Goal: Transaction & Acquisition: Book appointment/travel/reservation

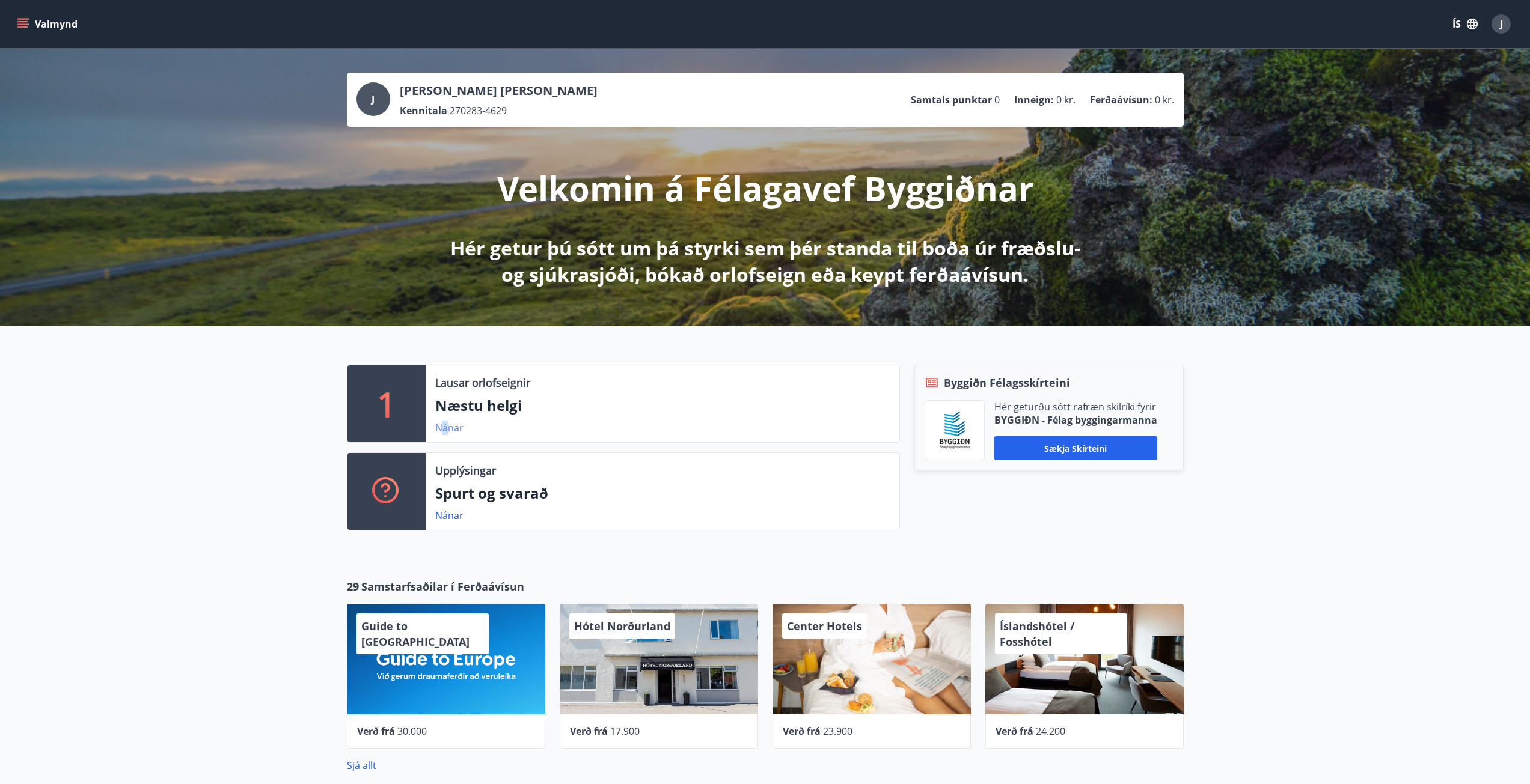
click at [443, 429] on link "Nánar" at bounding box center [449, 428] width 28 height 13
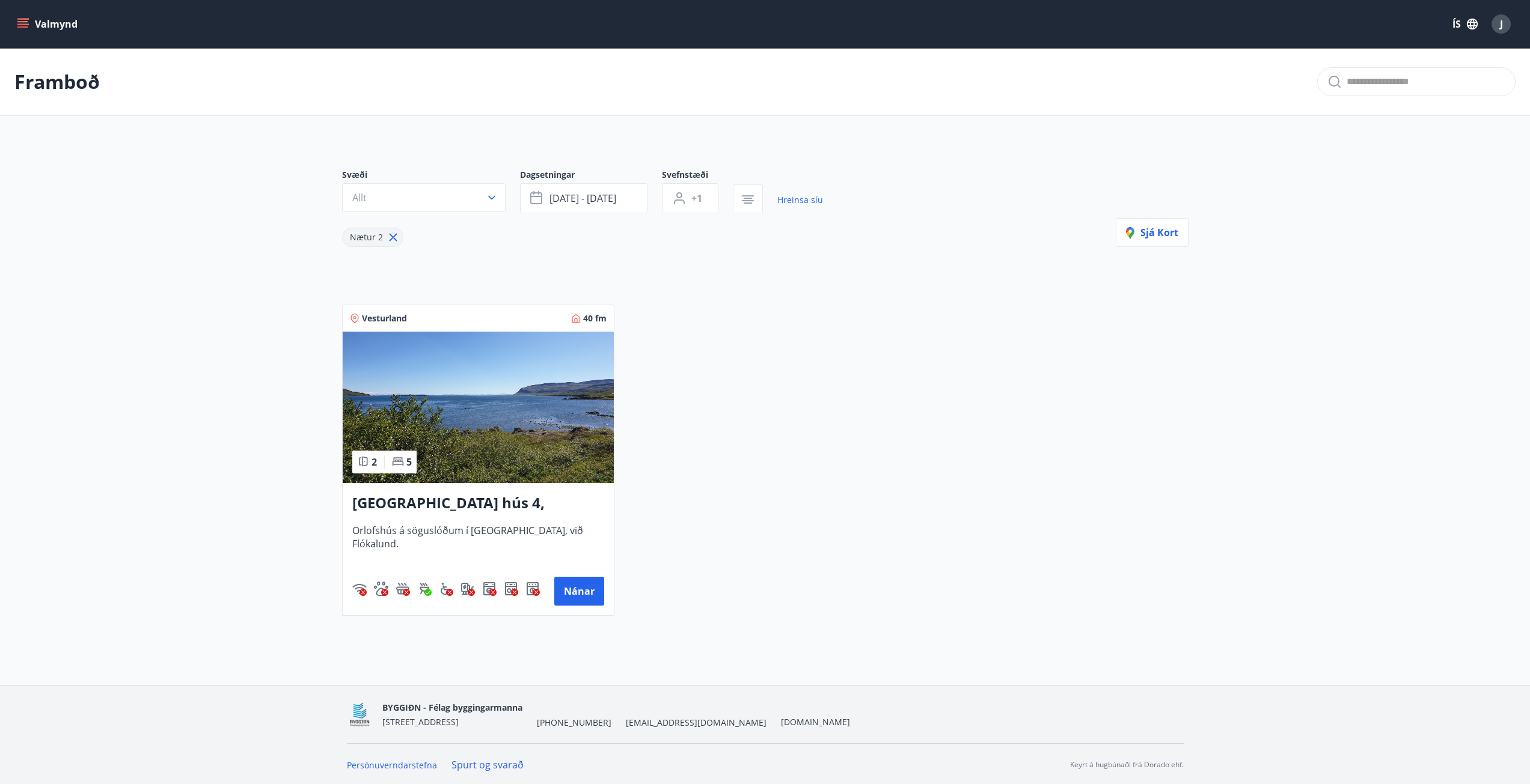
click at [17, 26] on icon "menu" at bounding box center [22, 24] width 12 height 12
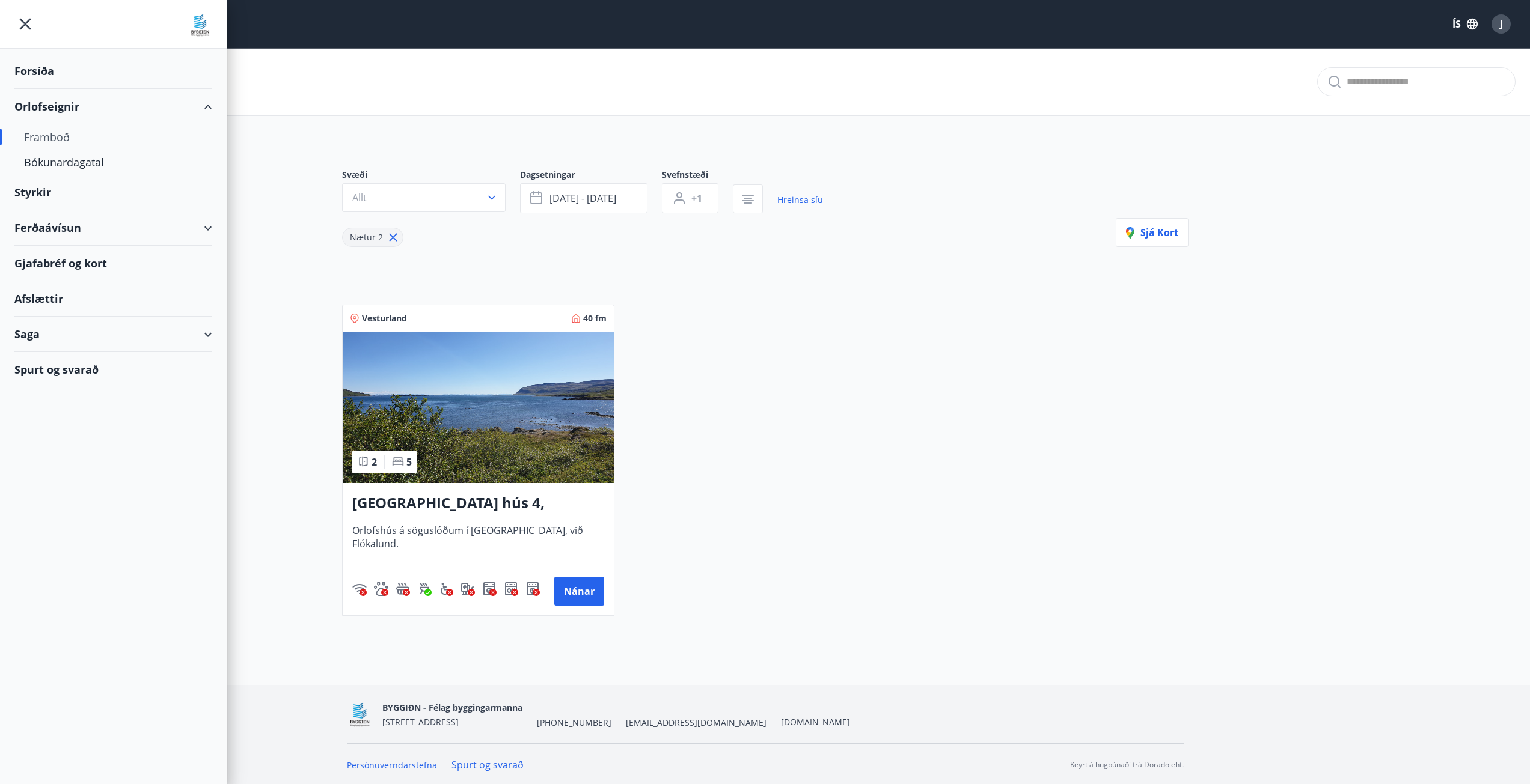
click at [50, 98] on div "Orlofseignir" at bounding box center [113, 106] width 197 height 36
type input "*"
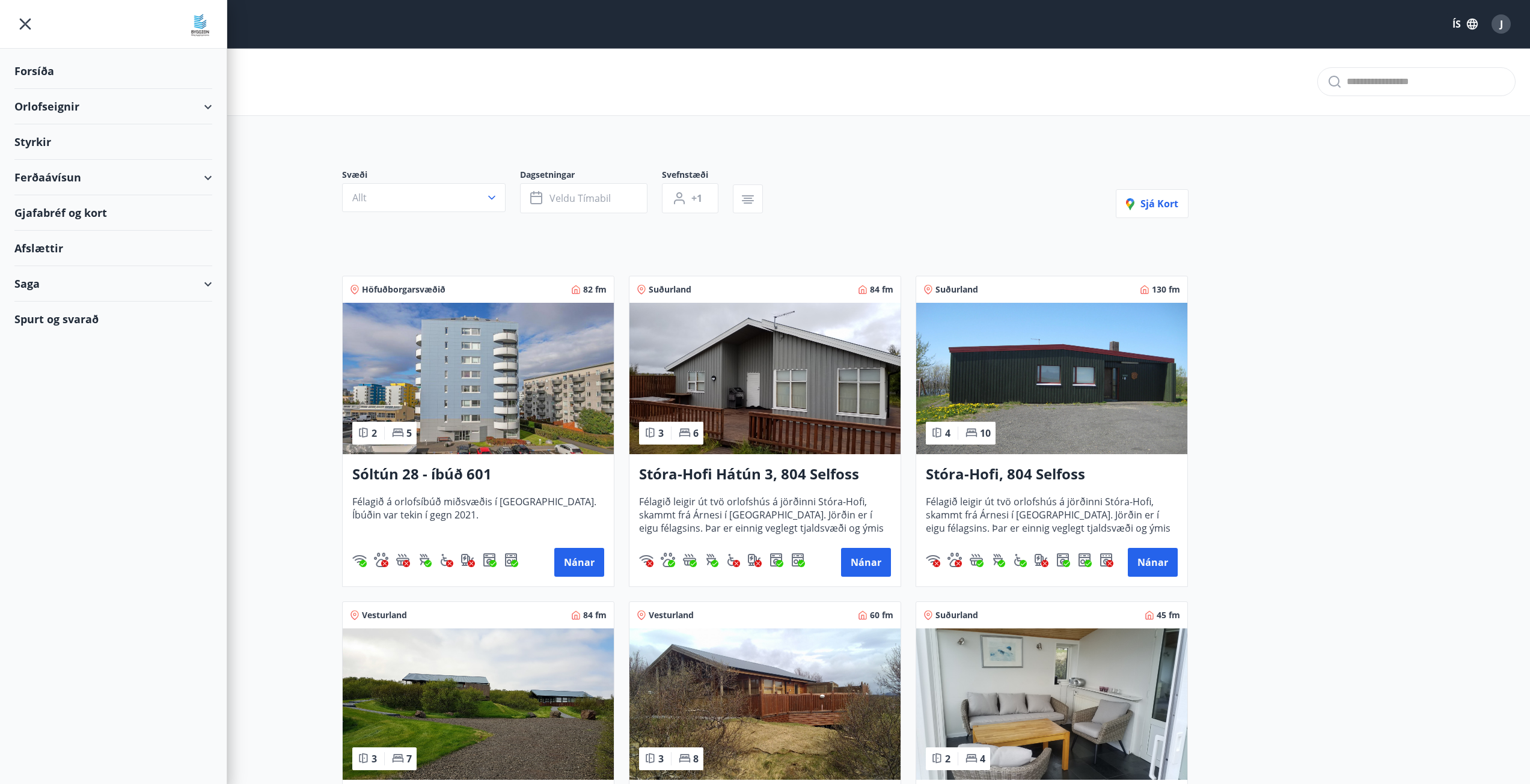
click at [64, 111] on div "Orlofseignir" at bounding box center [113, 106] width 197 height 36
click at [58, 157] on div "Bókunardagatal" at bounding box center [112, 163] width 178 height 26
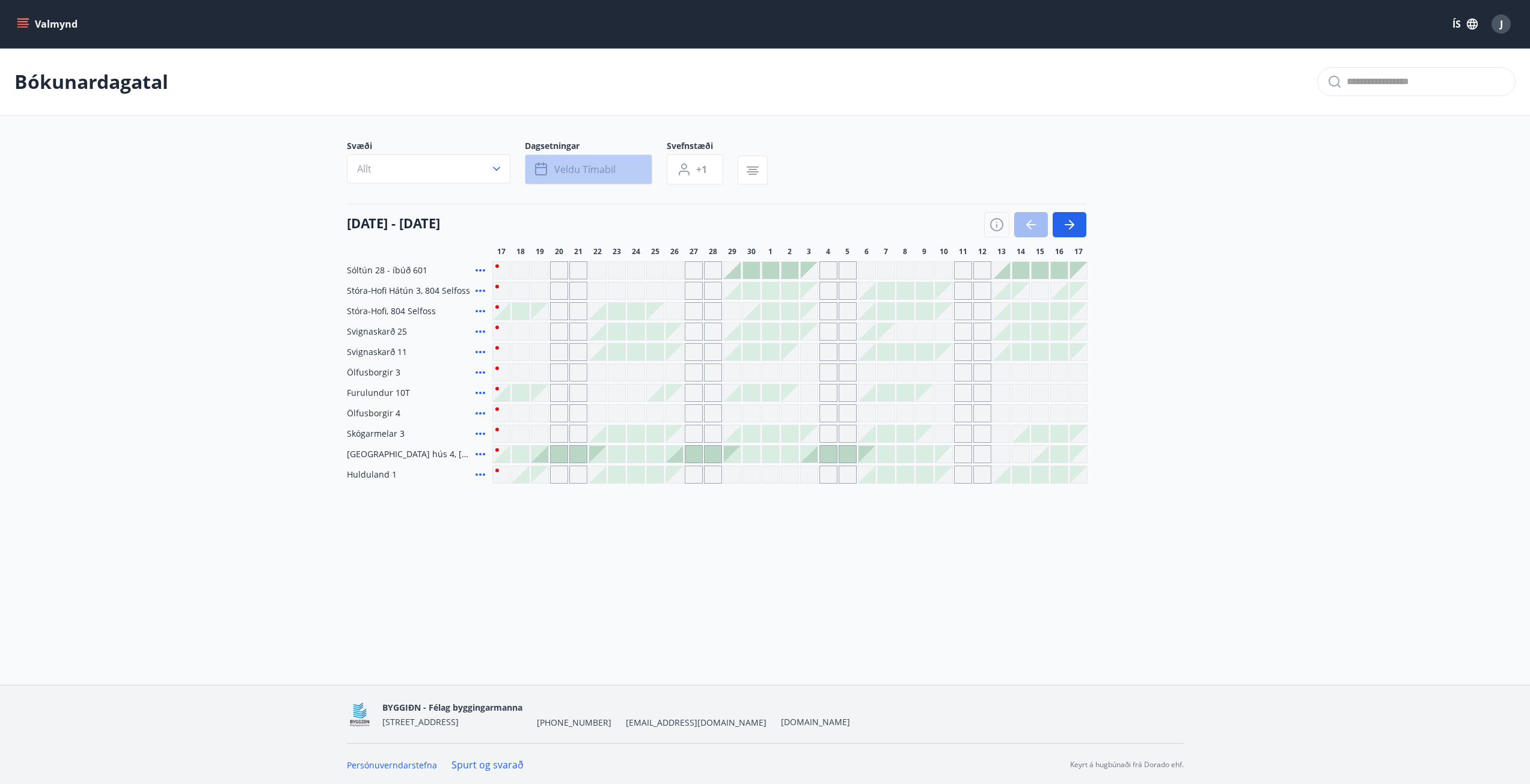
click at [603, 175] on span "Veldu tímabil" at bounding box center [584, 169] width 61 height 13
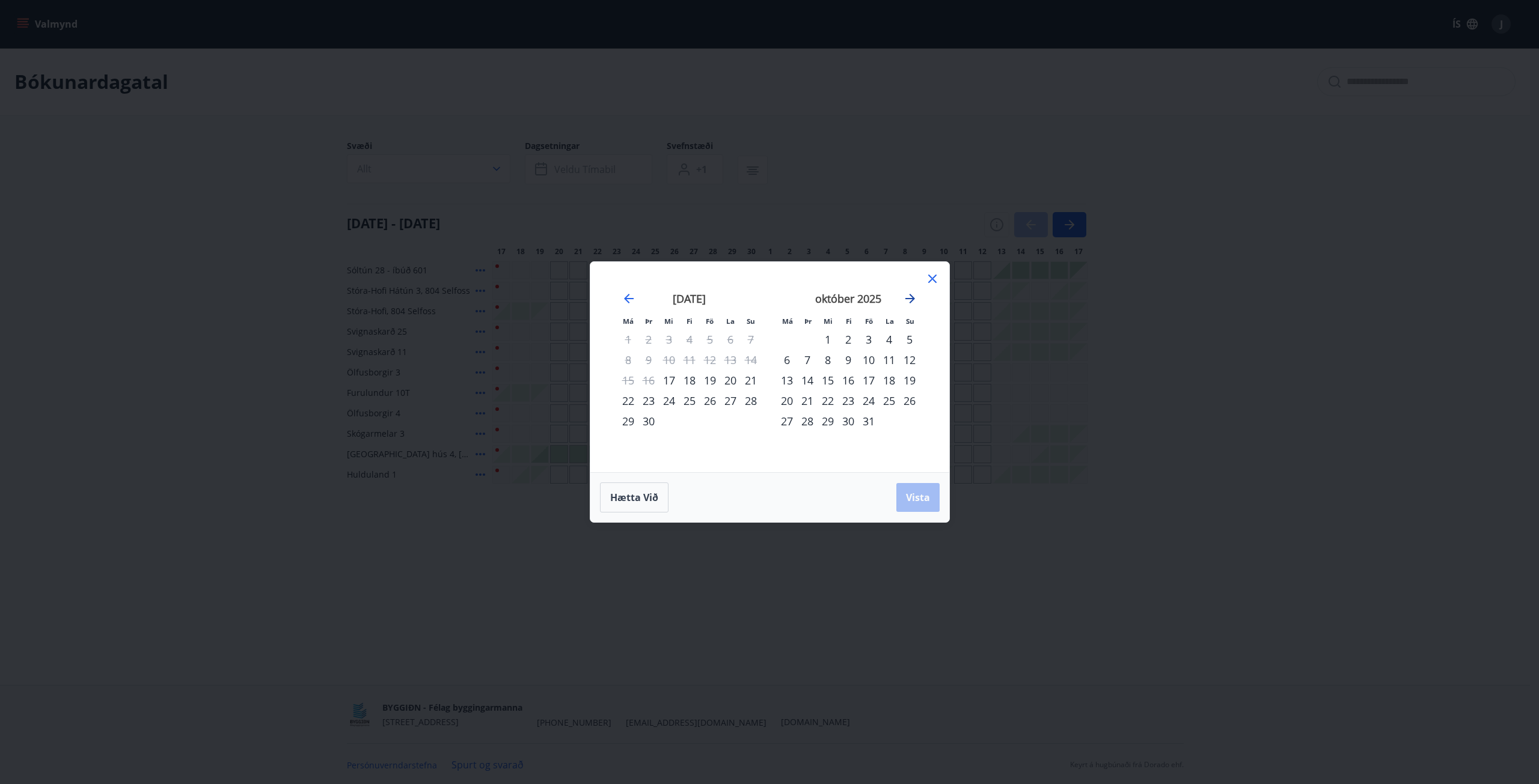
click at [911, 301] on icon "Move forward to switch to the next month." at bounding box center [910, 299] width 15 height 15
click at [854, 380] on div "13" at bounding box center [848, 380] width 20 height 20
click at [906, 380] on div "16" at bounding box center [909, 380] width 20 height 20
click at [918, 497] on span "Vista" at bounding box center [918, 497] width 24 height 13
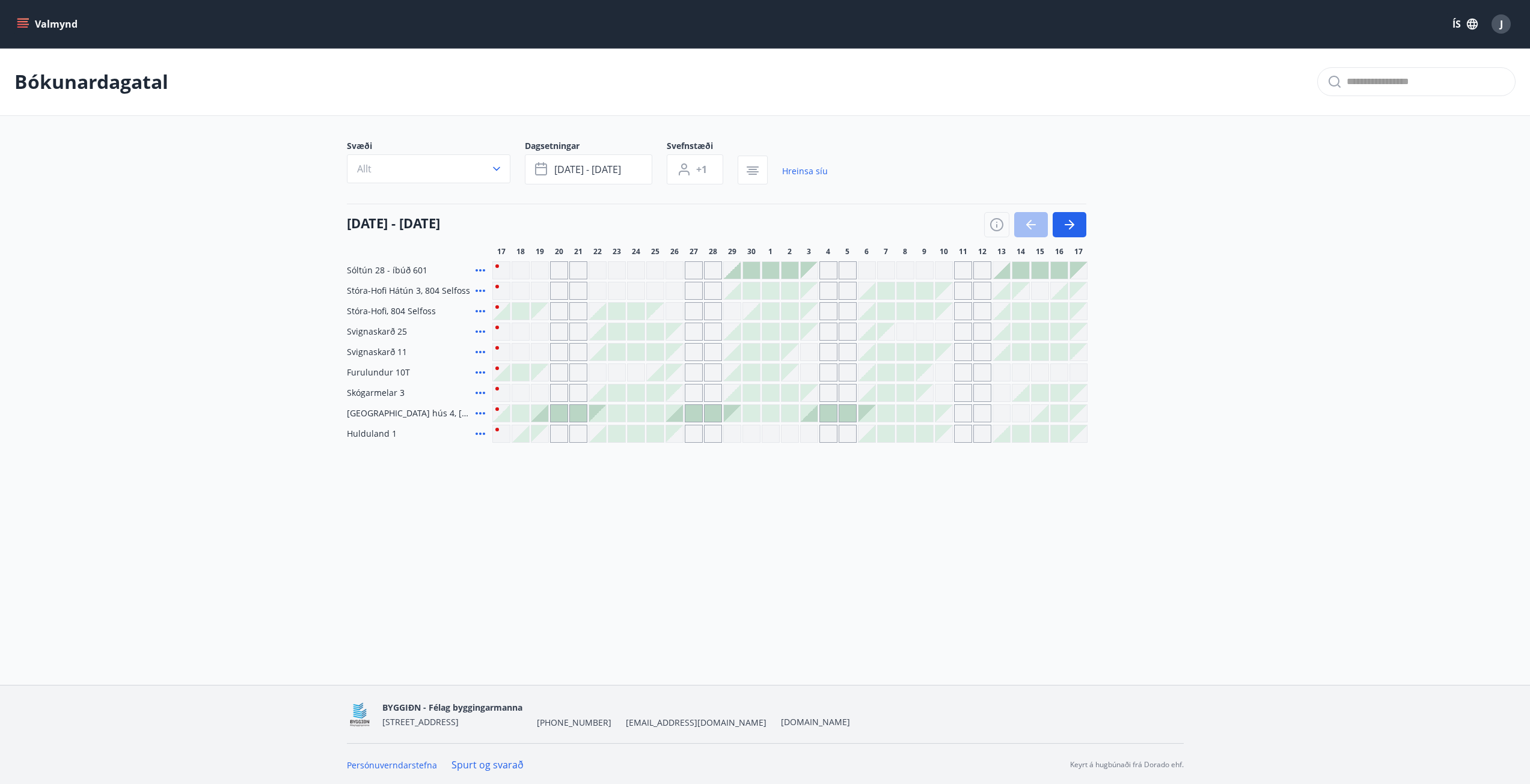
click at [483, 411] on icon at bounding box center [481, 414] width 15 height 15
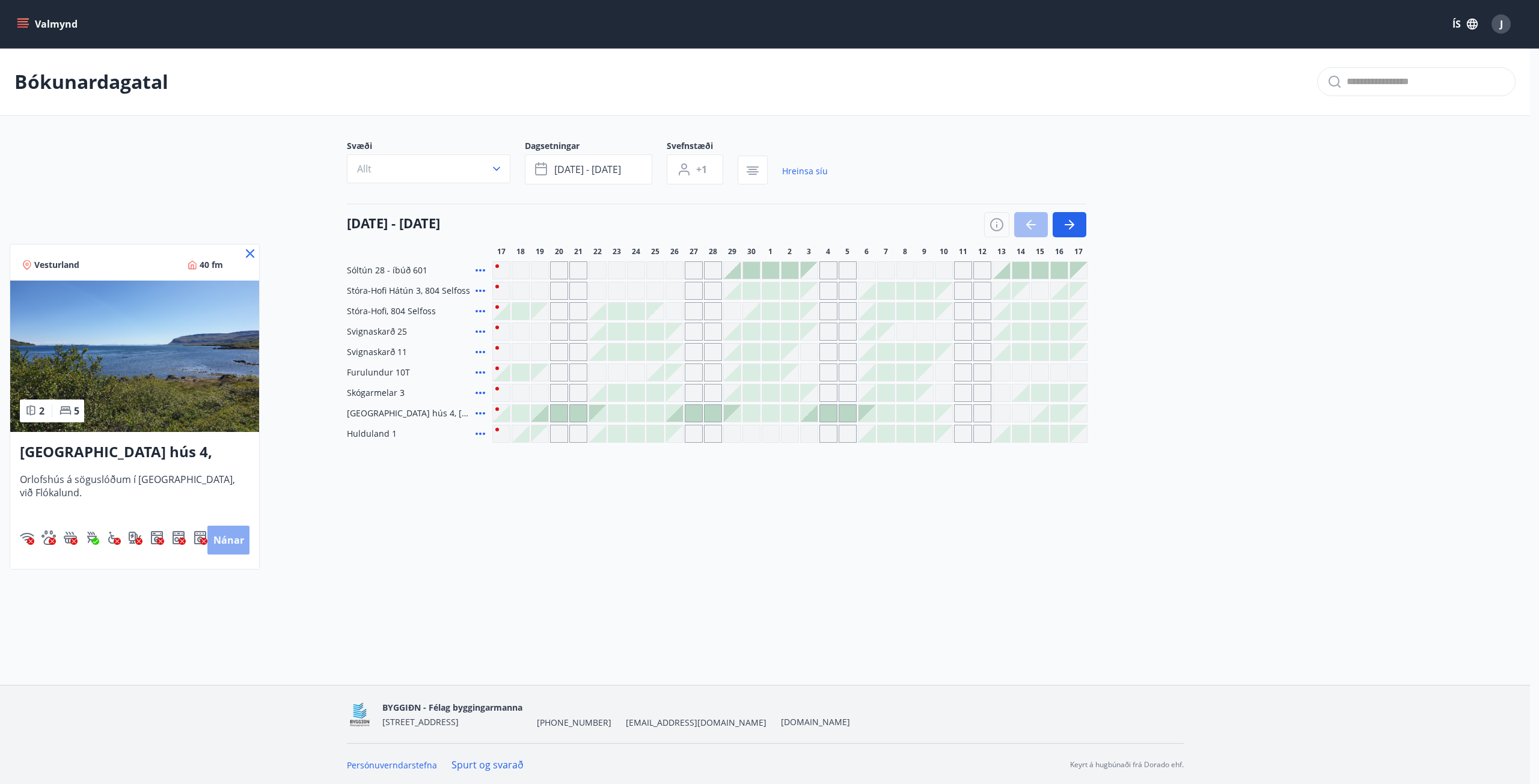
click at [218, 534] on button "Nánar" at bounding box center [228, 541] width 42 height 29
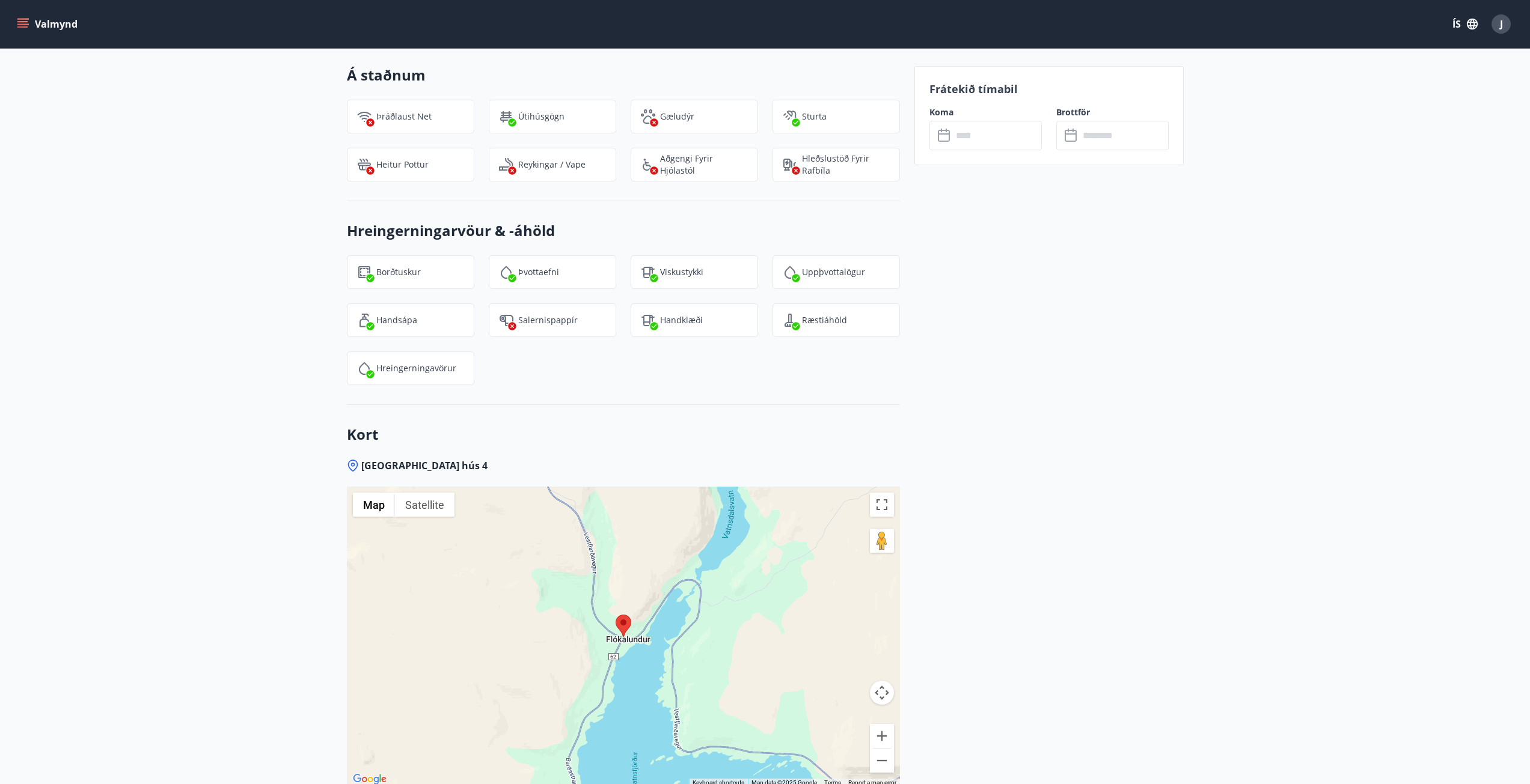
scroll to position [1243, 0]
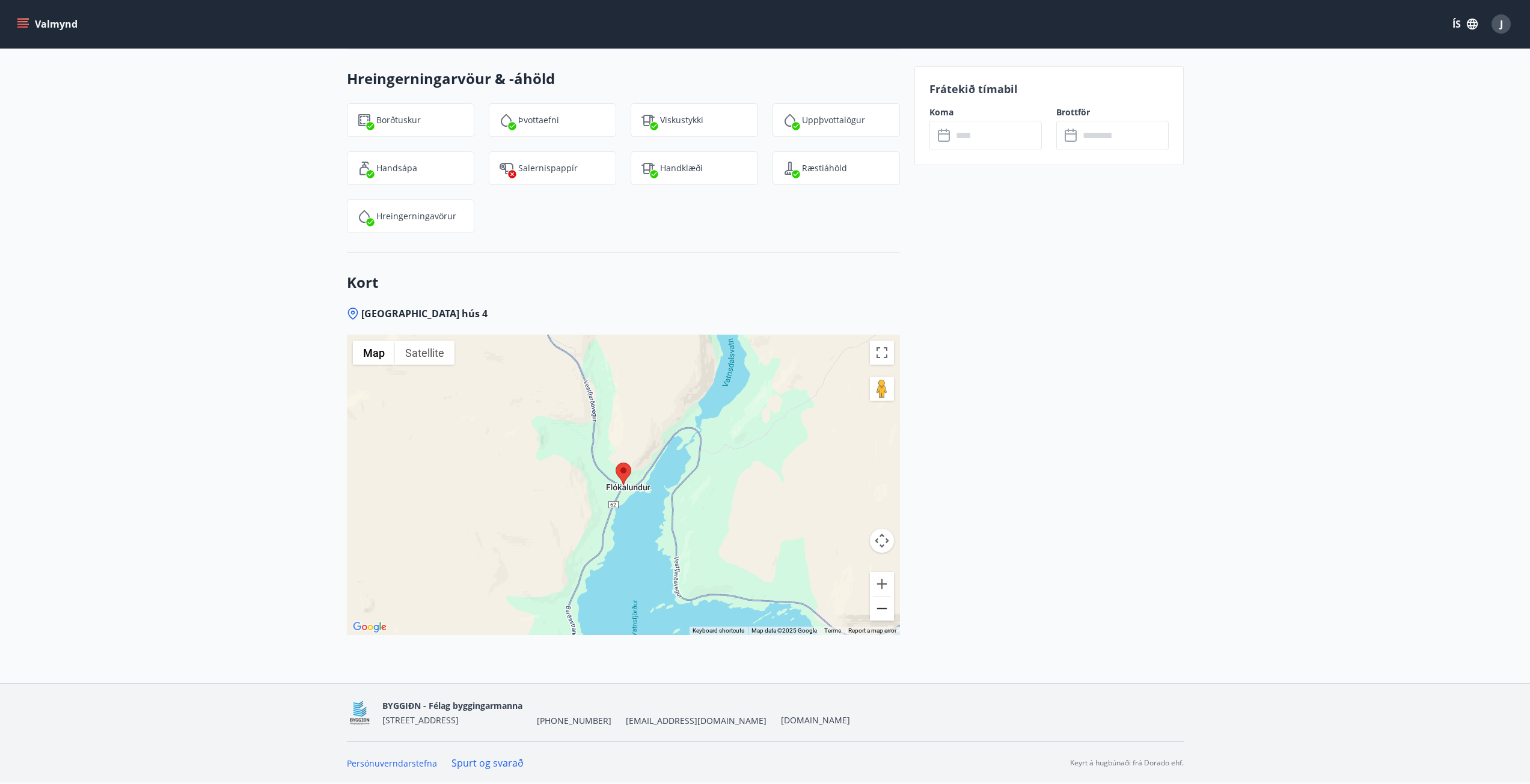
click at [883, 606] on button "Zoom out" at bounding box center [882, 609] width 24 height 24
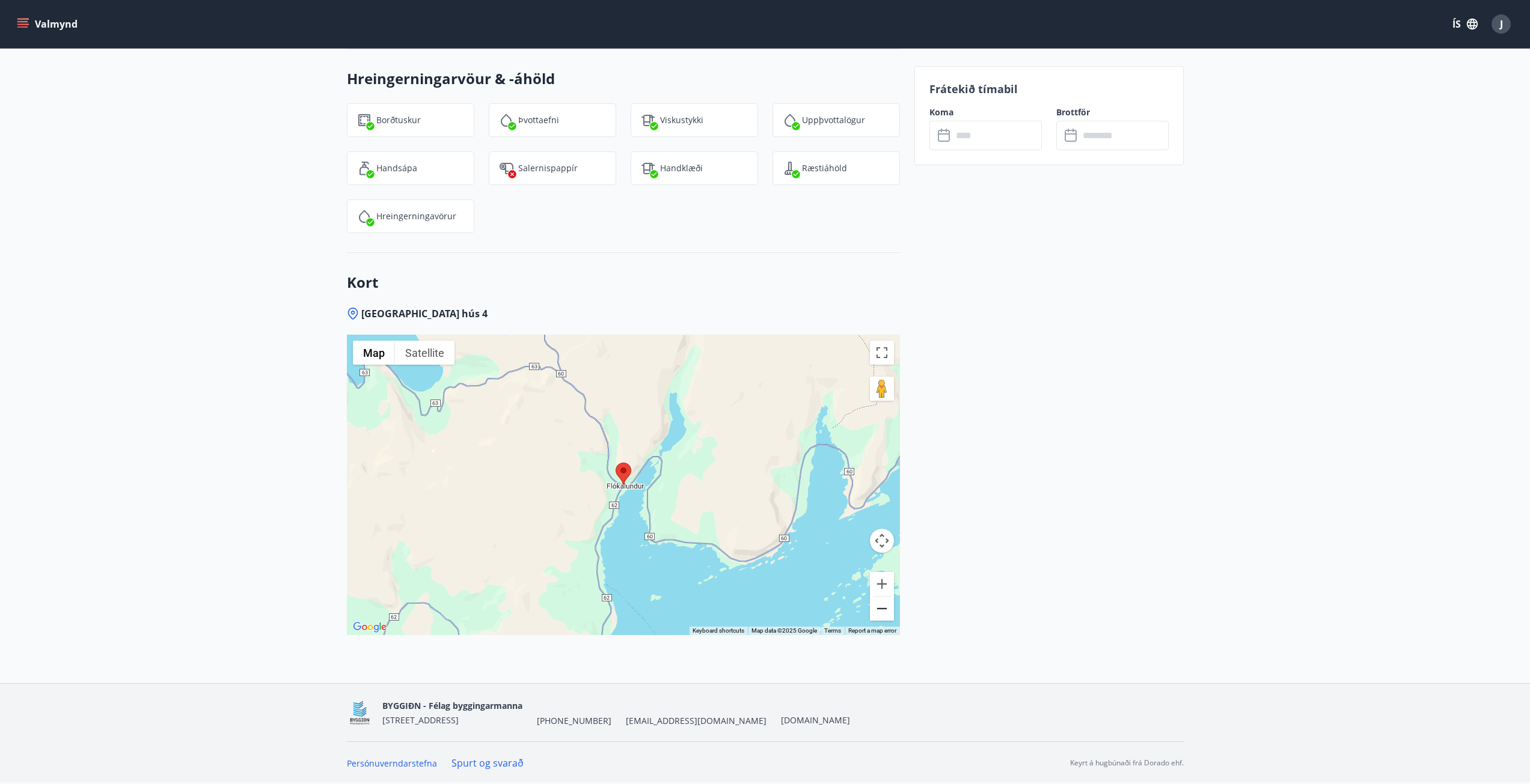
click at [878, 605] on button "Zoom out" at bounding box center [882, 609] width 24 height 24
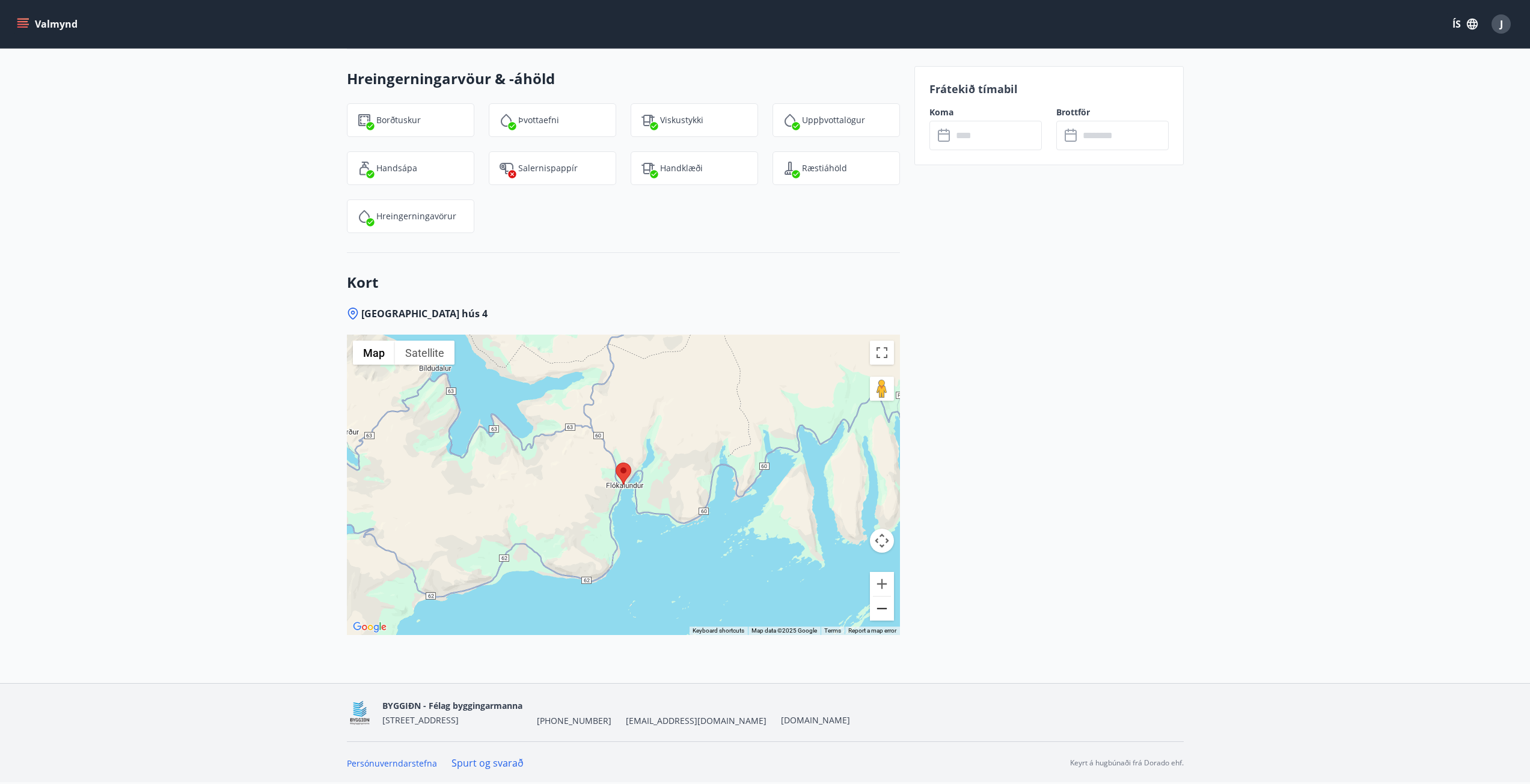
click at [878, 605] on button "Zoom out" at bounding box center [882, 609] width 24 height 24
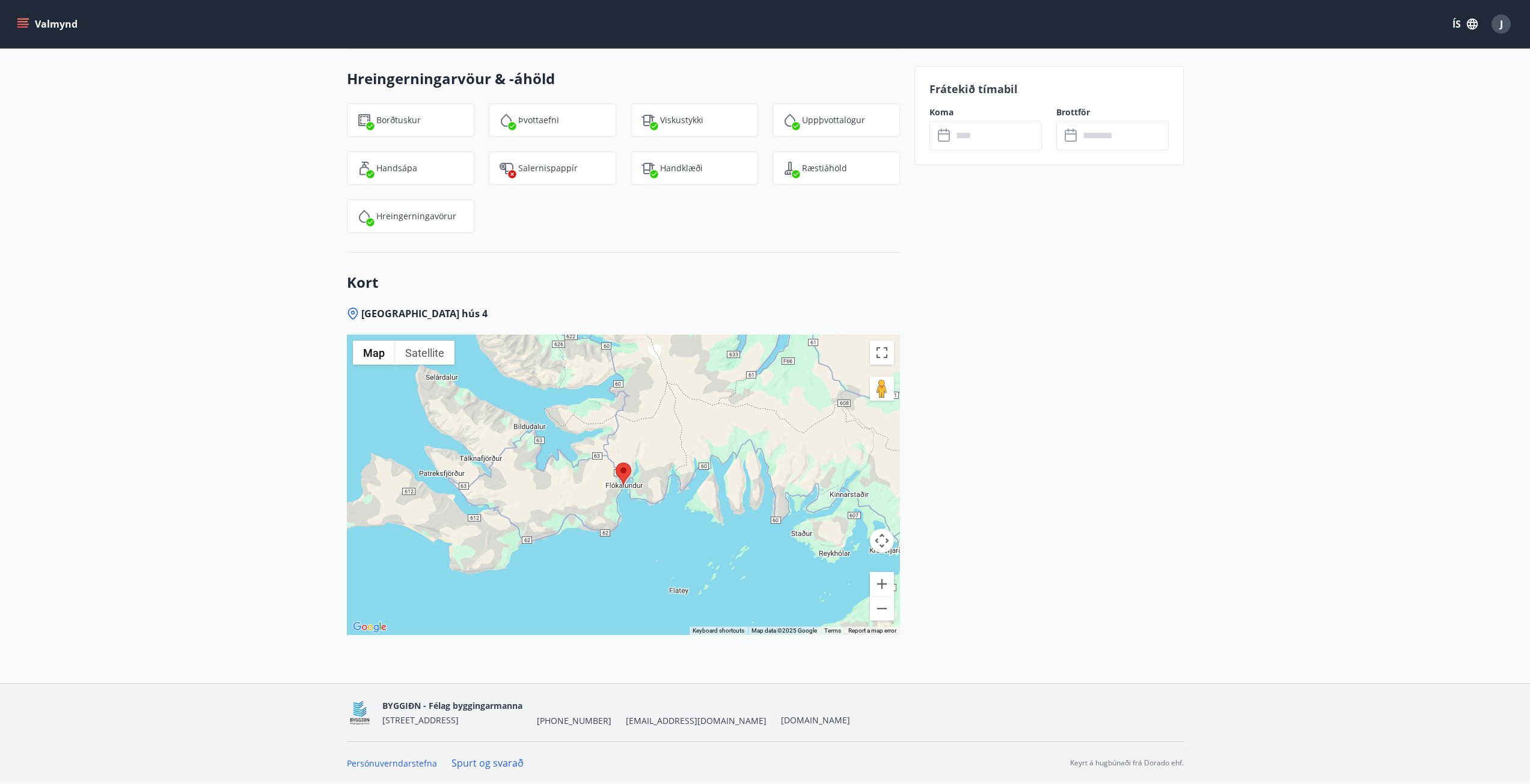
click at [616, 462] on area at bounding box center [616, 462] width 0 height 0
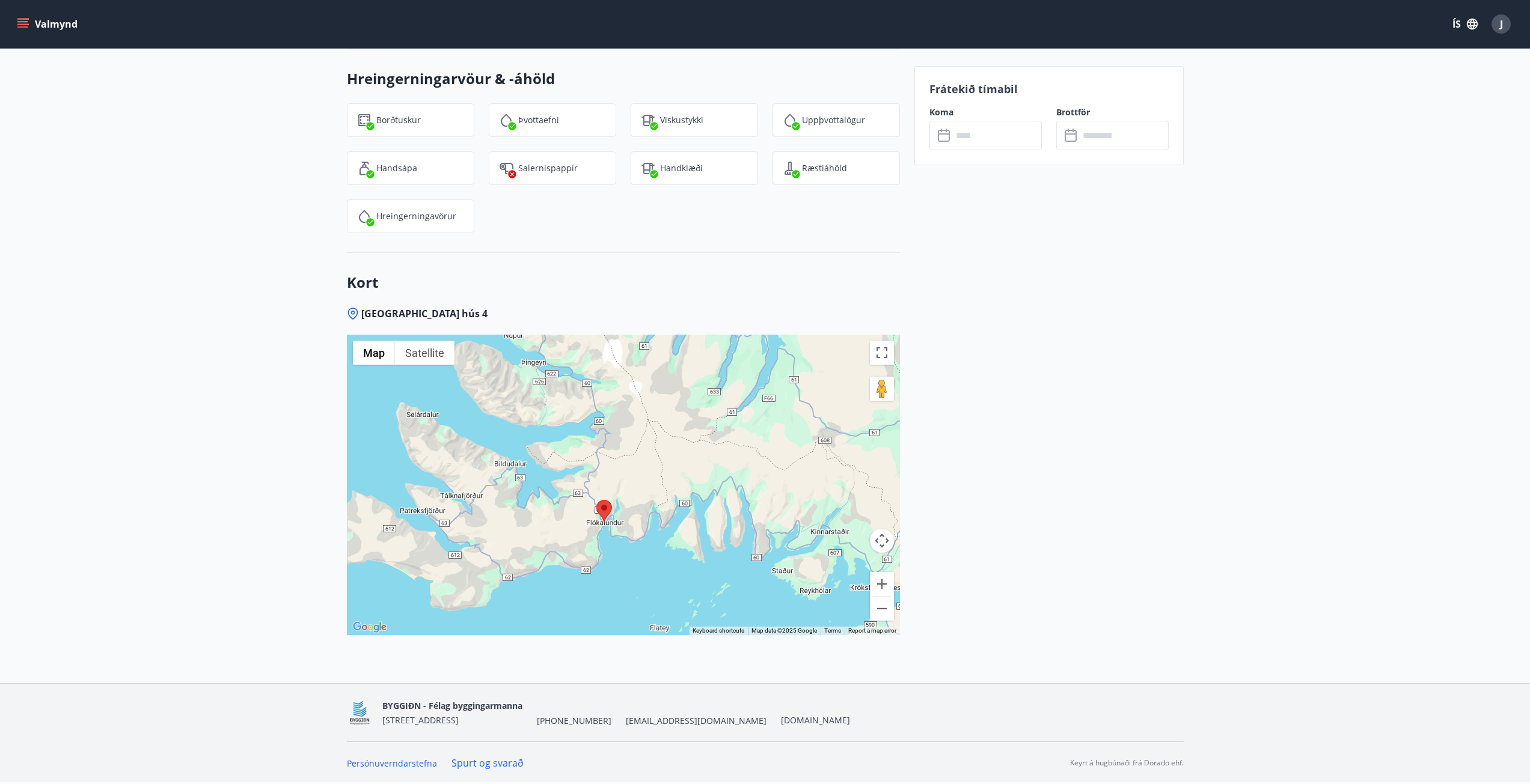
drag, startPoint x: 685, startPoint y: 452, endPoint x: 664, endPoint y: 491, distance: 44.3
click at [664, 491] on div at bounding box center [623, 484] width 553 height 301
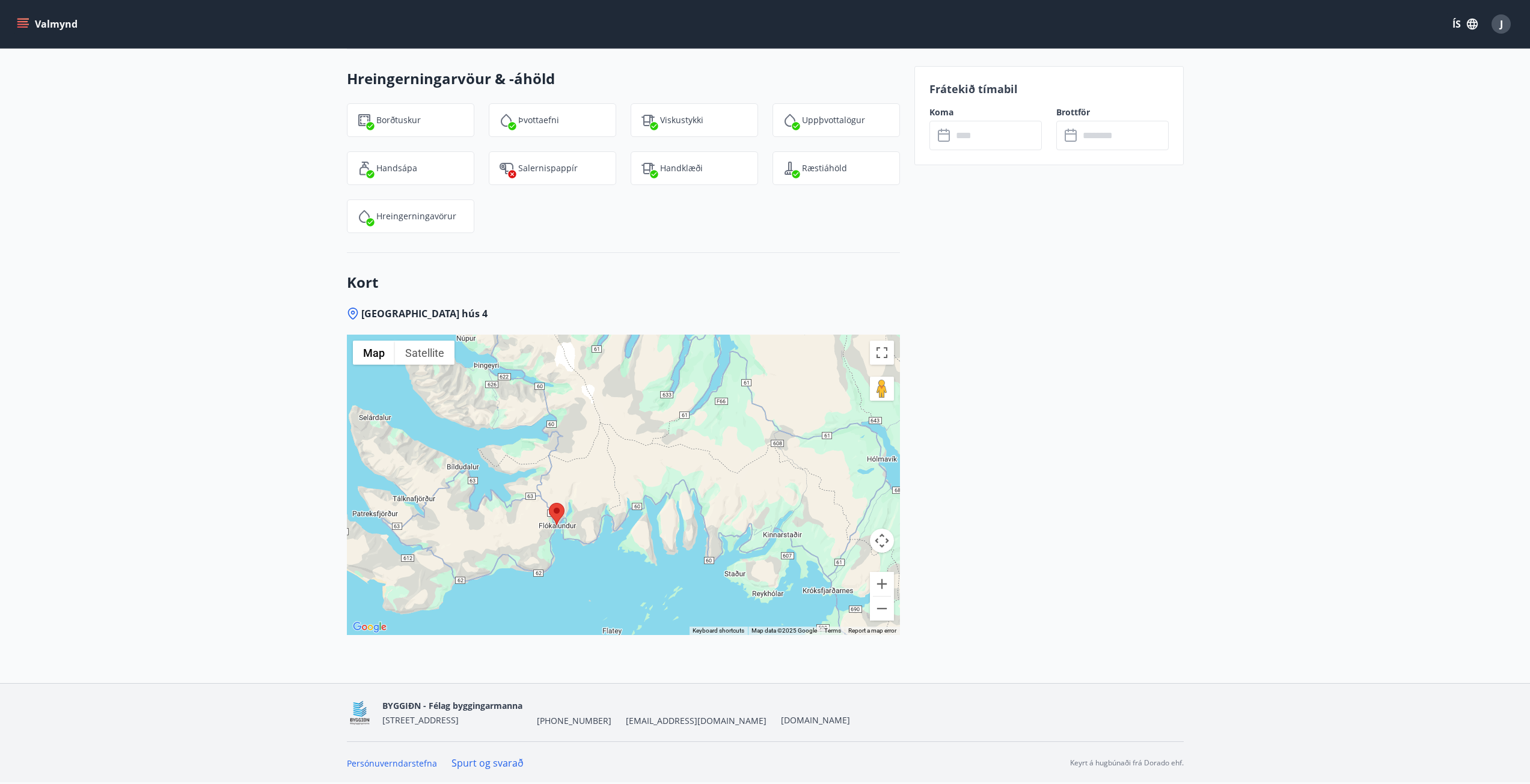
drag, startPoint x: 679, startPoint y: 498, endPoint x: 630, endPoint y: 500, distance: 49.0
click at [630, 500] on div at bounding box center [623, 484] width 553 height 301
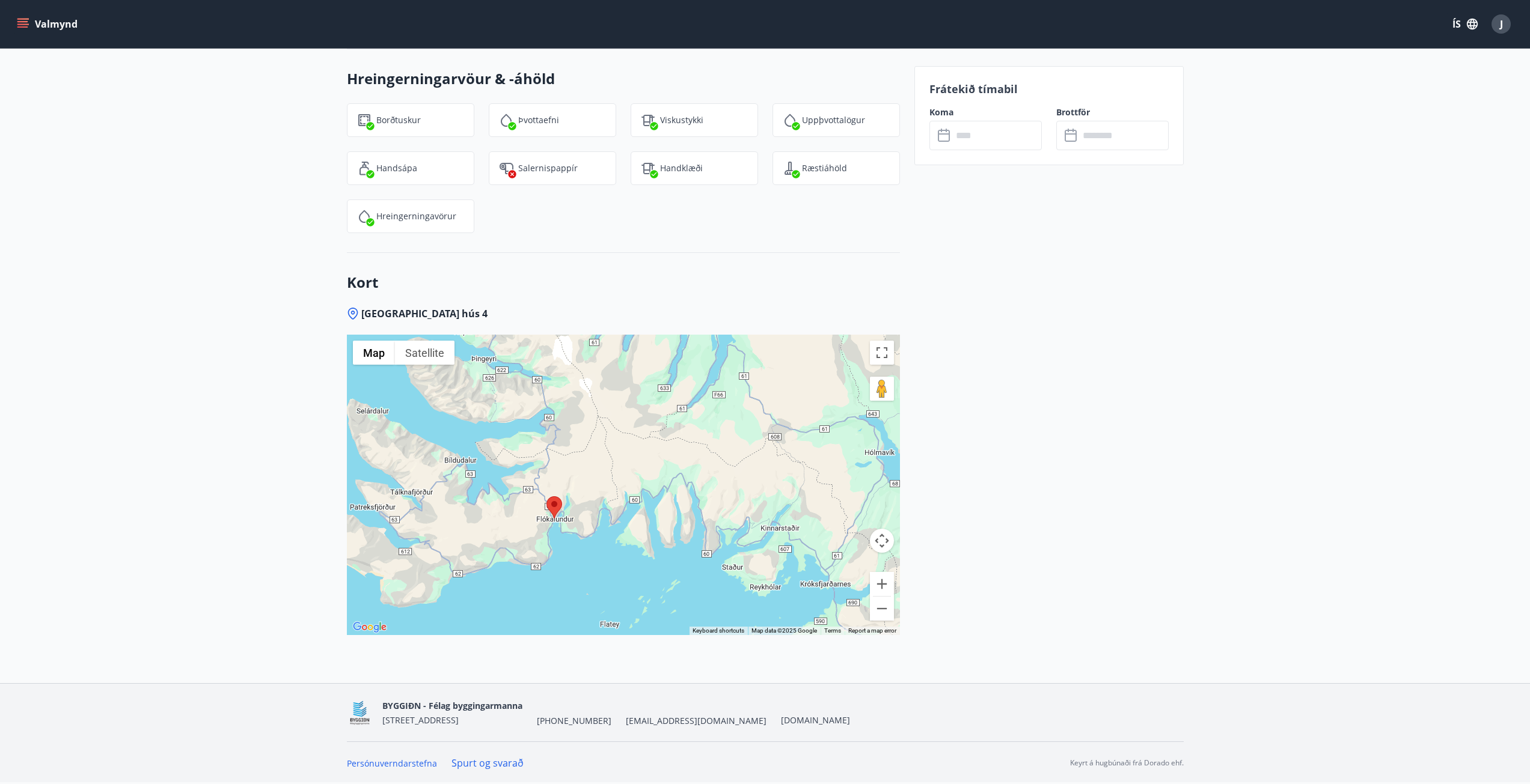
drag, startPoint x: 691, startPoint y: 496, endPoint x: 689, endPoint y: 488, distance: 8.2
click at [689, 488] on div at bounding box center [623, 484] width 553 height 301
drag, startPoint x: 882, startPoint y: 616, endPoint x: 877, endPoint y: 610, distance: 7.8
click at [881, 616] on button "Zoom out" at bounding box center [882, 609] width 24 height 24
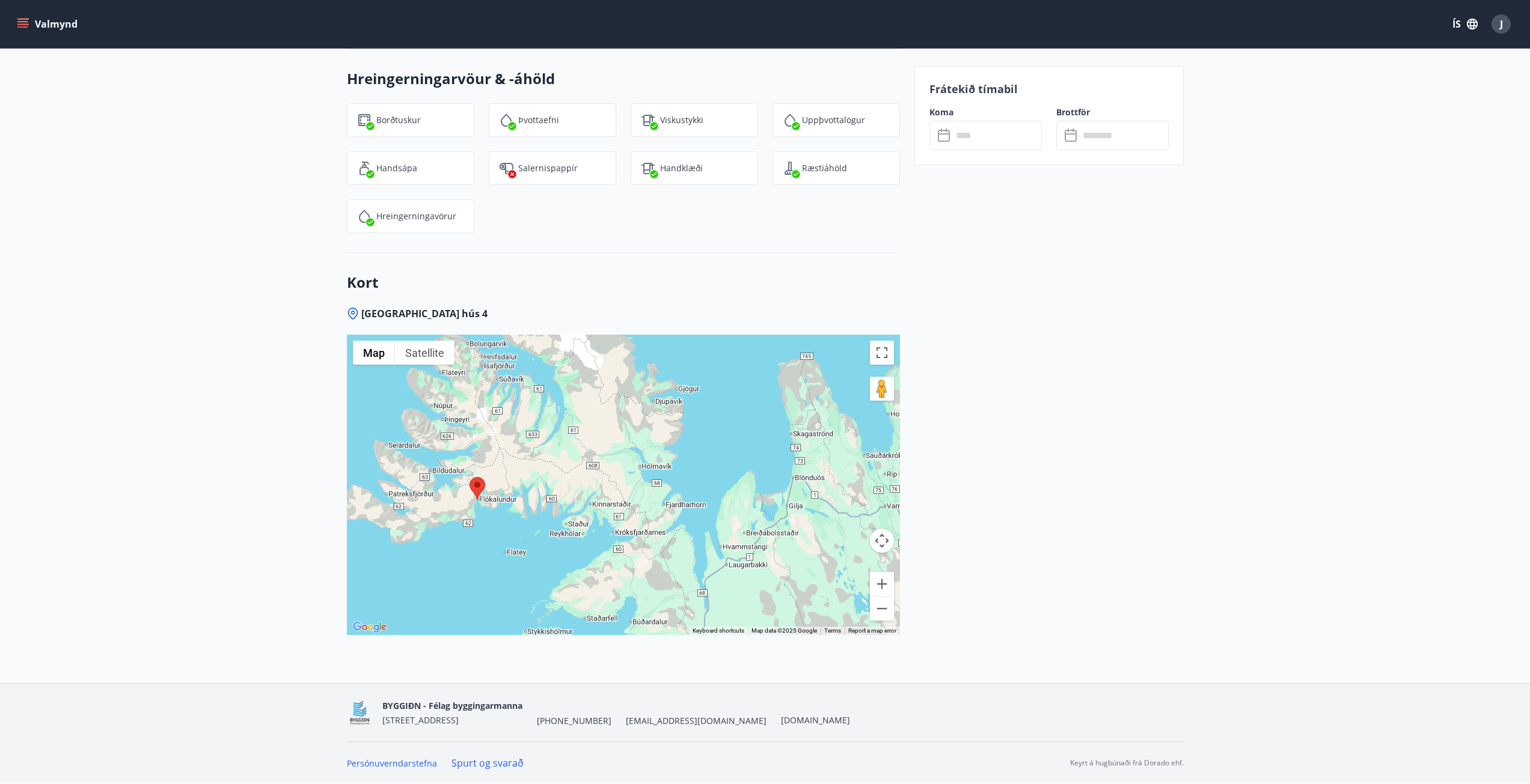
drag, startPoint x: 832, startPoint y: 593, endPoint x: 749, endPoint y: 563, distance: 88.3
click at [729, 589] on div at bounding box center [623, 484] width 553 height 301
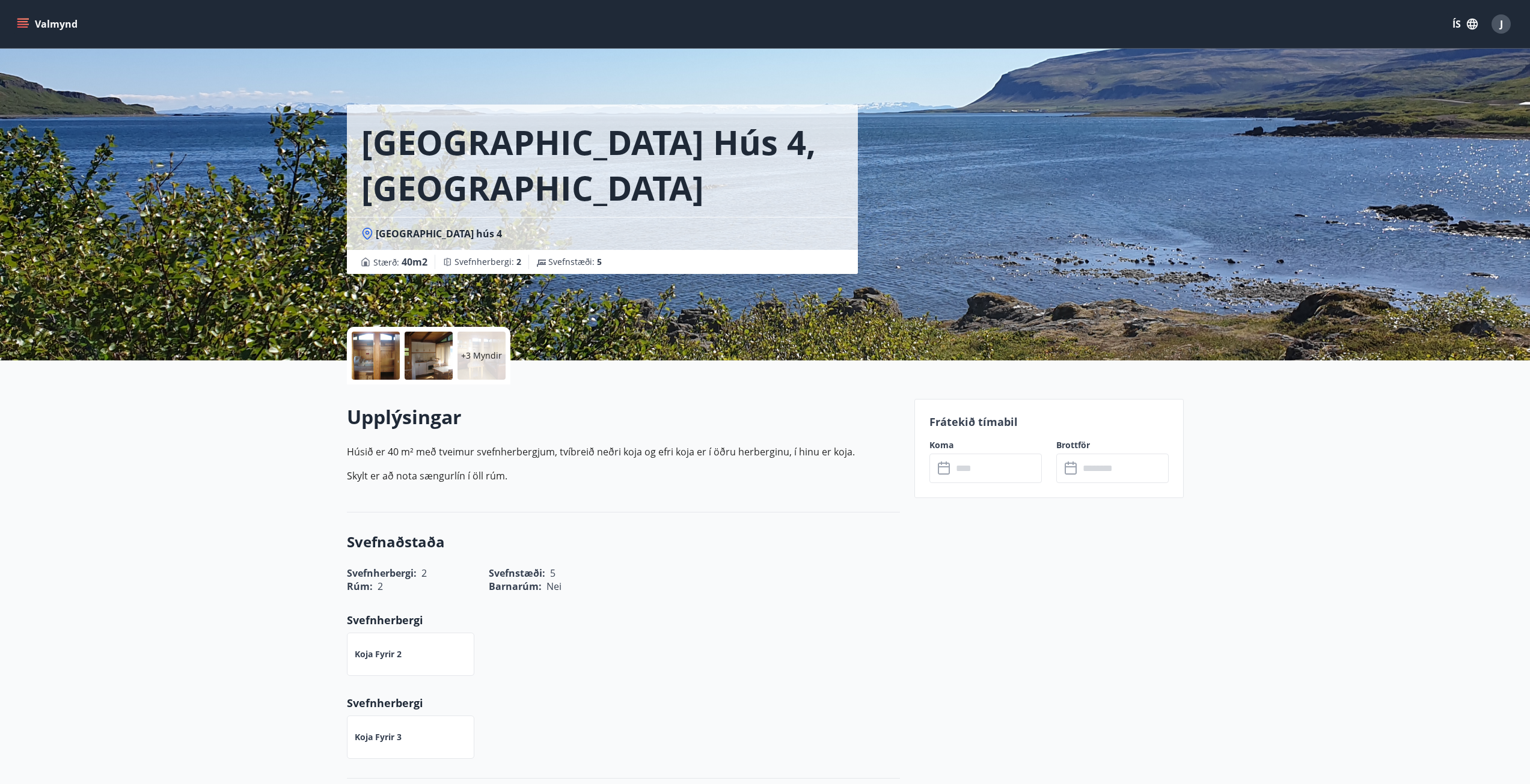
click at [21, 21] on icon "menu" at bounding box center [22, 24] width 12 height 12
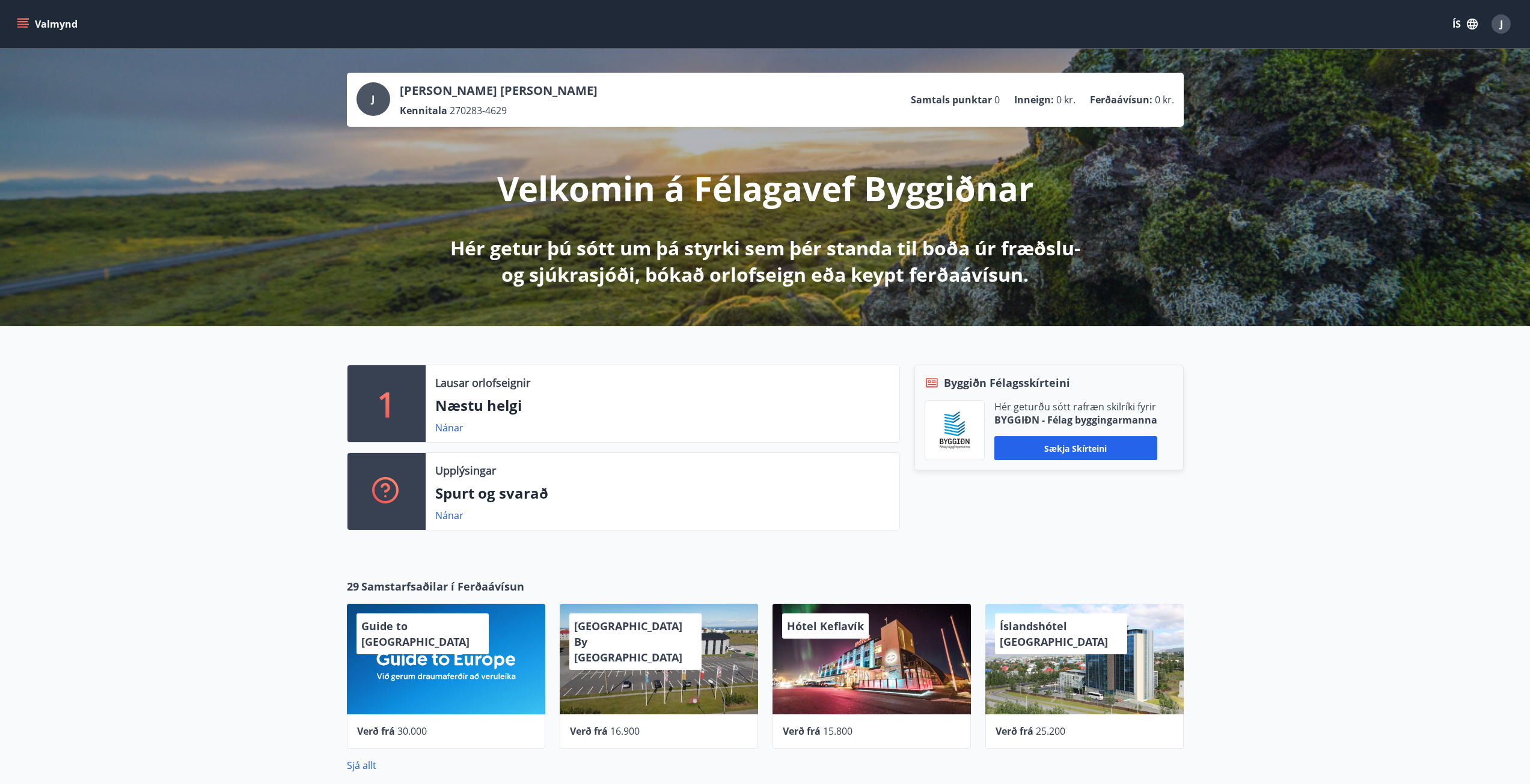
click at [16, 16] on button "Valmynd" at bounding box center [48, 24] width 68 height 22
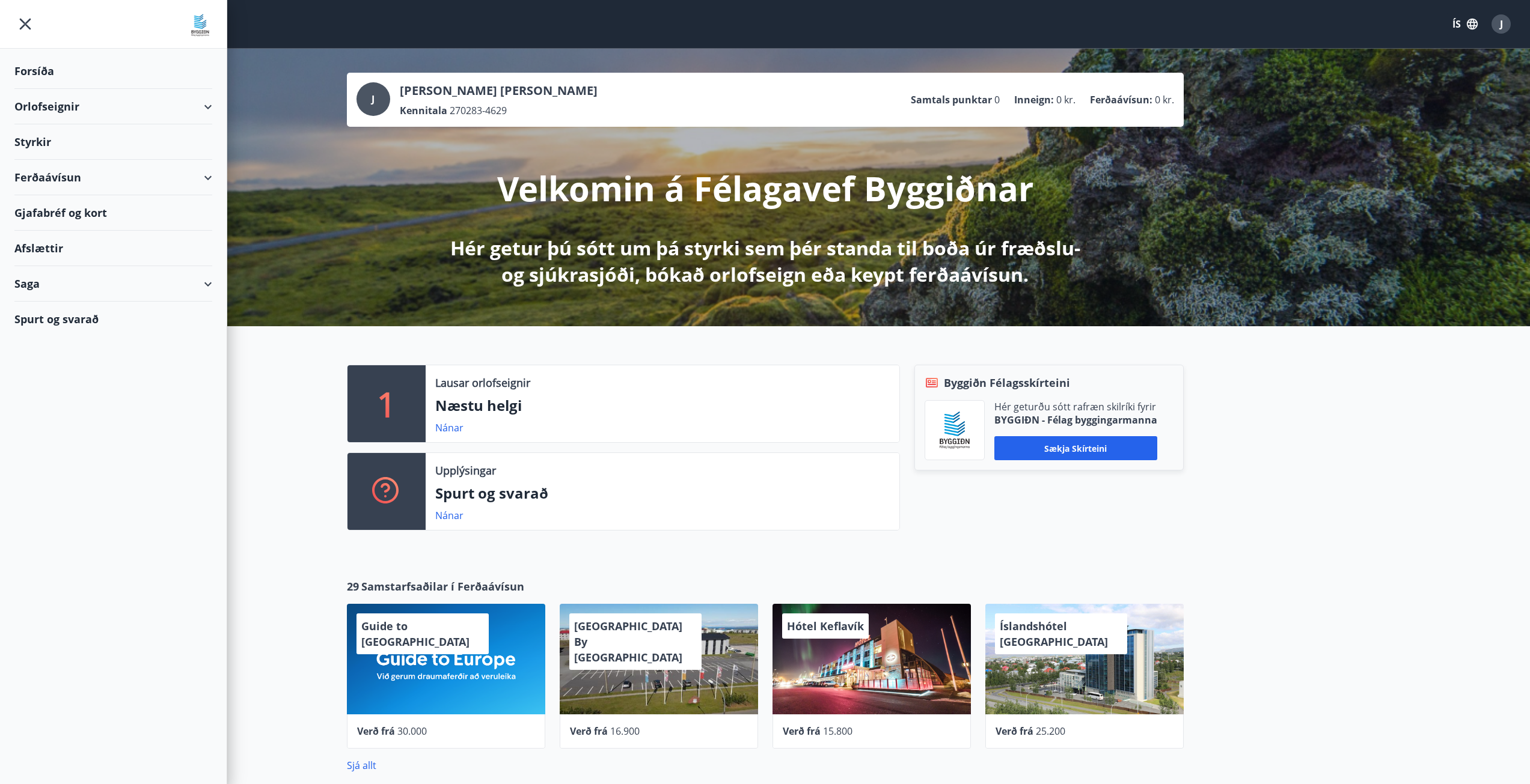
click at [199, 102] on div "Orlofseignir" at bounding box center [113, 106] width 197 height 36
click at [71, 132] on div "Framboð" at bounding box center [112, 137] width 178 height 26
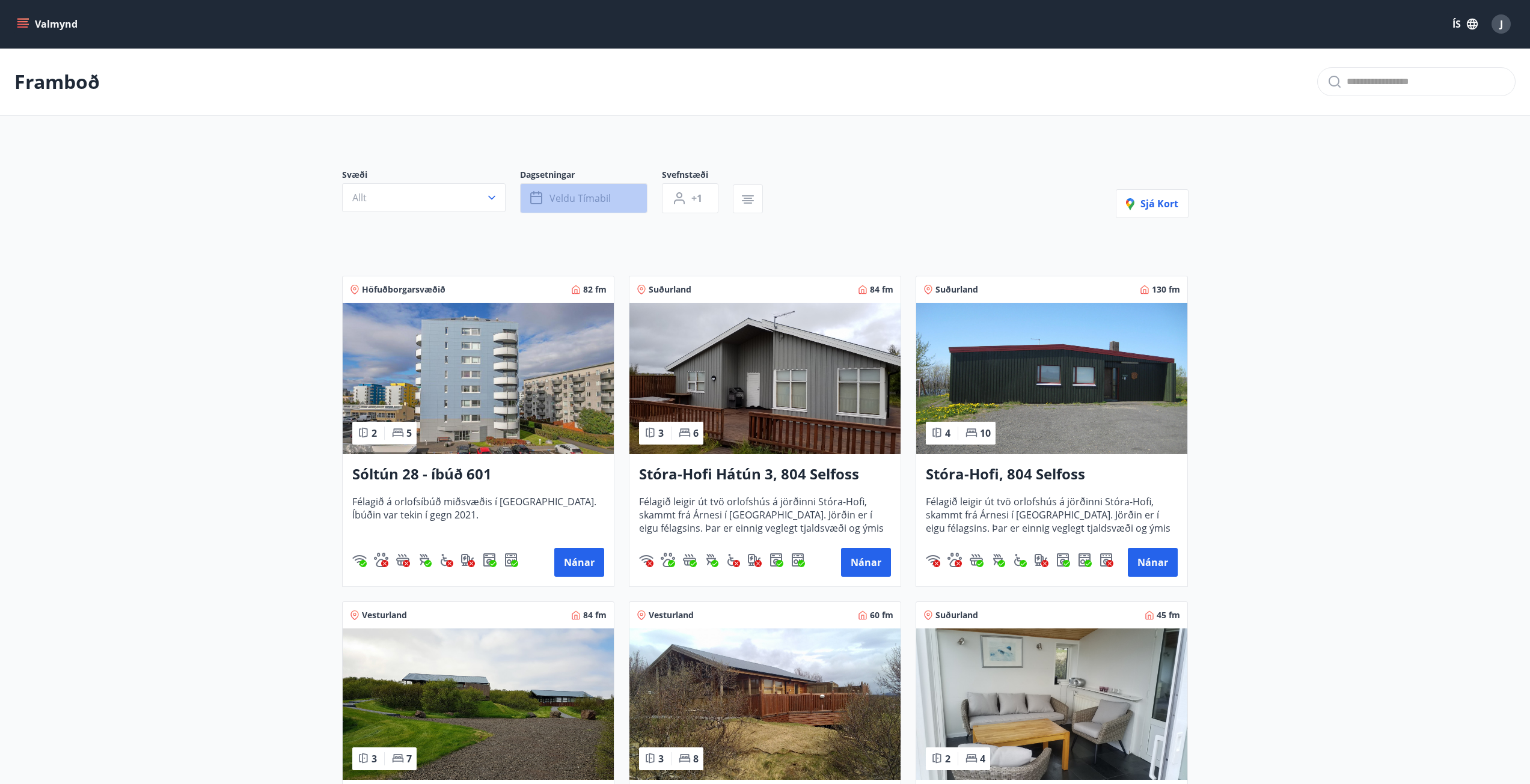
click at [602, 199] on span "Veldu tímabil" at bounding box center [579, 198] width 61 height 13
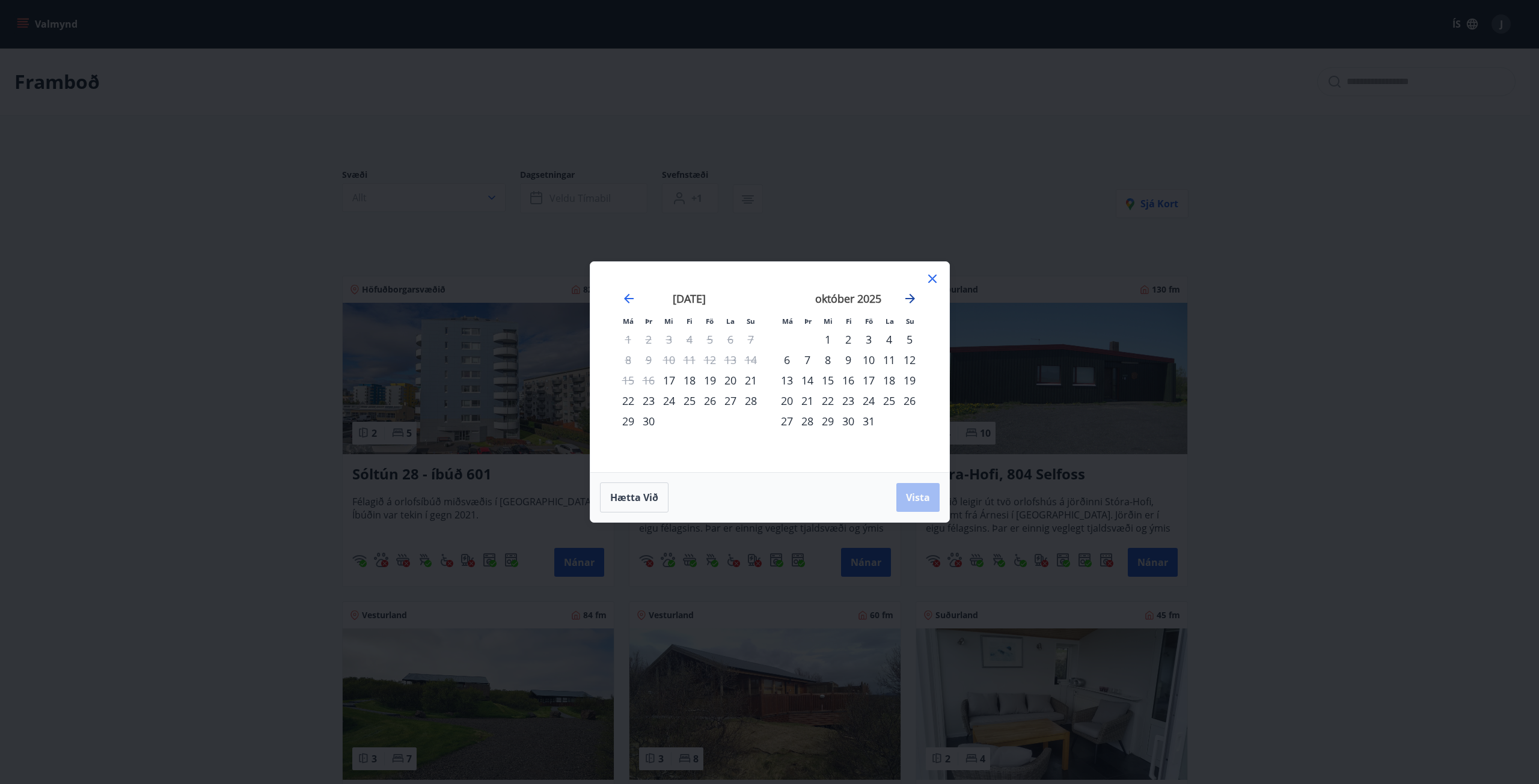
click at [911, 297] on icon "Move forward to switch to the next month." at bounding box center [910, 299] width 10 height 10
click at [845, 382] on div "13" at bounding box center [848, 380] width 20 height 20
click at [907, 378] on div "16" at bounding box center [909, 380] width 20 height 20
drag, startPoint x: 907, startPoint y: 494, endPoint x: 753, endPoint y: 495, distance: 154.0
click at [907, 496] on span "Vista" at bounding box center [918, 497] width 24 height 13
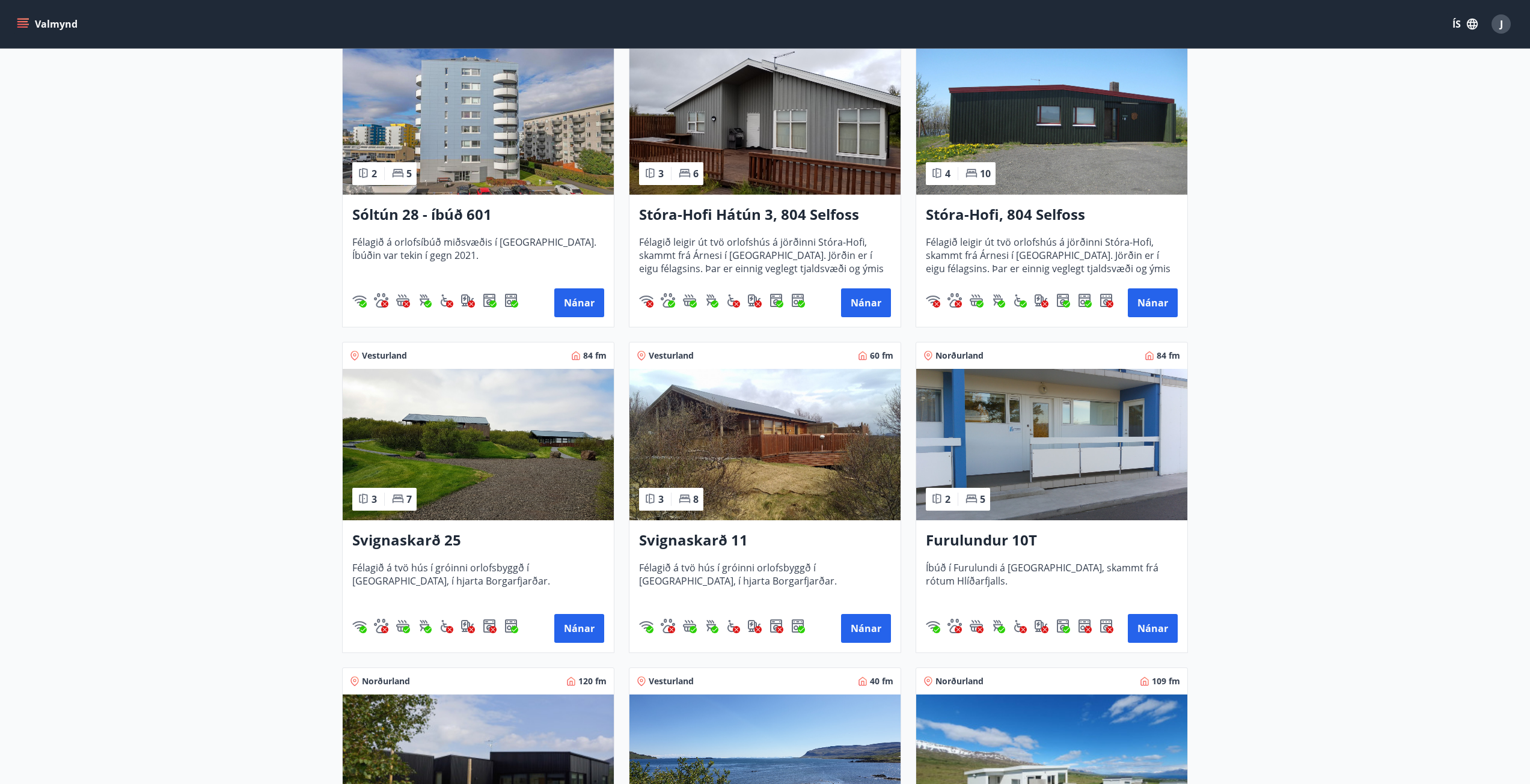
scroll to position [240, 0]
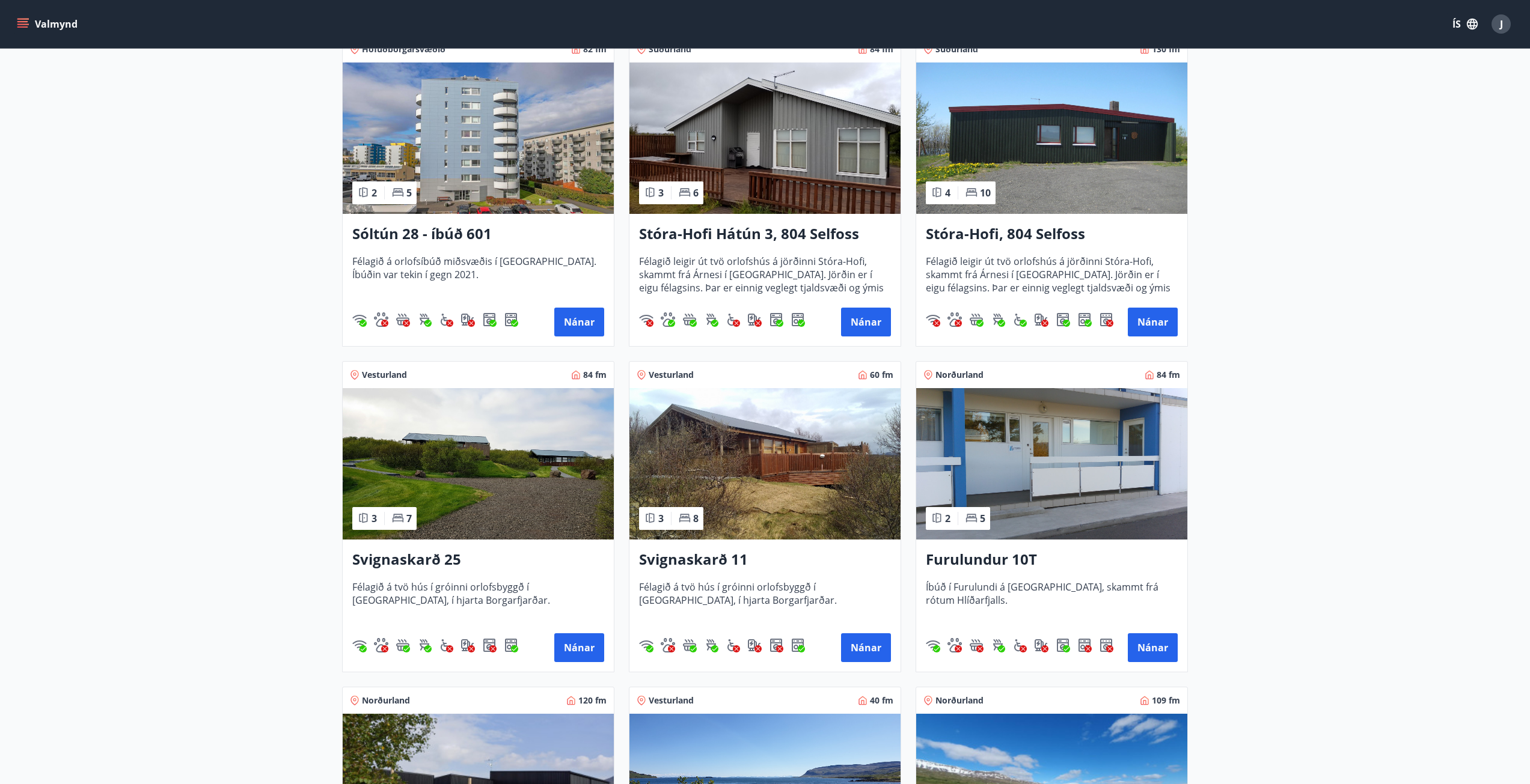
drag, startPoint x: 1148, startPoint y: 322, endPoint x: 1211, endPoint y: 292, distance: 69.8
drag, startPoint x: 1211, startPoint y: 292, endPoint x: 971, endPoint y: 231, distance: 247.6
drag, startPoint x: 971, startPoint y: 231, endPoint x: 1385, endPoint y: 250, distance: 414.4
click at [1385, 250] on main "Framboð Svæði Allt Dagsetningar nóv 13 - nóv 16 Svefnstæði +1 Hreinsa síu Sjá k…" at bounding box center [765, 408] width 1530 height 1201
drag, startPoint x: 1158, startPoint y: 315, endPoint x: 1244, endPoint y: 292, distance: 89.0
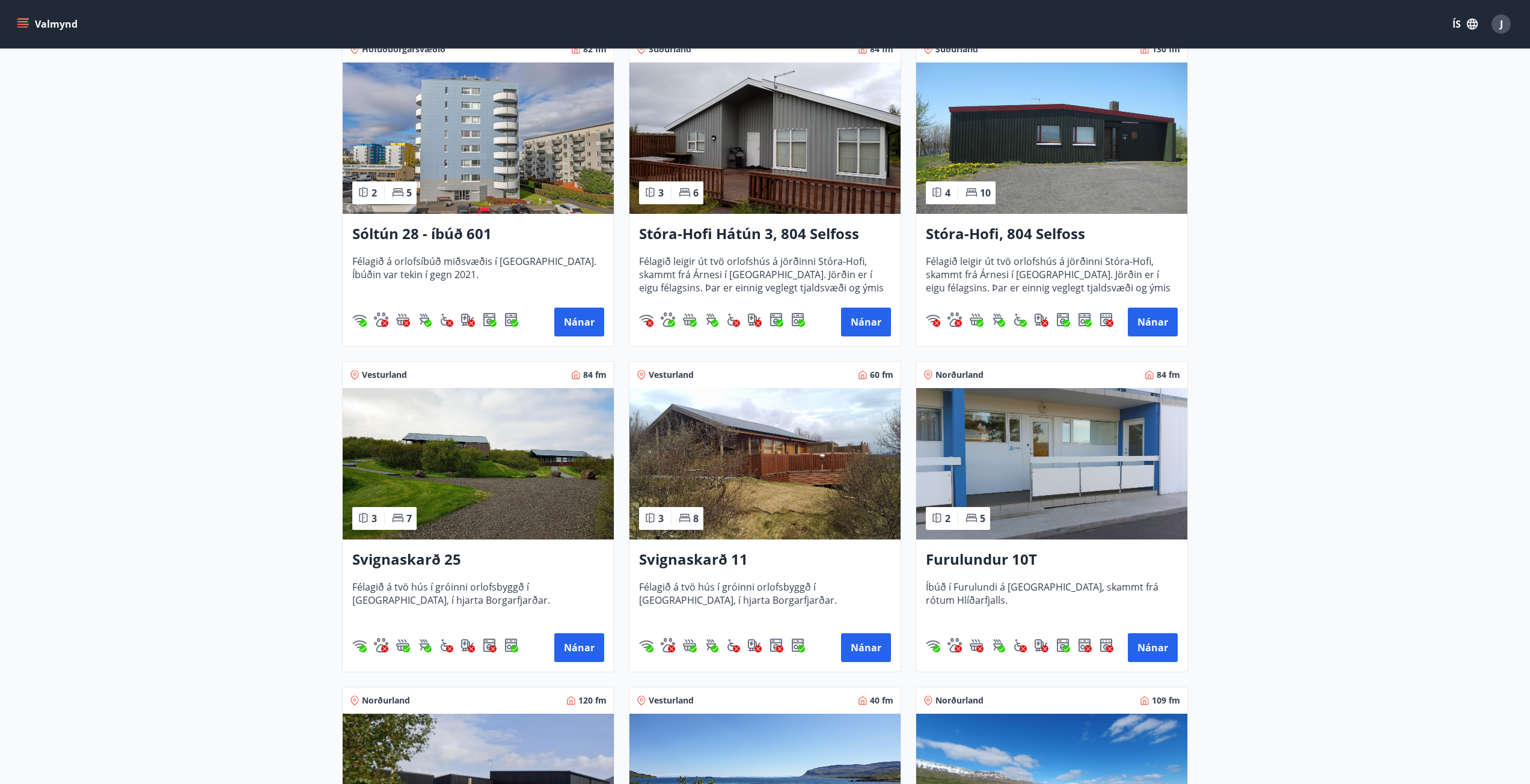
click at [1244, 292] on main "Framboð Svæði Allt Dagsetningar nóv 13 - nóv 16 Svefnstæði +1 Hreinsa síu Sjá k…" at bounding box center [765, 408] width 1530 height 1201
click at [574, 648] on button "Nánar" at bounding box center [579, 648] width 50 height 29
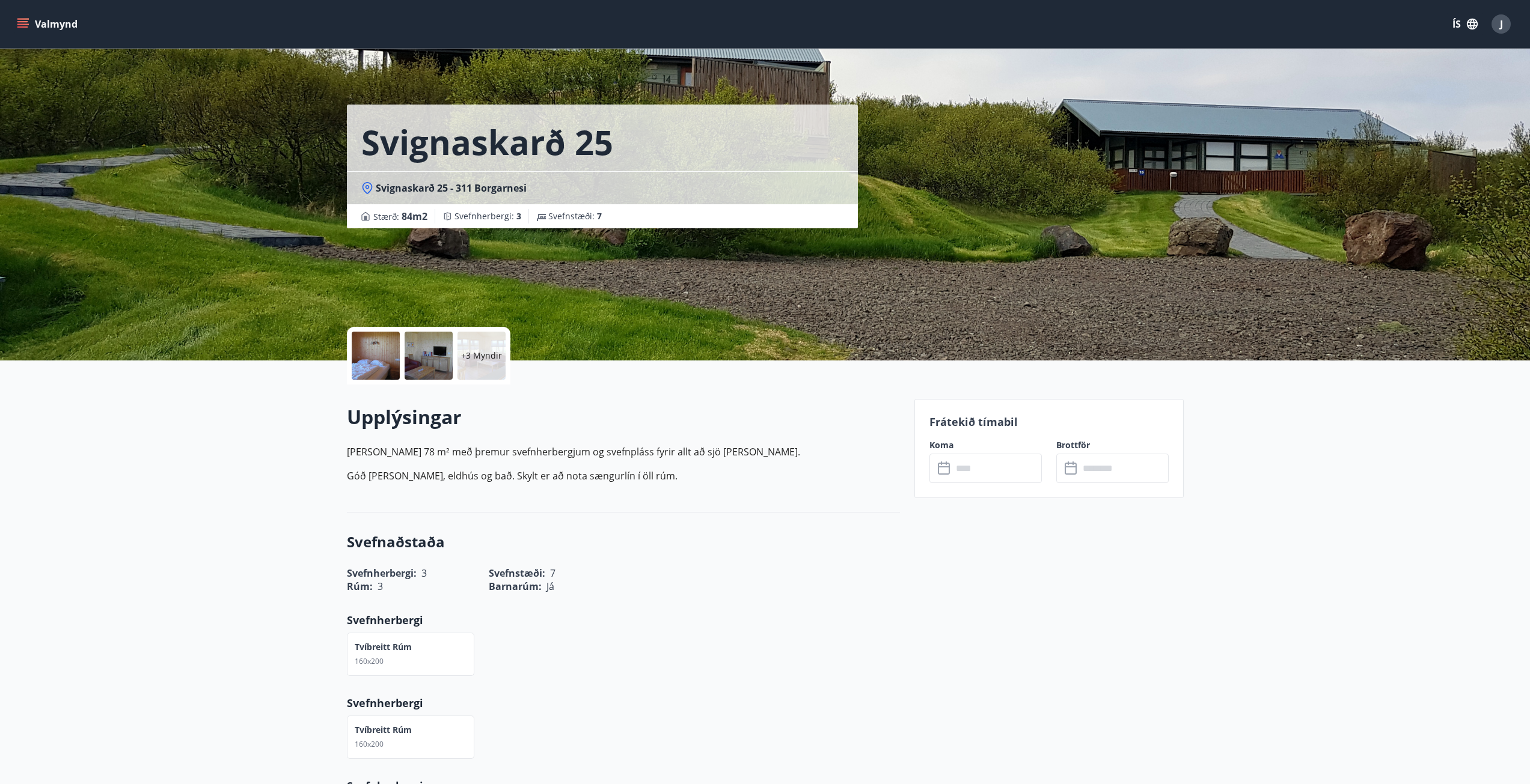
click at [22, 22] on icon "menu" at bounding box center [23, 21] width 11 height 1
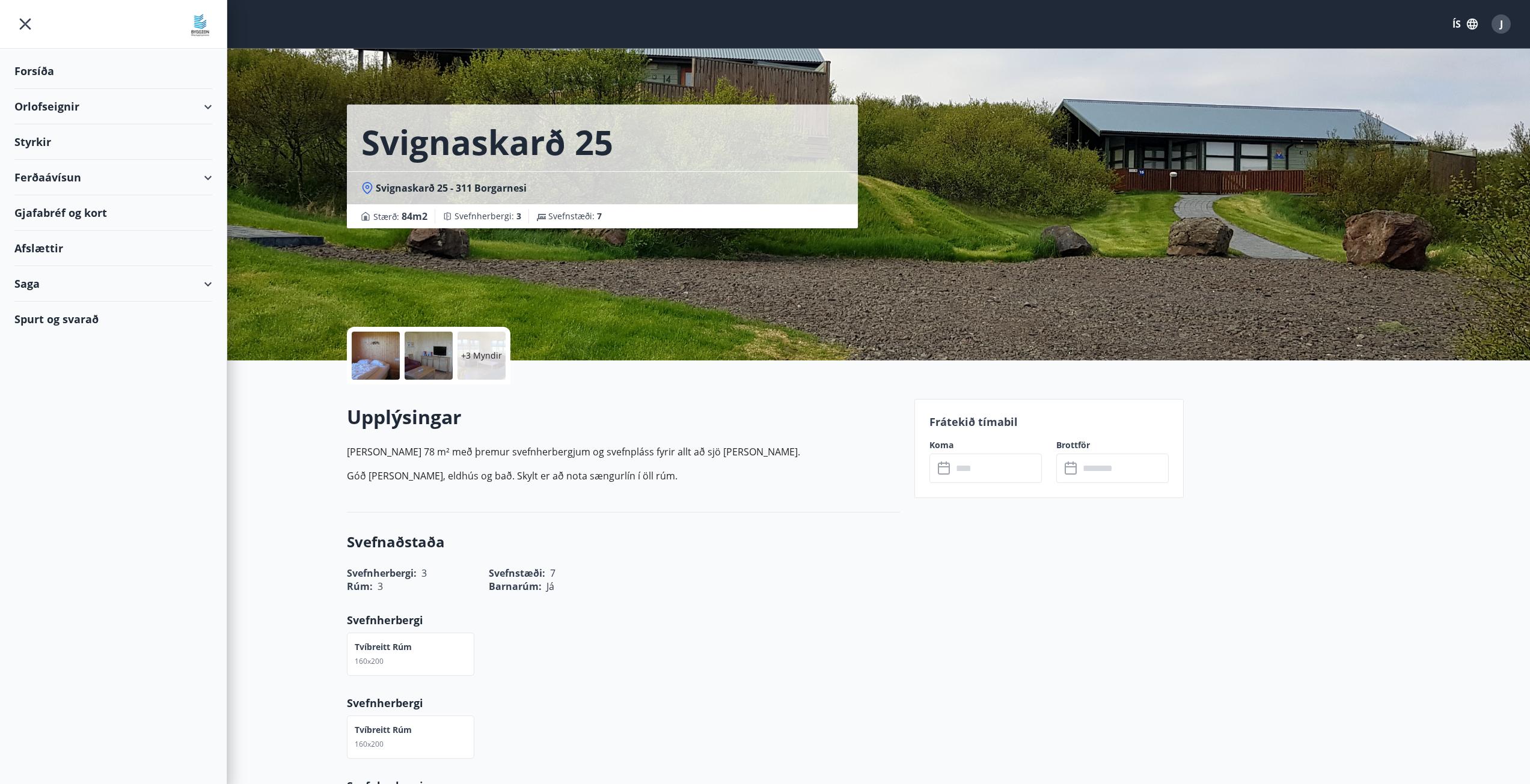
click at [60, 96] on div "Orlofseignir" at bounding box center [113, 106] width 197 height 36
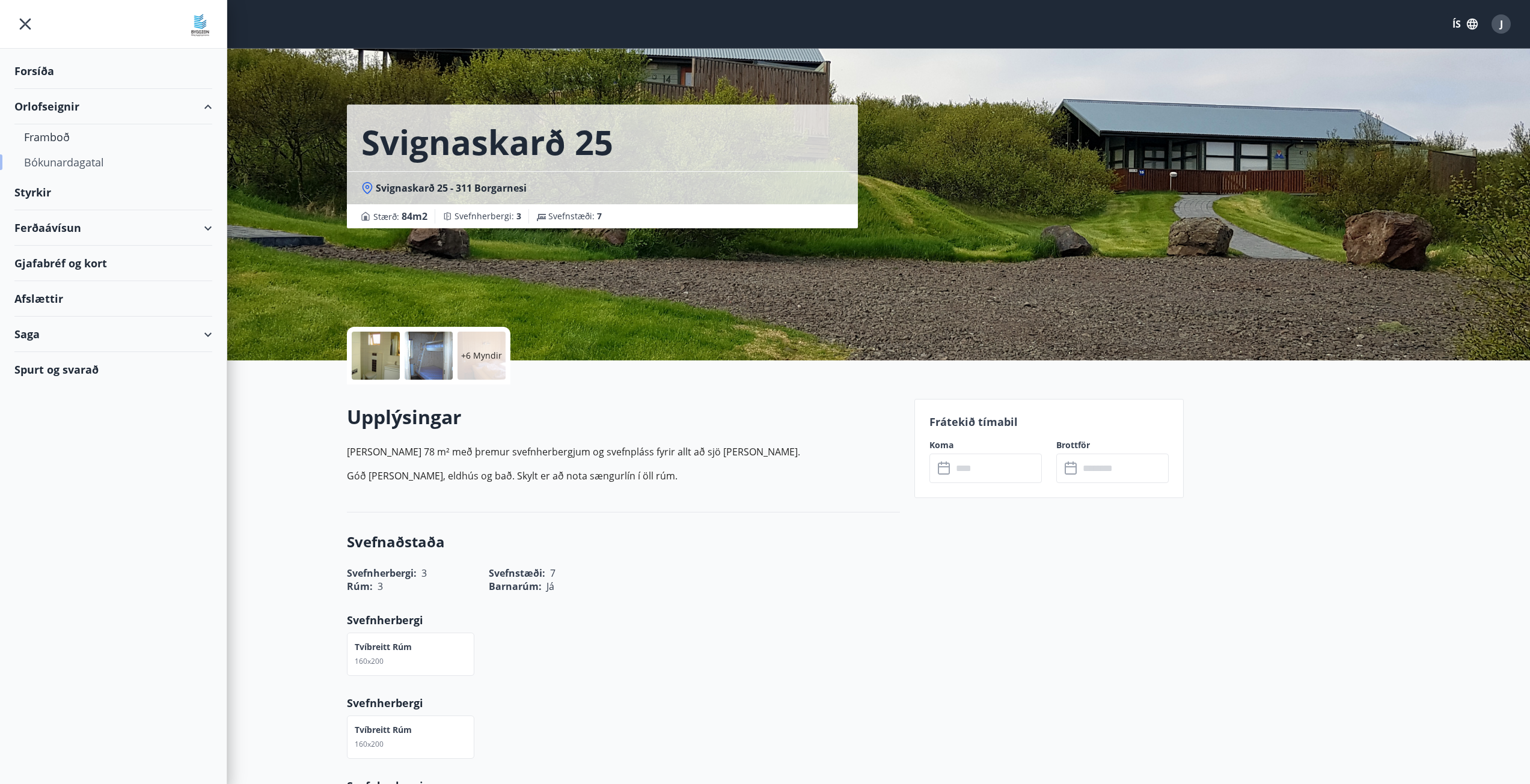
click at [69, 164] on div "Bókunardagatal" at bounding box center [112, 163] width 178 height 26
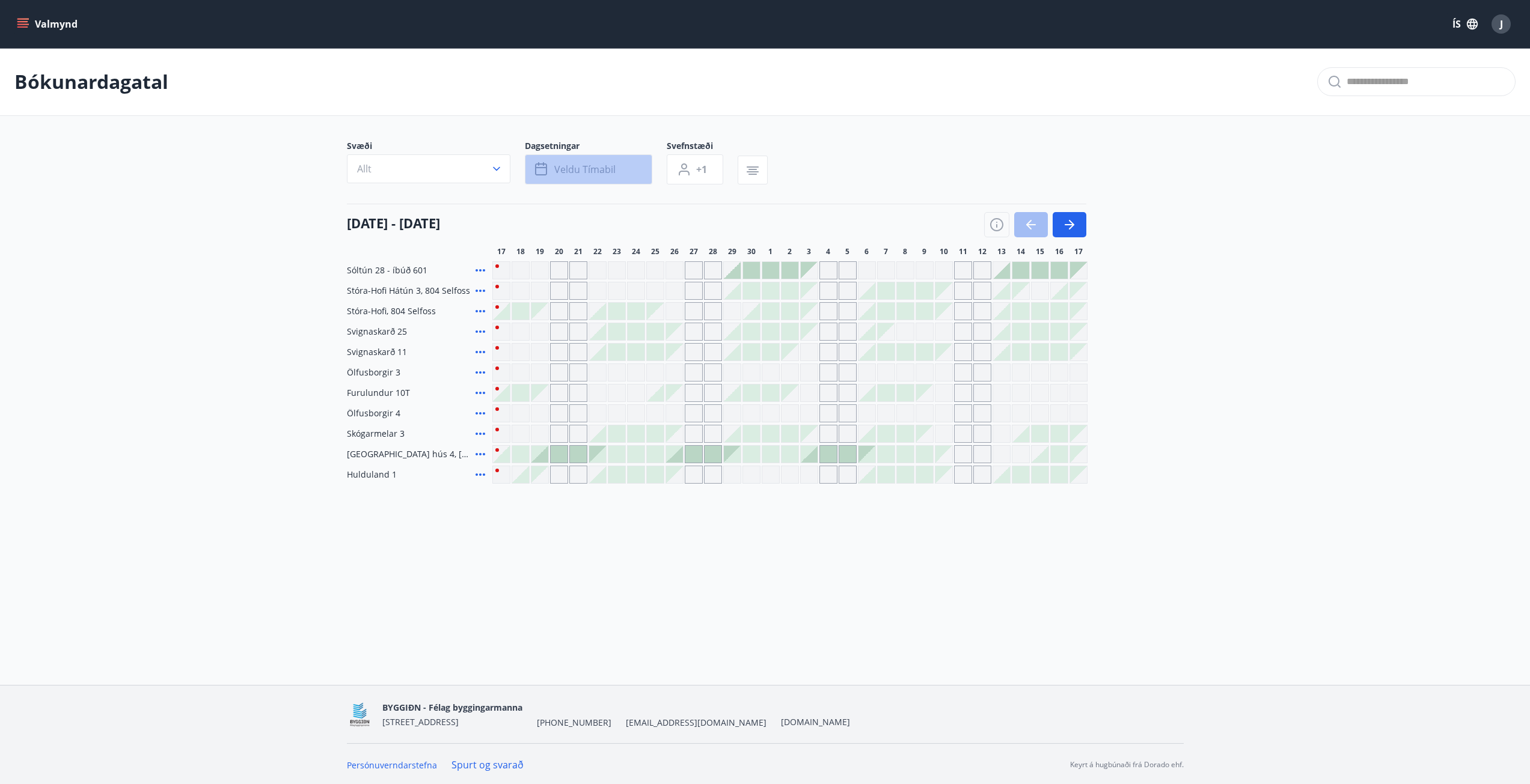
click at [600, 168] on span "Veldu tímabil" at bounding box center [584, 169] width 61 height 13
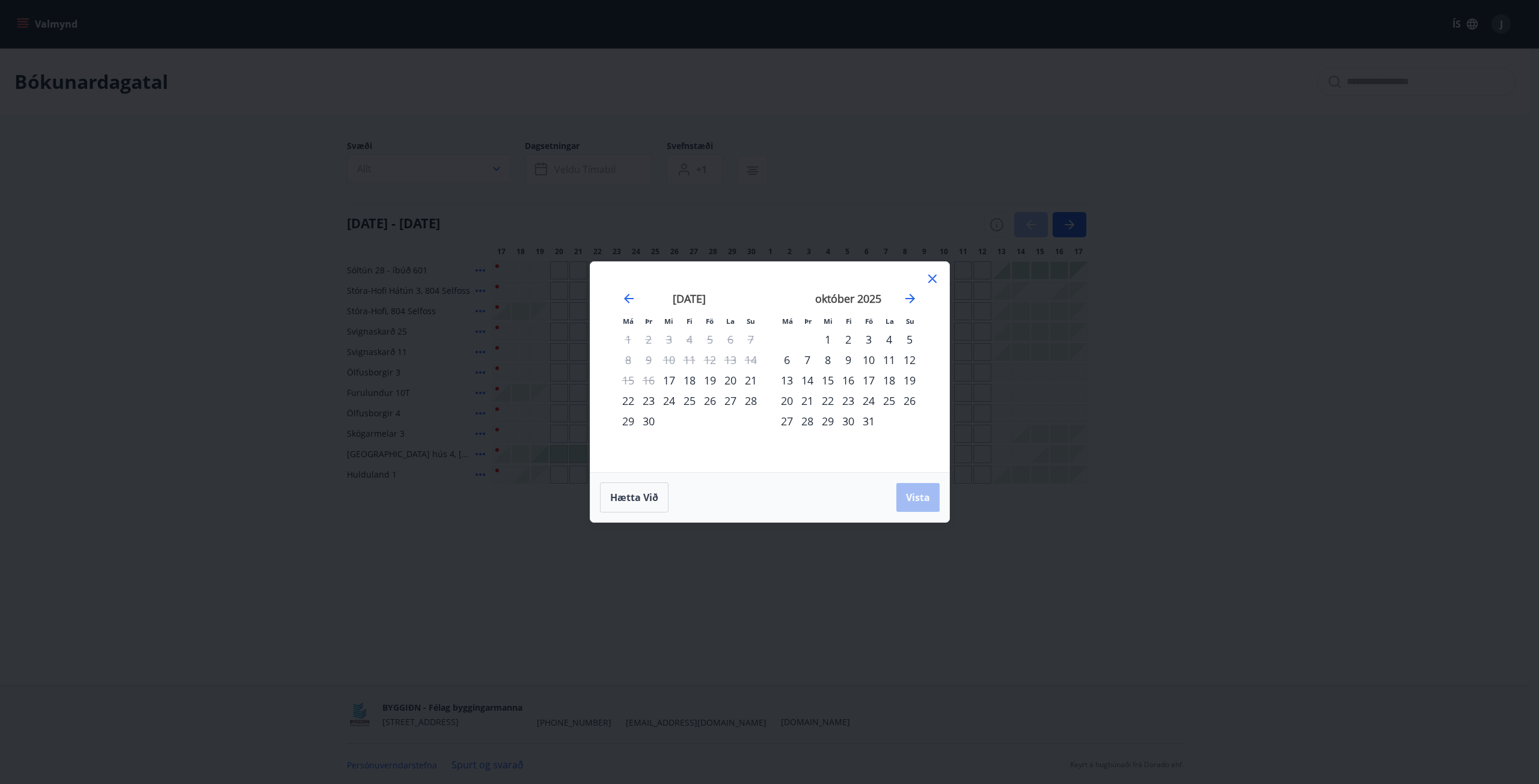
click at [924, 297] on div "október 2025 1 2 3 4 5 6 7 8 9 10 11 12 13 14 15 16 17 18 19 20 21 22 23 24 25 …" at bounding box center [848, 376] width 159 height 197
click at [908, 297] on icon "Move forward to switch to the next month." at bounding box center [910, 299] width 15 height 15
click at [851, 381] on div "13" at bounding box center [848, 380] width 20 height 20
click at [911, 375] on div "16" at bounding box center [909, 380] width 20 height 20
click at [920, 496] on span "Vista" at bounding box center [918, 497] width 24 height 13
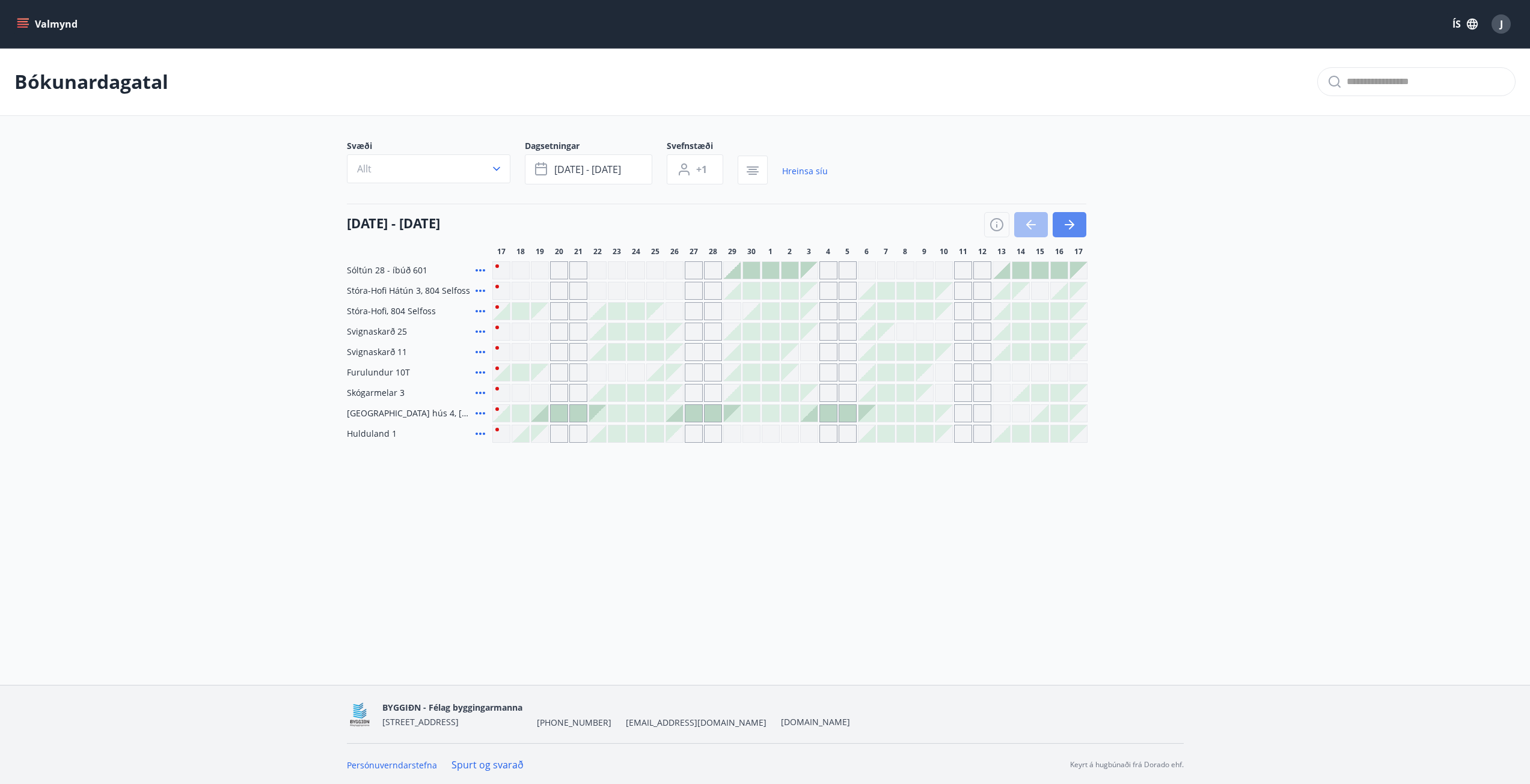
click at [1068, 221] on icon "button" at bounding box center [1069, 225] width 15 height 15
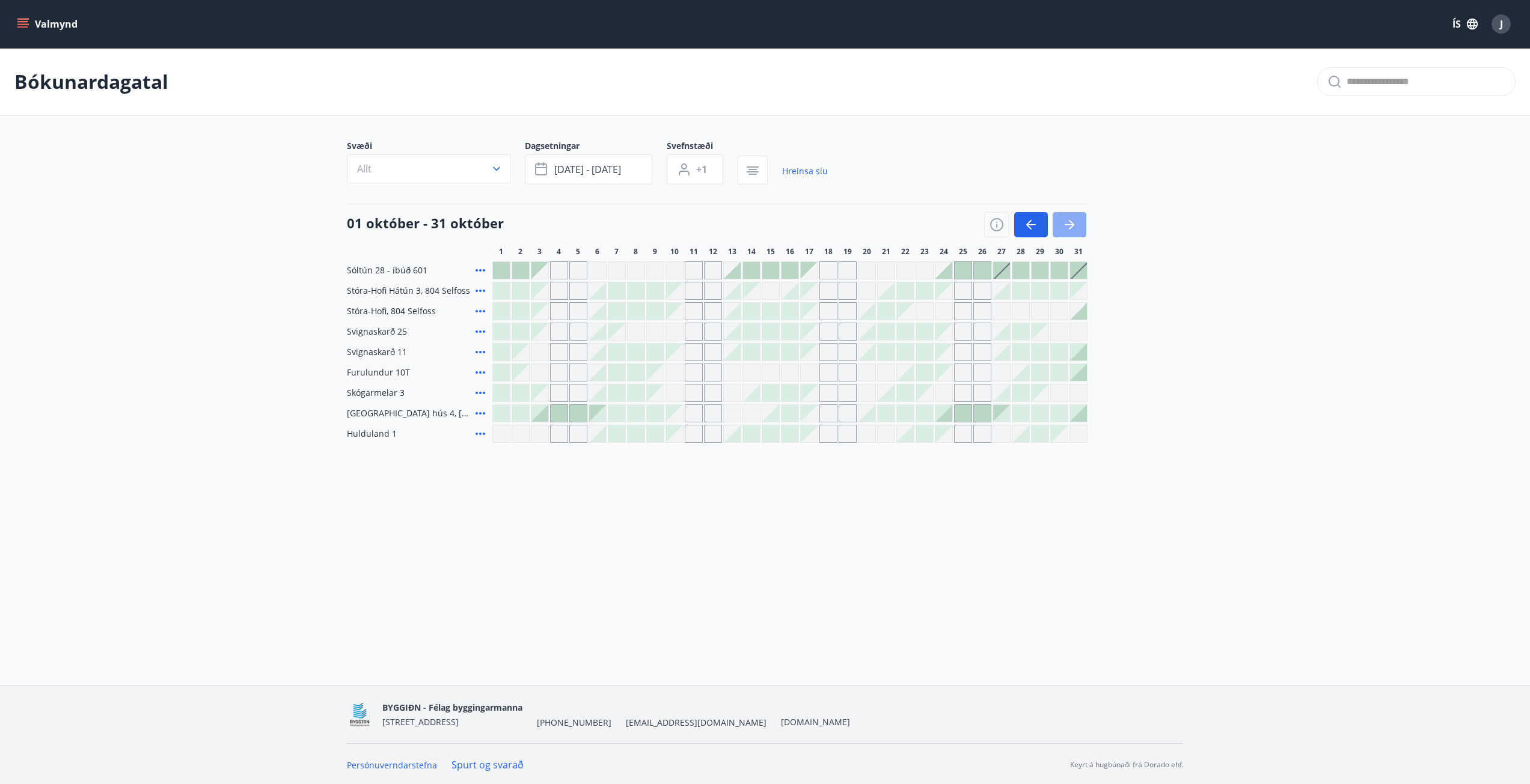
click at [1068, 221] on icon "button" at bounding box center [1069, 225] width 15 height 15
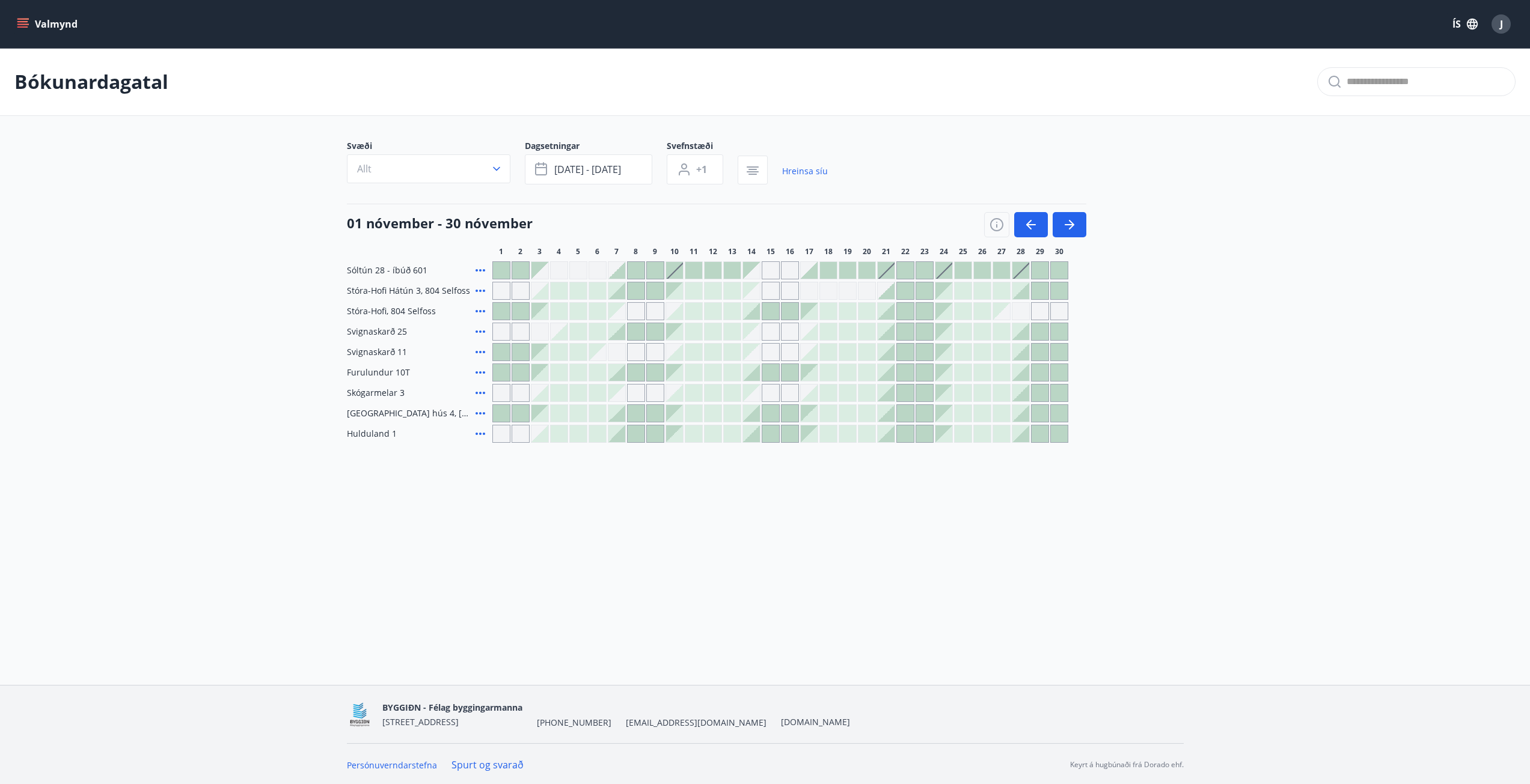
click at [753, 314] on div at bounding box center [751, 312] width 16 height 16
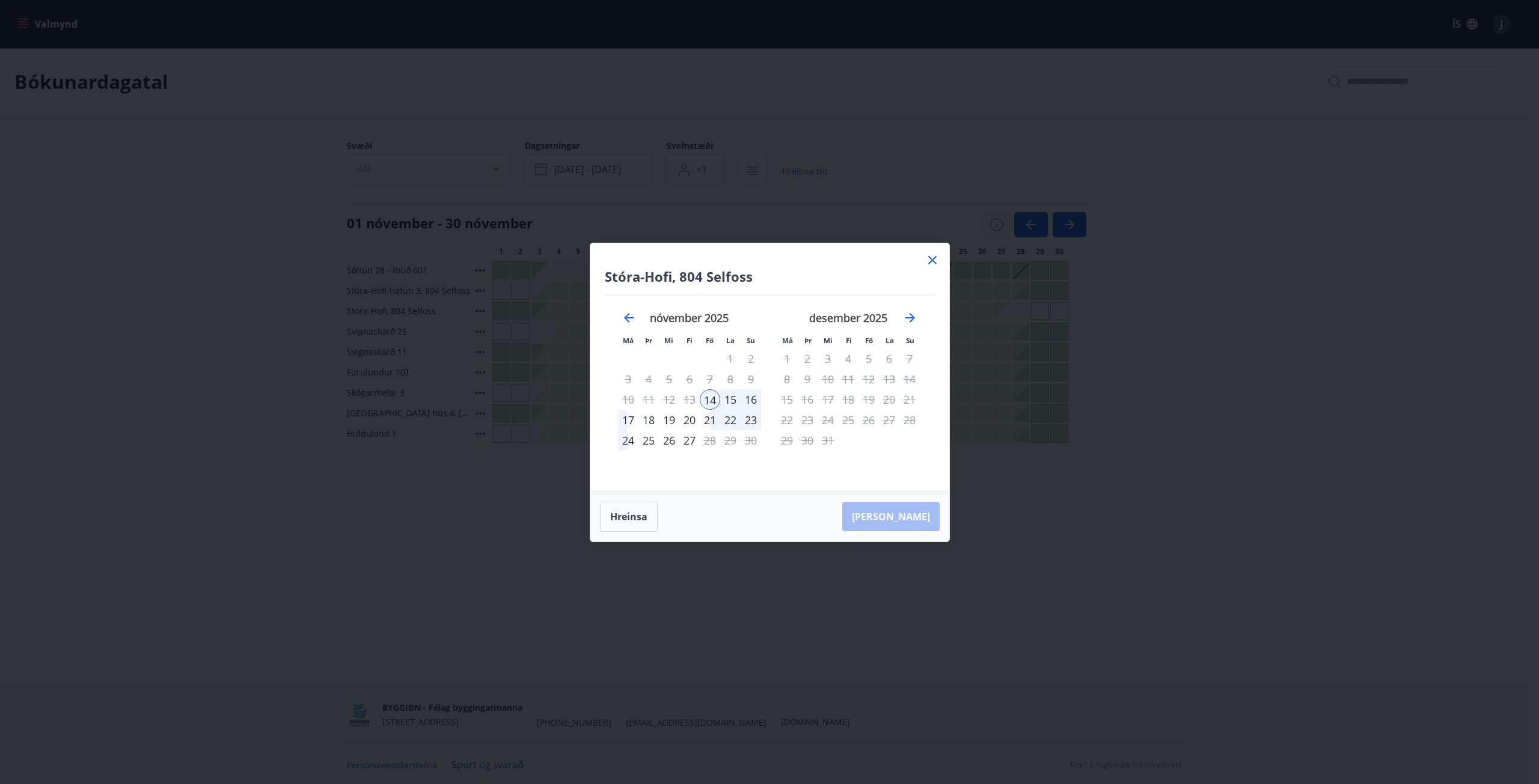
click at [748, 401] on div "16" at bounding box center [750, 399] width 20 height 20
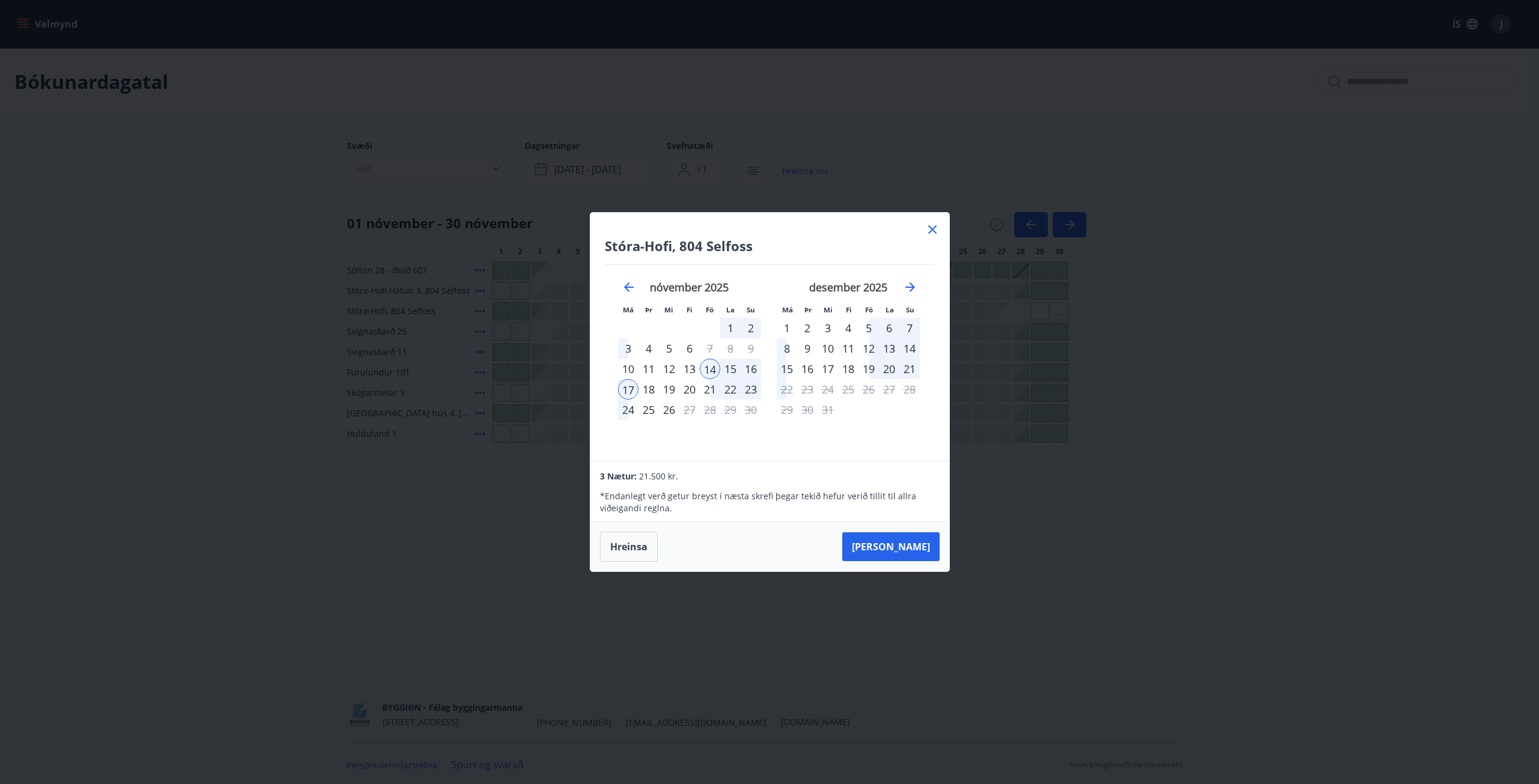
click at [625, 393] on div "17" at bounding box center [628, 389] width 20 height 20
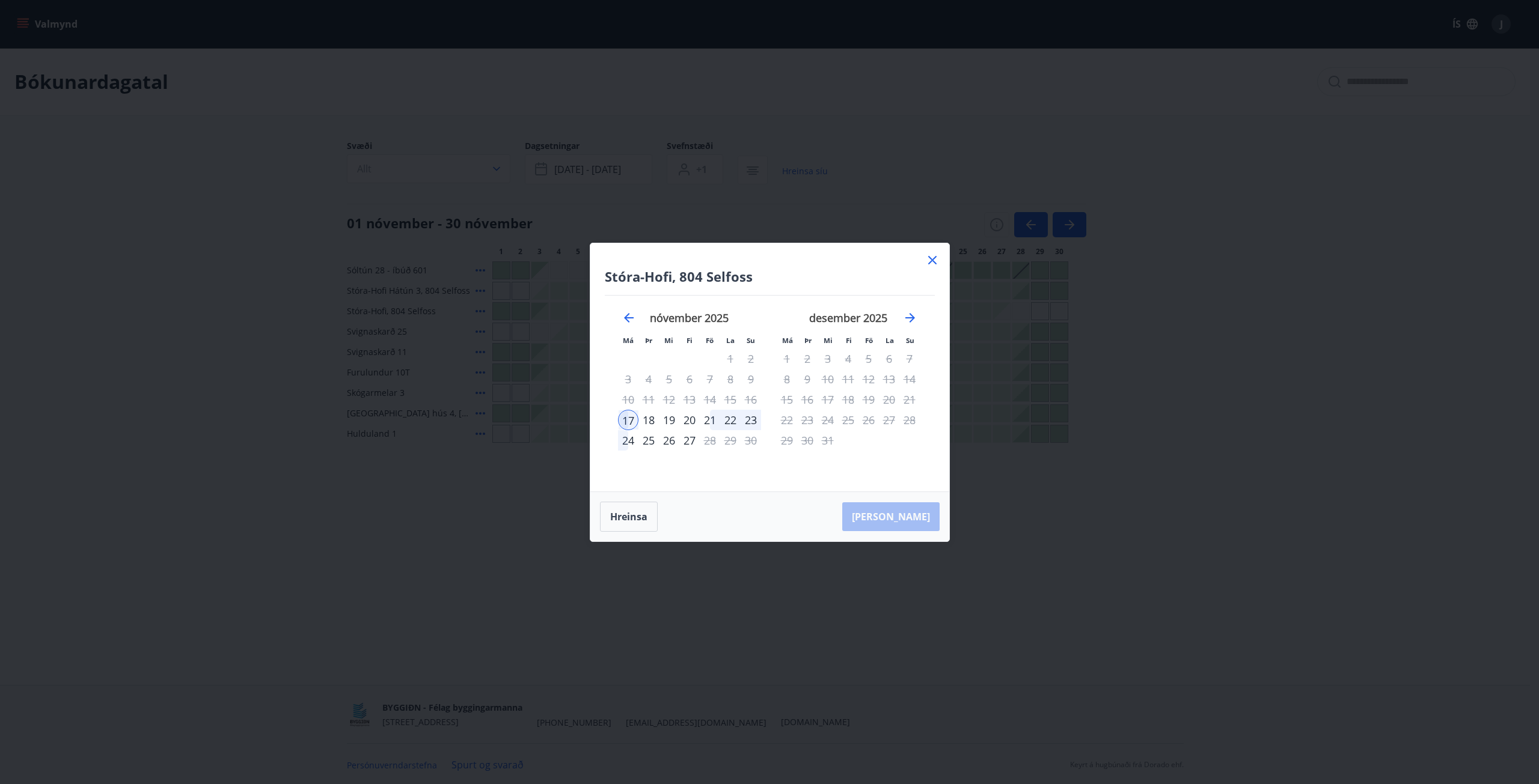
click at [929, 258] on icon at bounding box center [932, 260] width 8 height 8
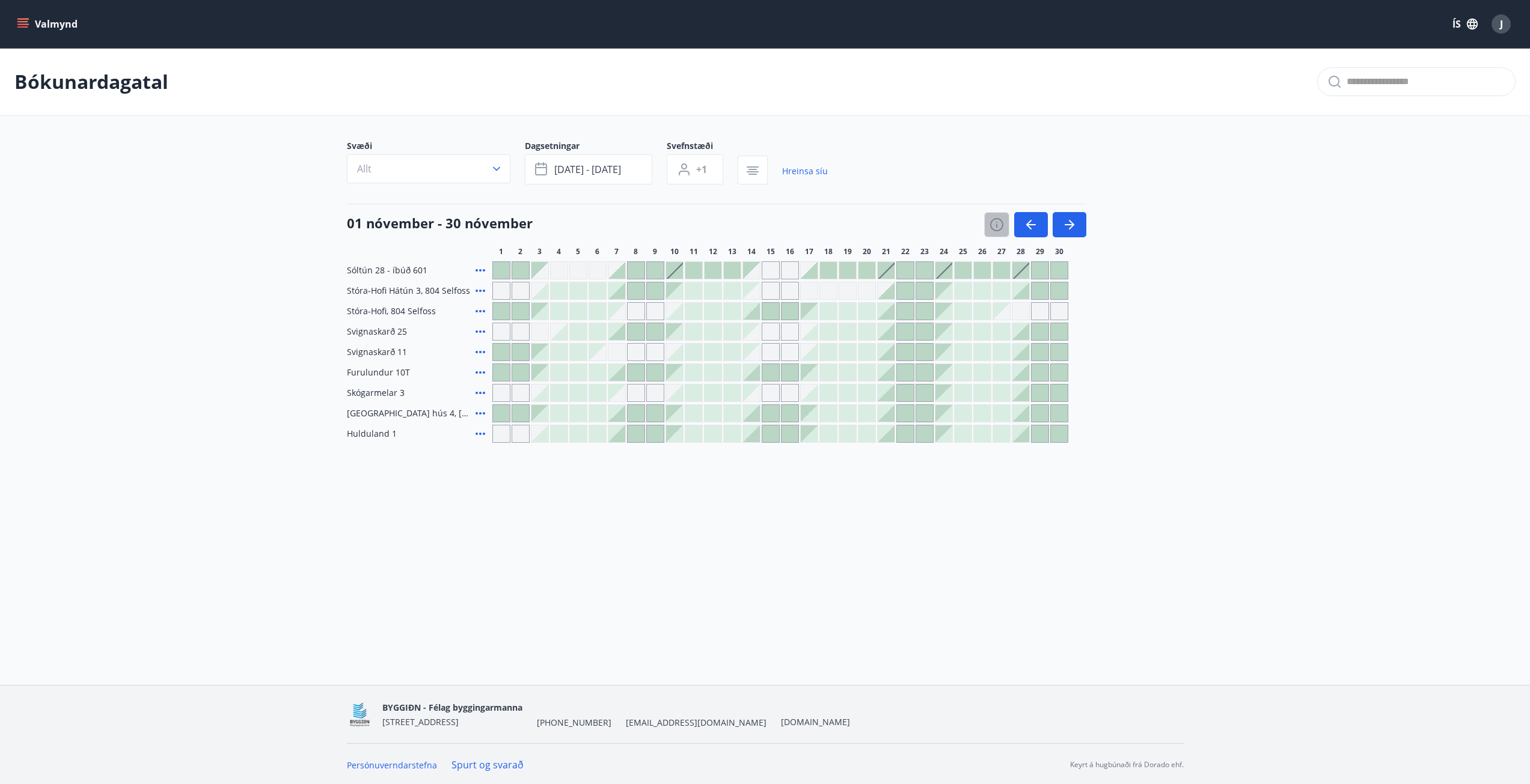
click at [999, 226] on icon "button" at bounding box center [997, 225] width 15 height 15
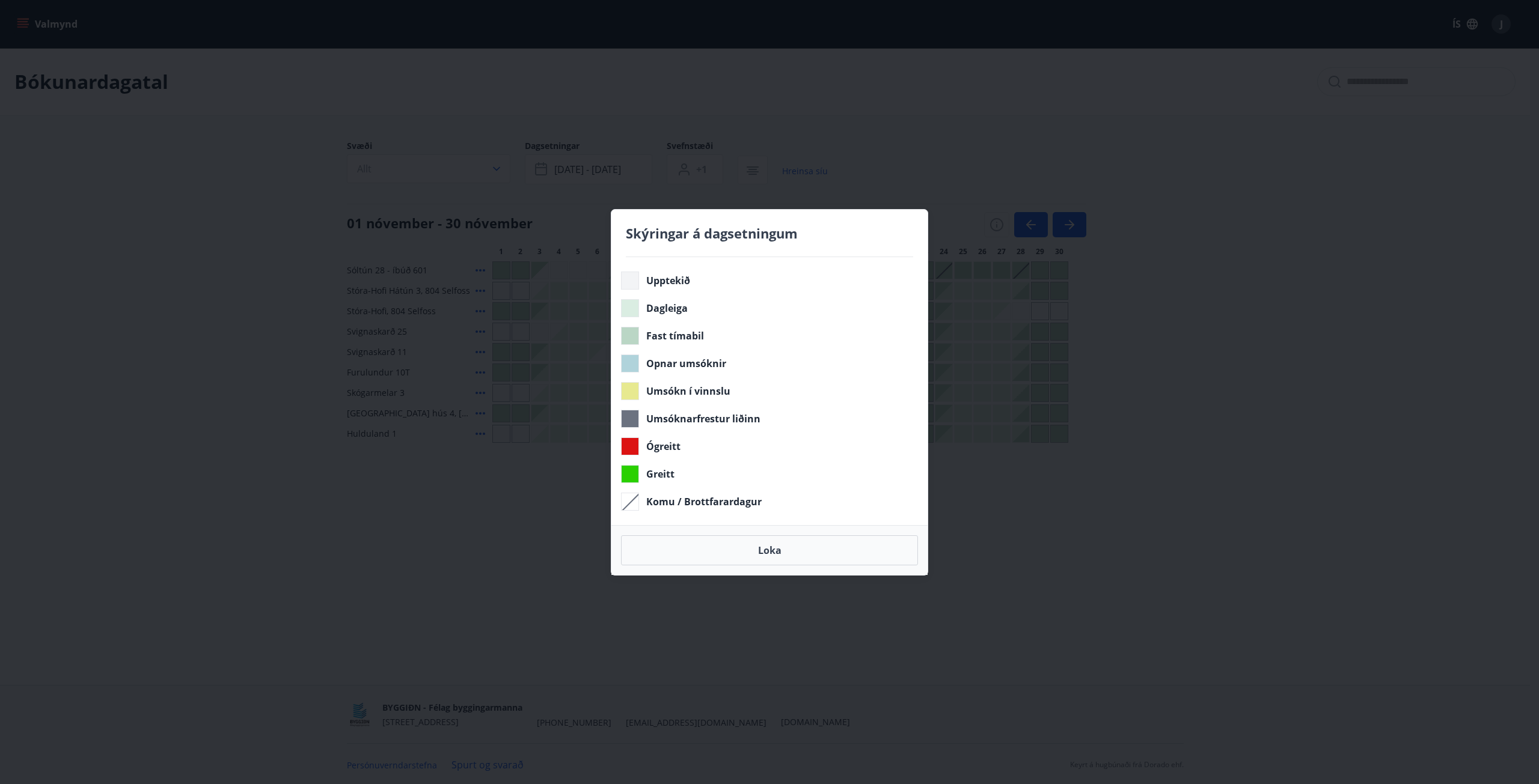
drag, startPoint x: 796, startPoint y: 552, endPoint x: 752, endPoint y: 479, distance: 85.2
click at [795, 551] on button "Loka" at bounding box center [769, 550] width 297 height 30
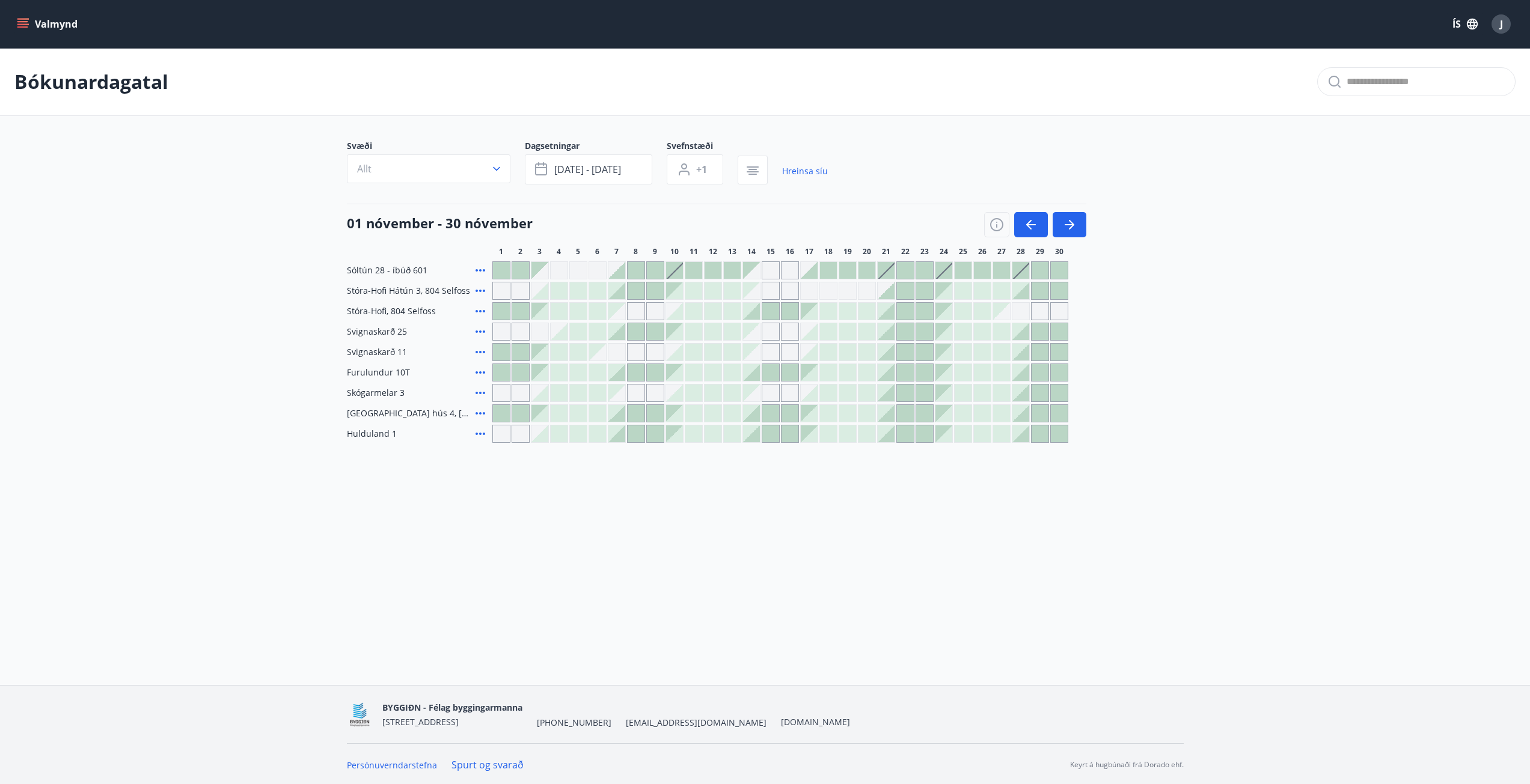
click at [728, 313] on div at bounding box center [732, 312] width 16 height 16
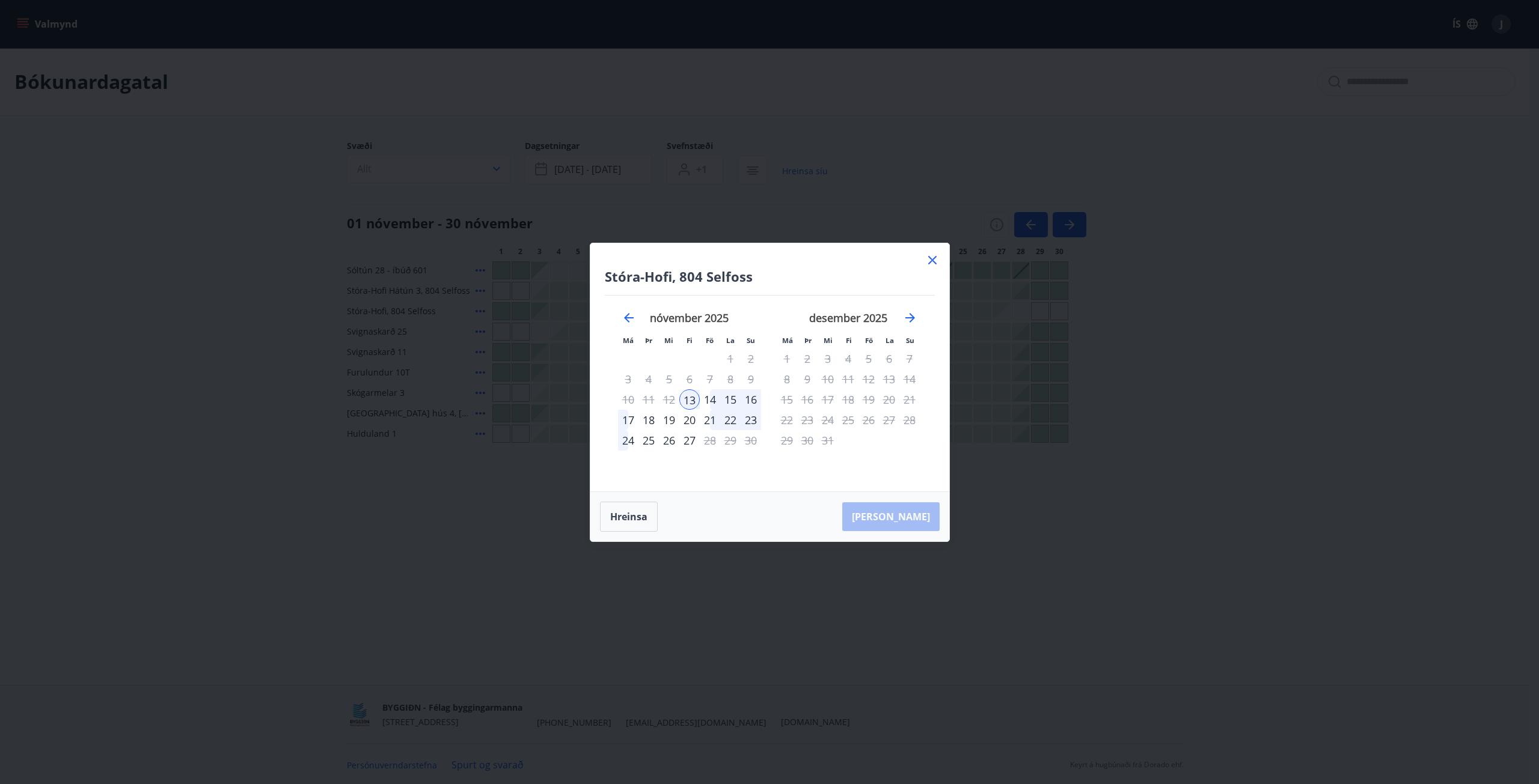
click at [751, 401] on div "16" at bounding box center [750, 399] width 20 height 20
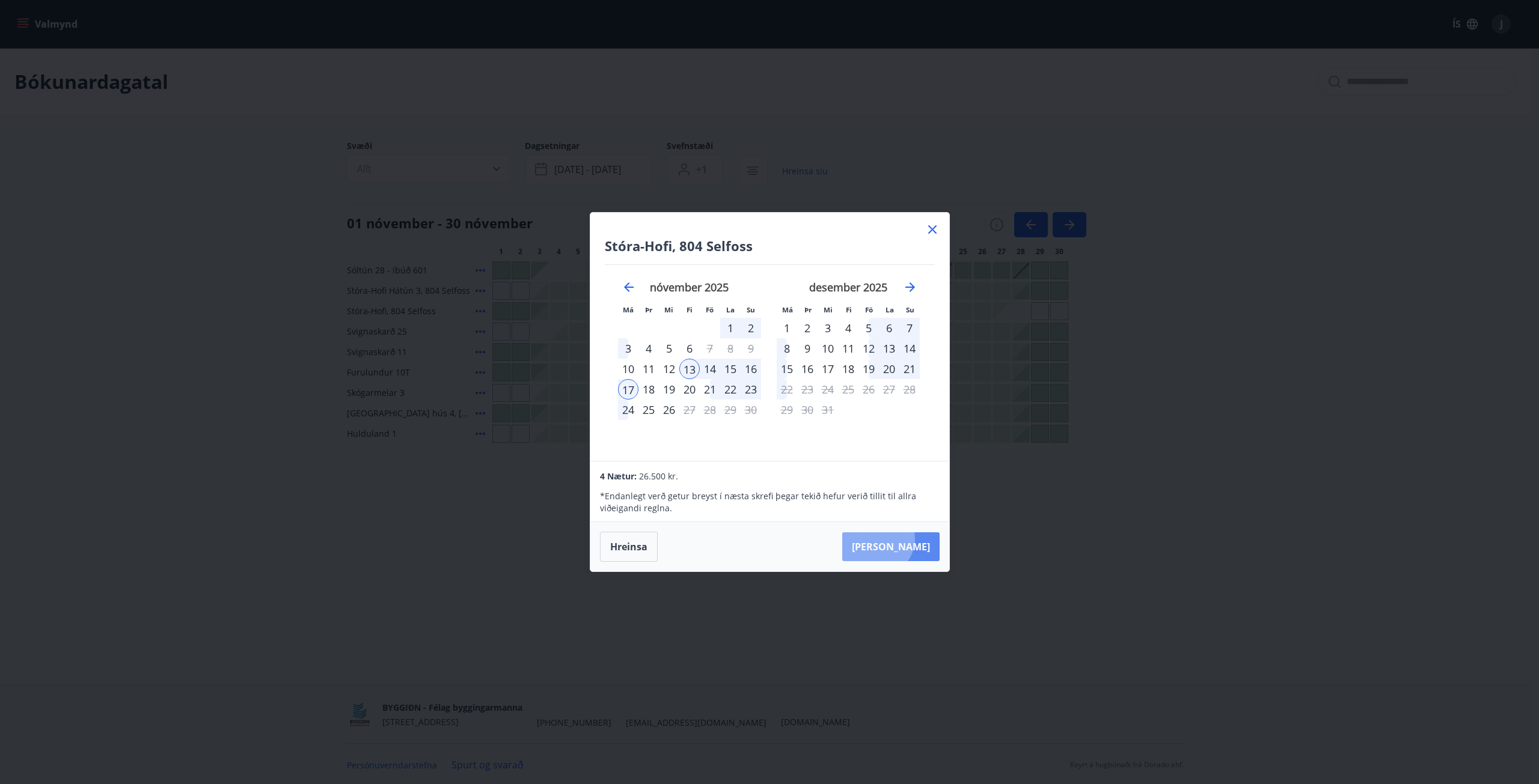
click at [912, 538] on button "Taka Frá" at bounding box center [891, 547] width 98 height 29
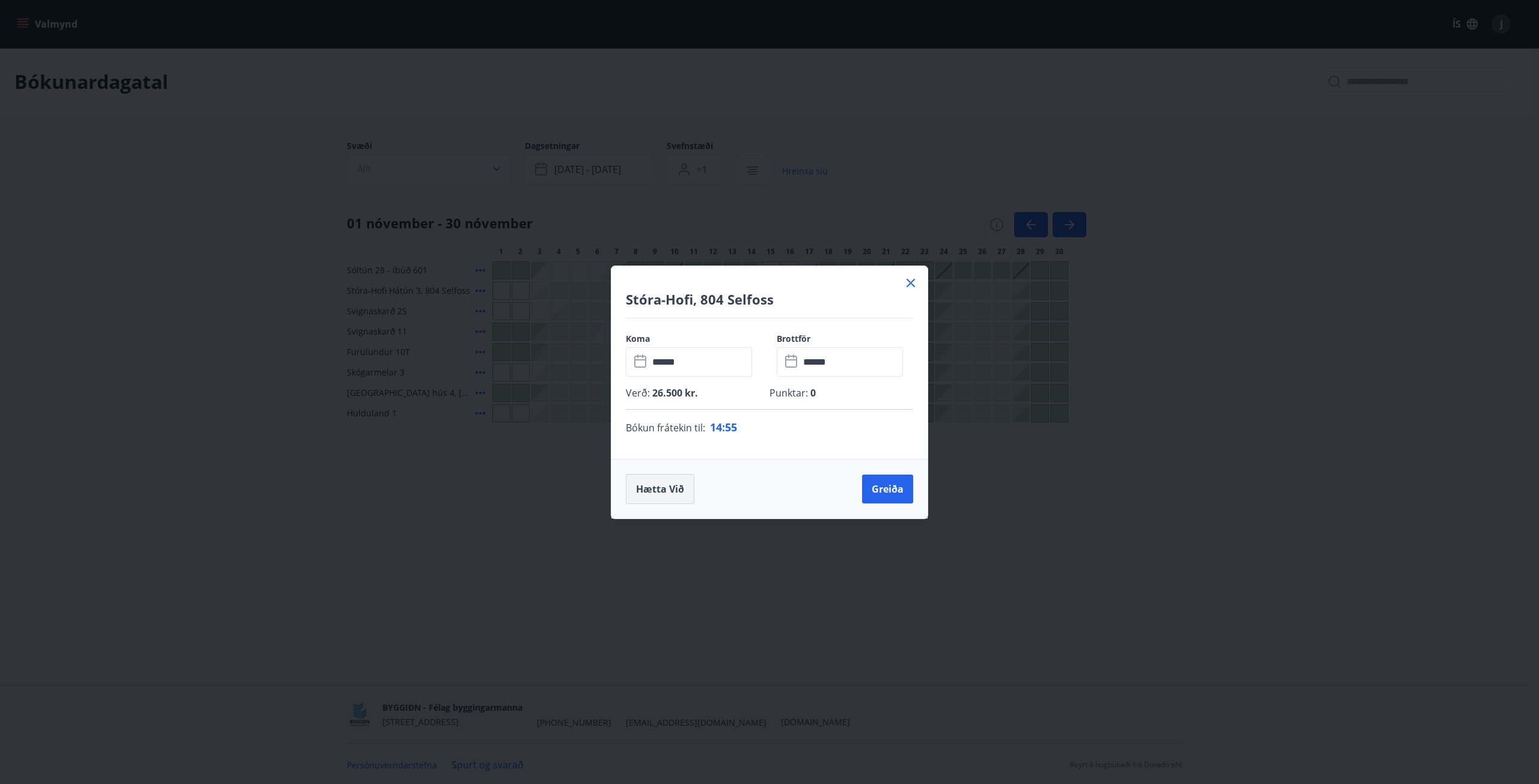
click at [676, 488] on button "Hætta við" at bounding box center [660, 489] width 69 height 30
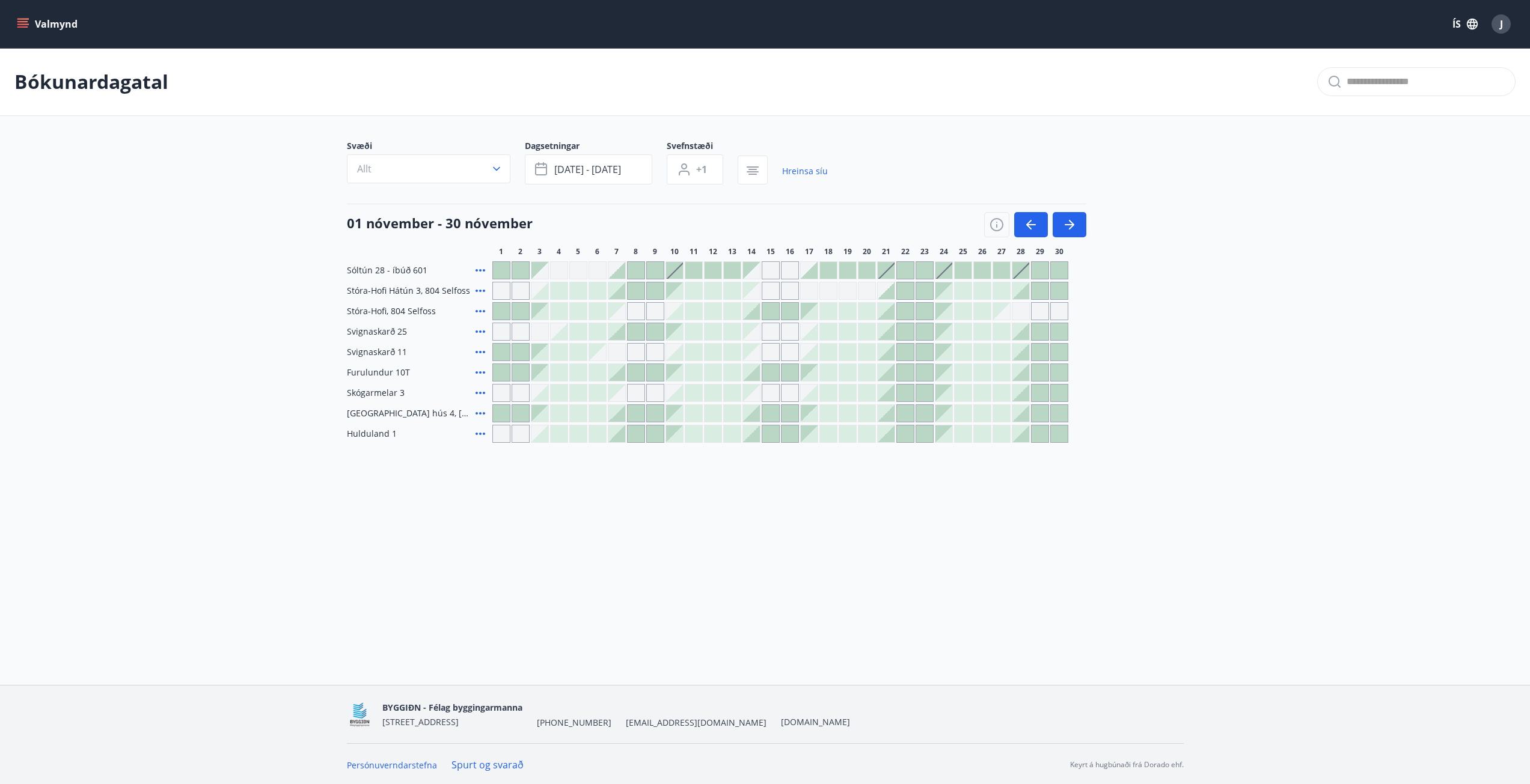
click at [12, 35] on div "Valmynd ÍS J" at bounding box center [765, 24] width 1530 height 48
click at [17, 19] on icon "menu" at bounding box center [24, 18] width 13 height 1
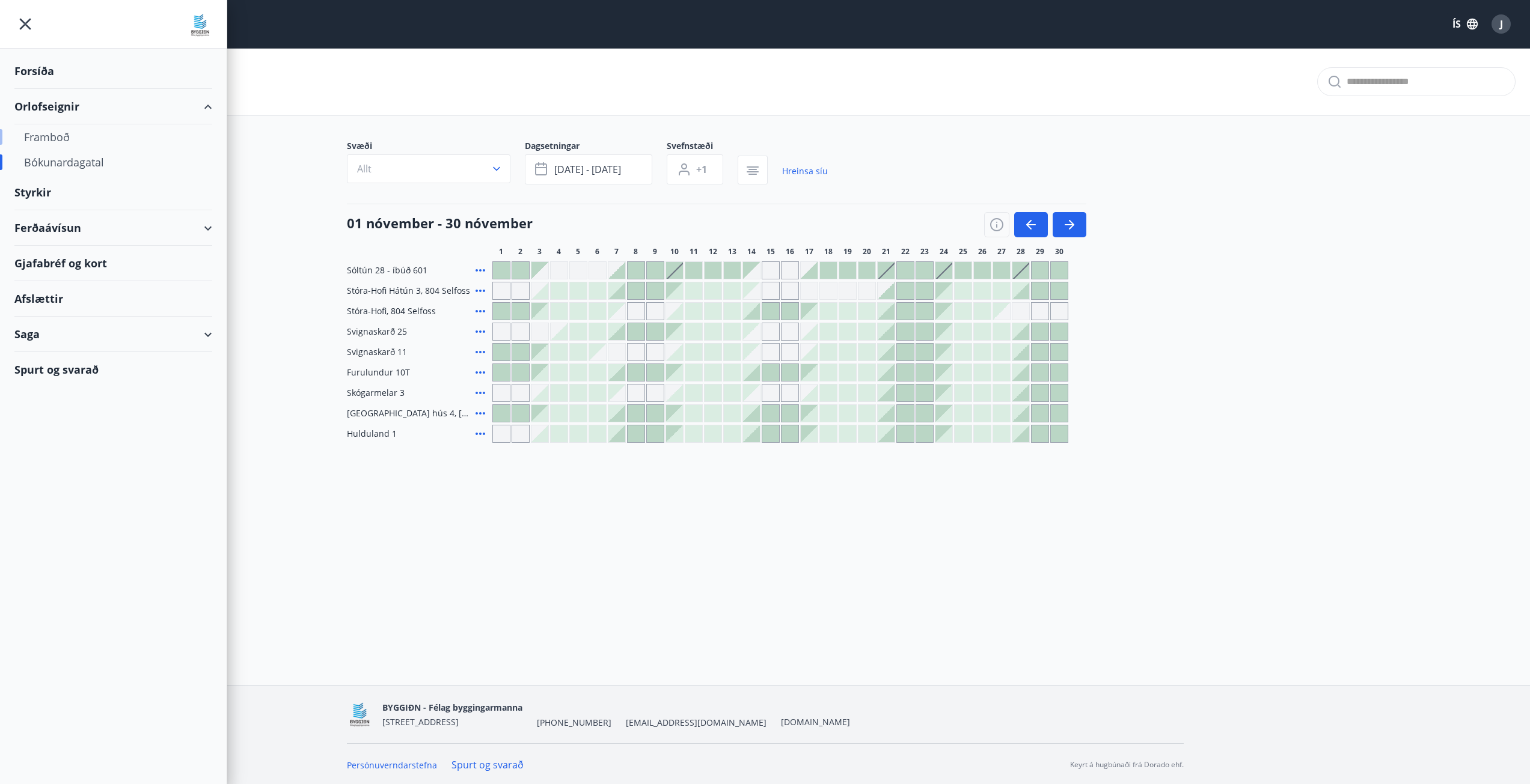
click at [57, 140] on div "Framboð" at bounding box center [112, 137] width 178 height 26
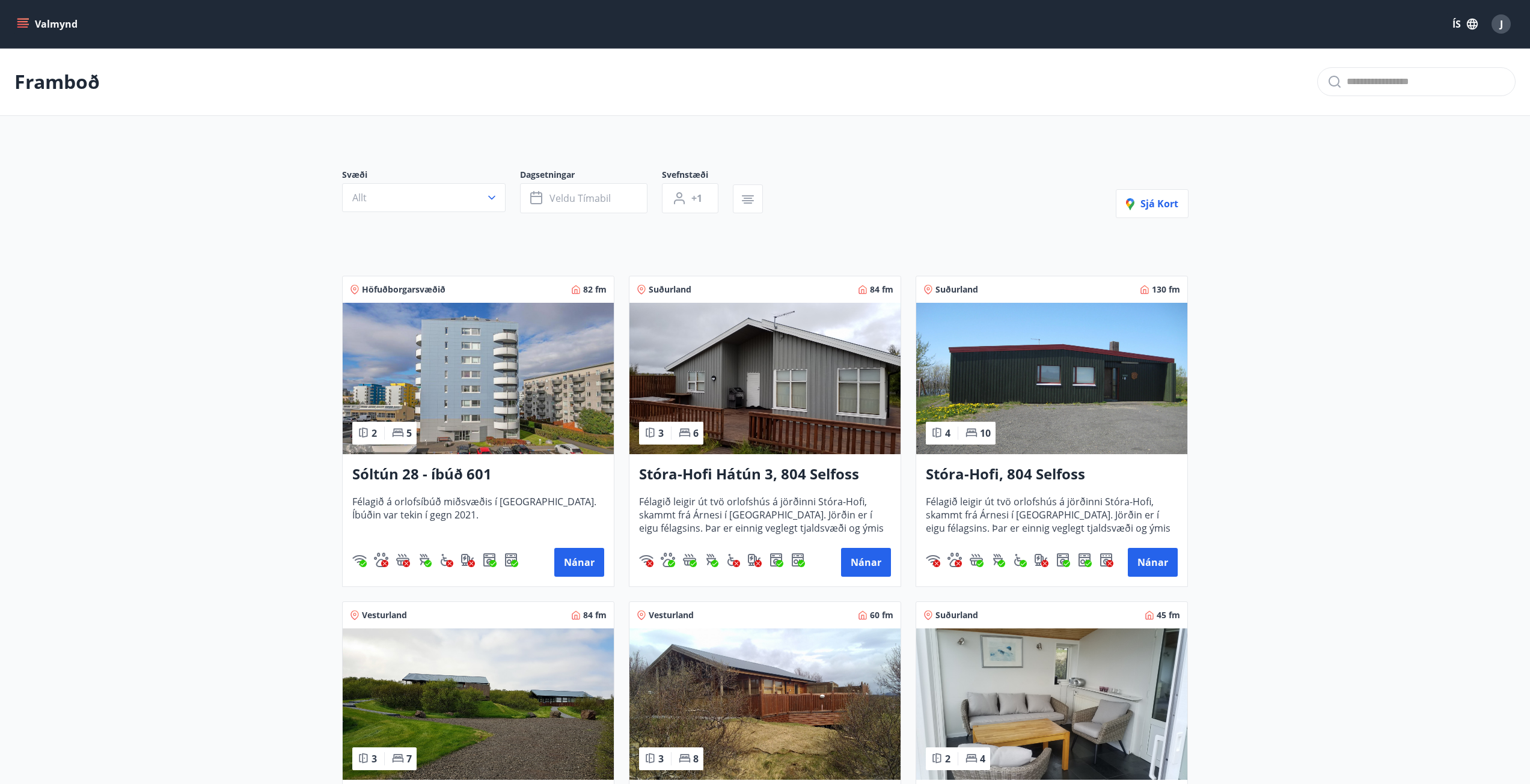
click at [1078, 470] on h3 "Stóra-Hofi, 804 Selfoss" at bounding box center [1052, 475] width 252 height 22
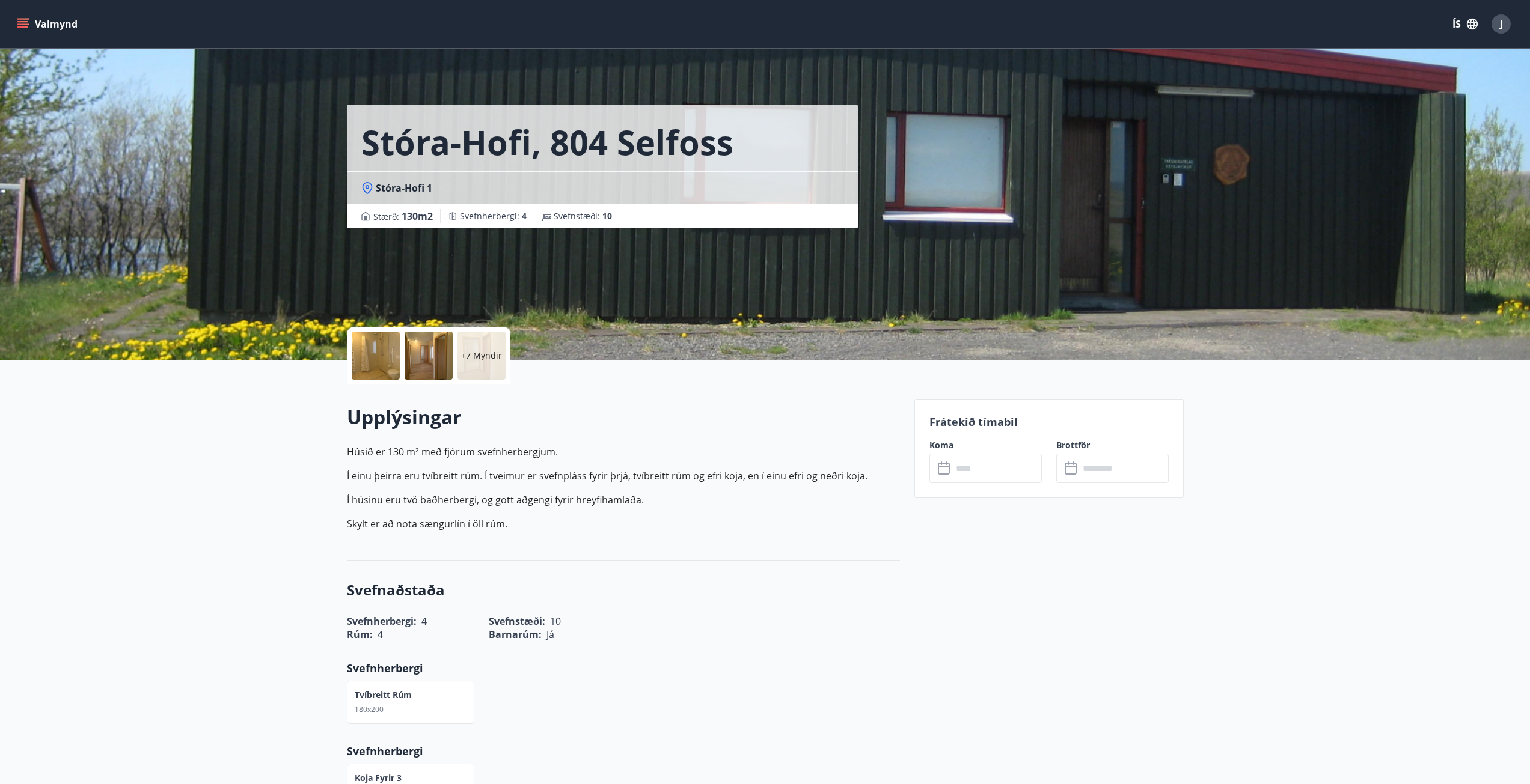
click at [349, 358] on div "+7 Myndir" at bounding box center [429, 355] width 164 height 58
click at [460, 357] on div "+7 Myndir" at bounding box center [482, 355] width 48 height 48
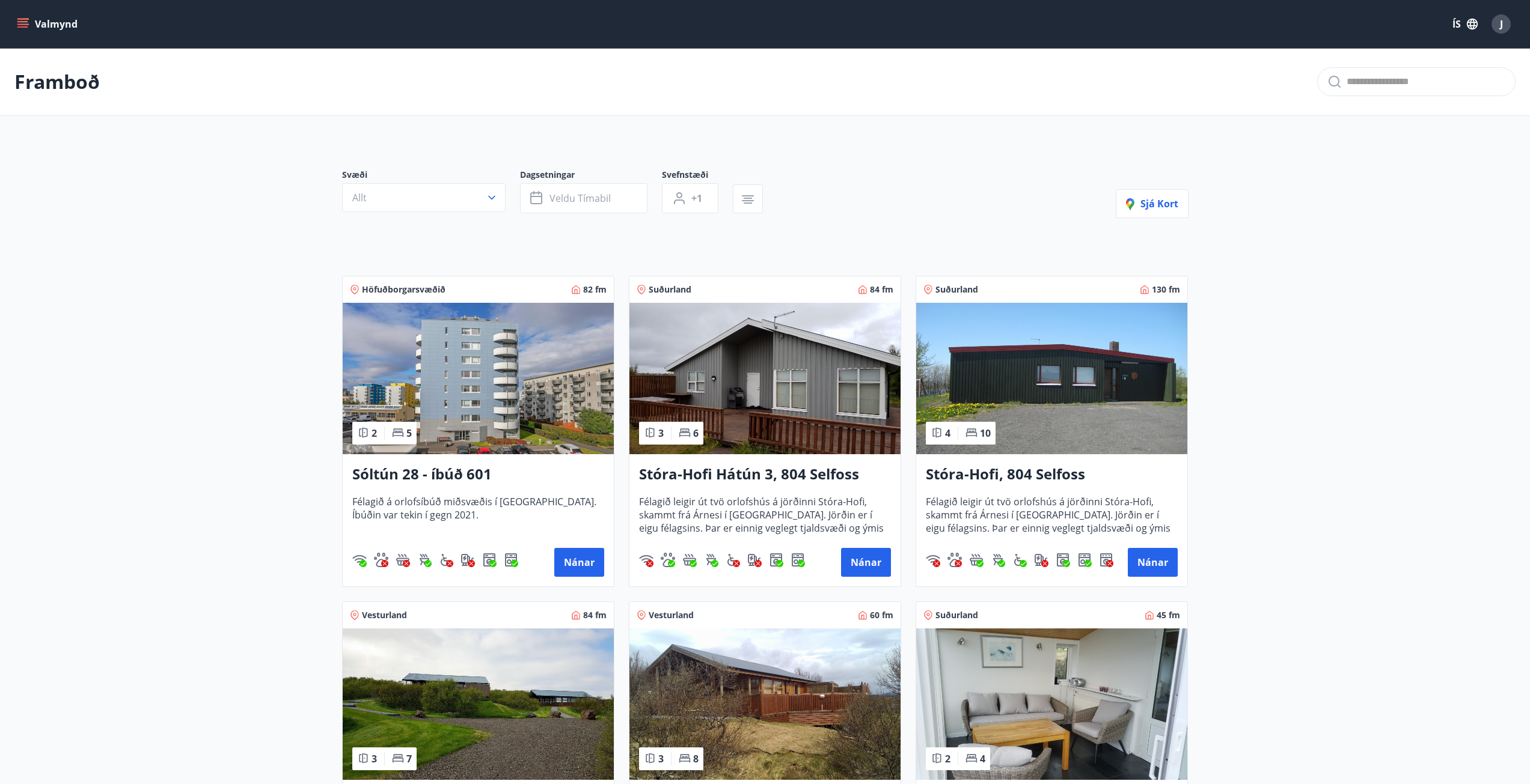
click at [823, 357] on img at bounding box center [765, 379] width 271 height 152
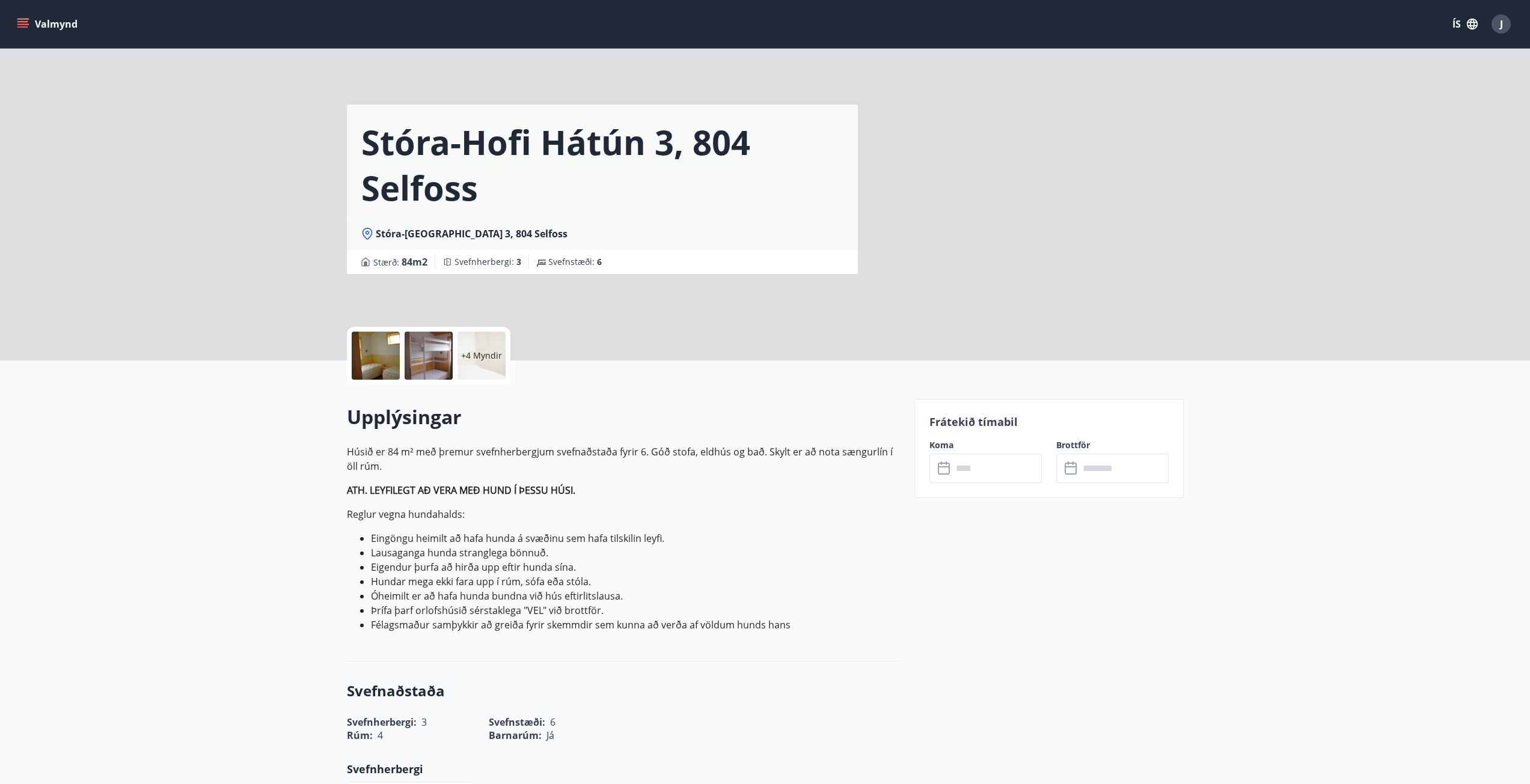
click at [502, 355] on div "+4 Myndir" at bounding box center [482, 355] width 48 height 48
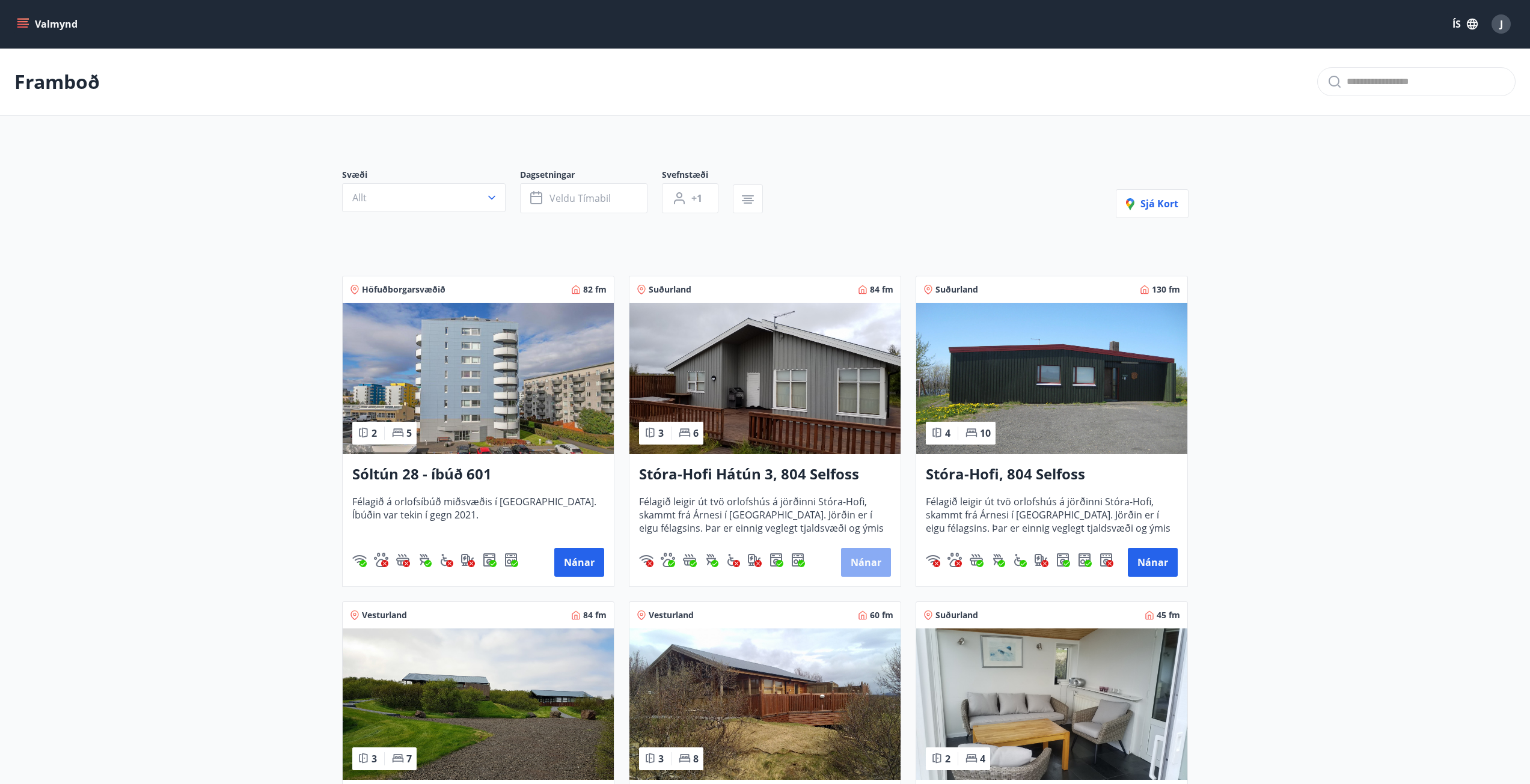
click at [850, 559] on button "Nánar" at bounding box center [866, 563] width 50 height 29
click at [20, 26] on icon "menu" at bounding box center [22, 24] width 12 height 12
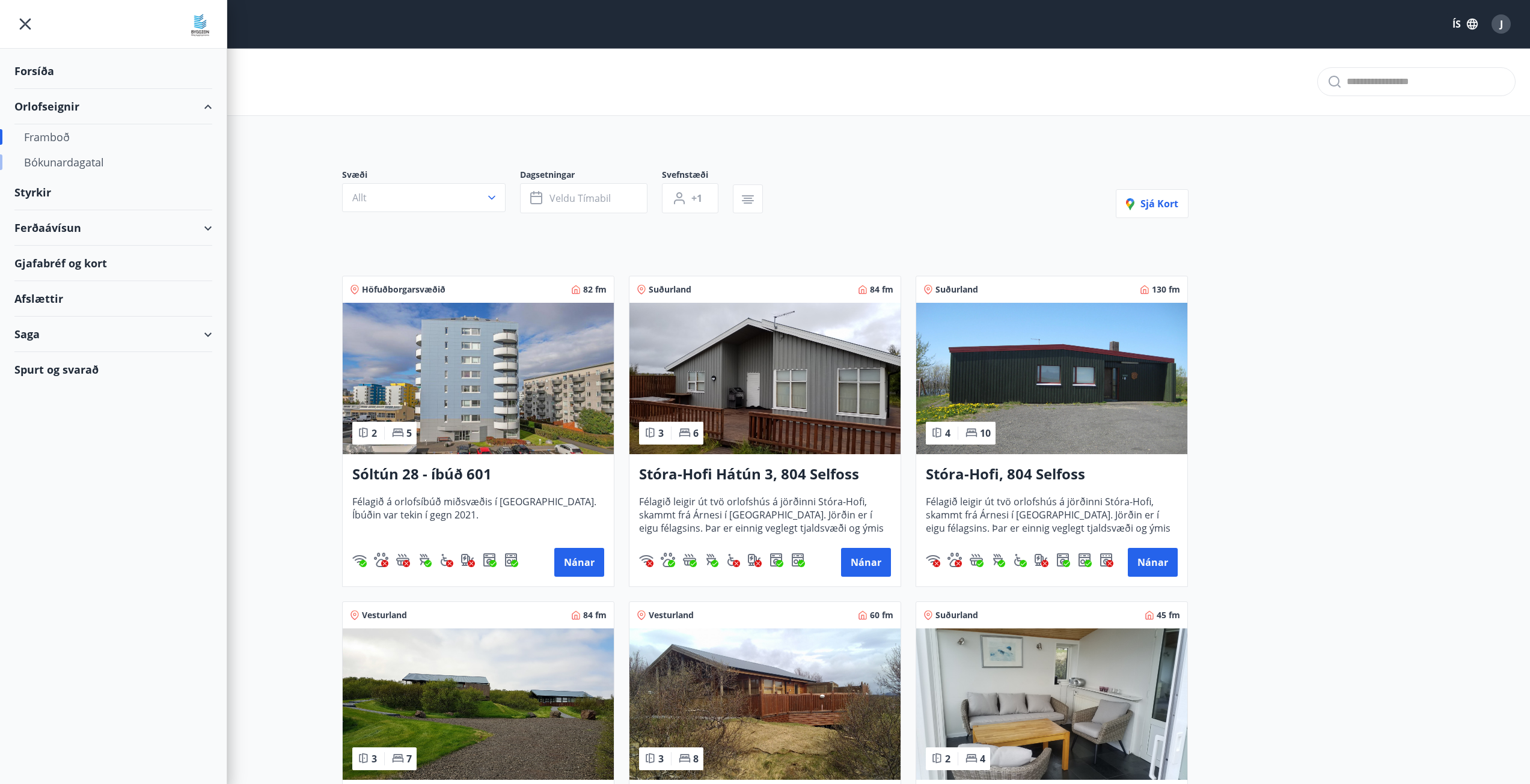
click at [50, 162] on div "Bókunardagatal" at bounding box center [112, 163] width 178 height 26
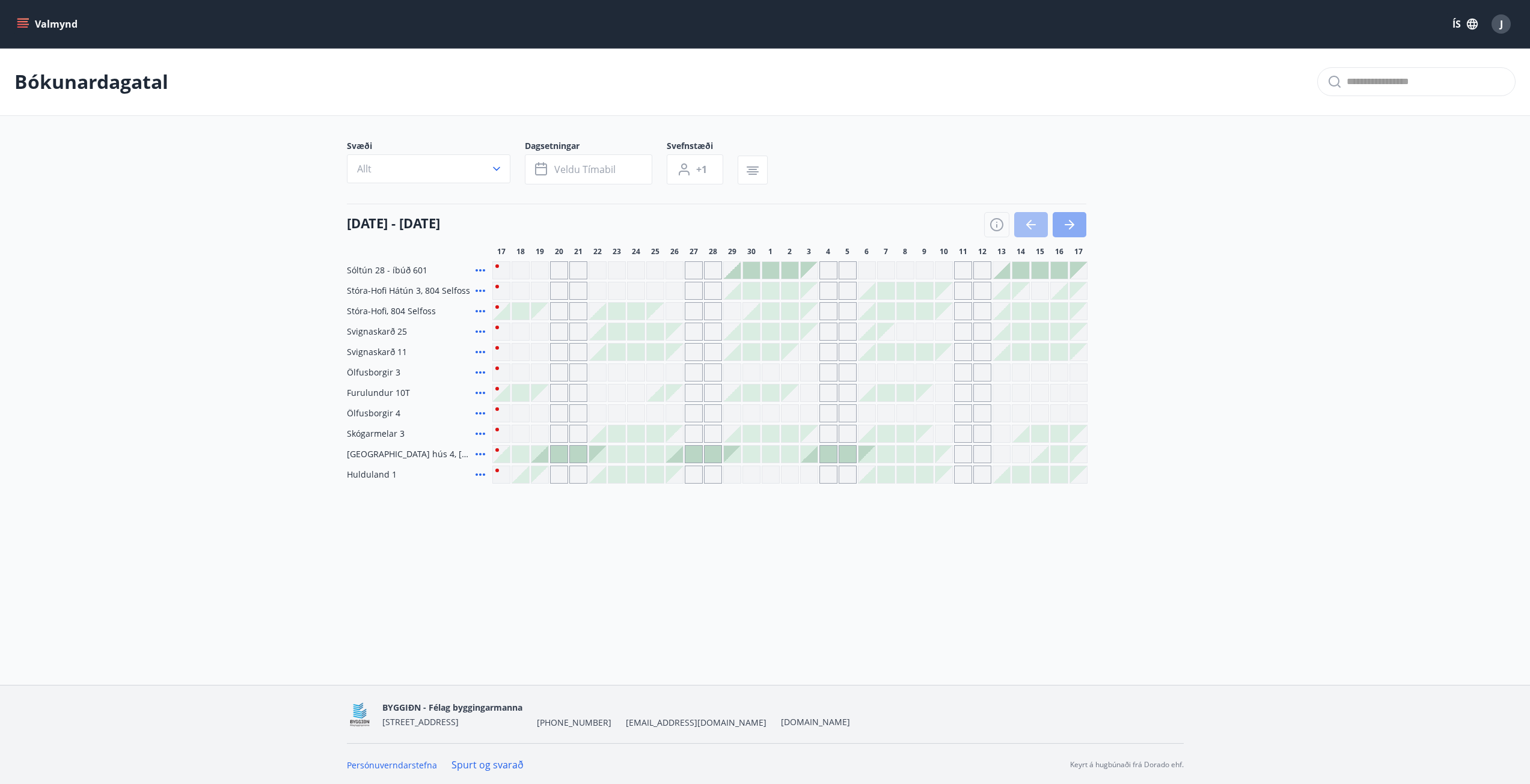
click at [1071, 226] on icon "button" at bounding box center [1069, 225] width 15 height 15
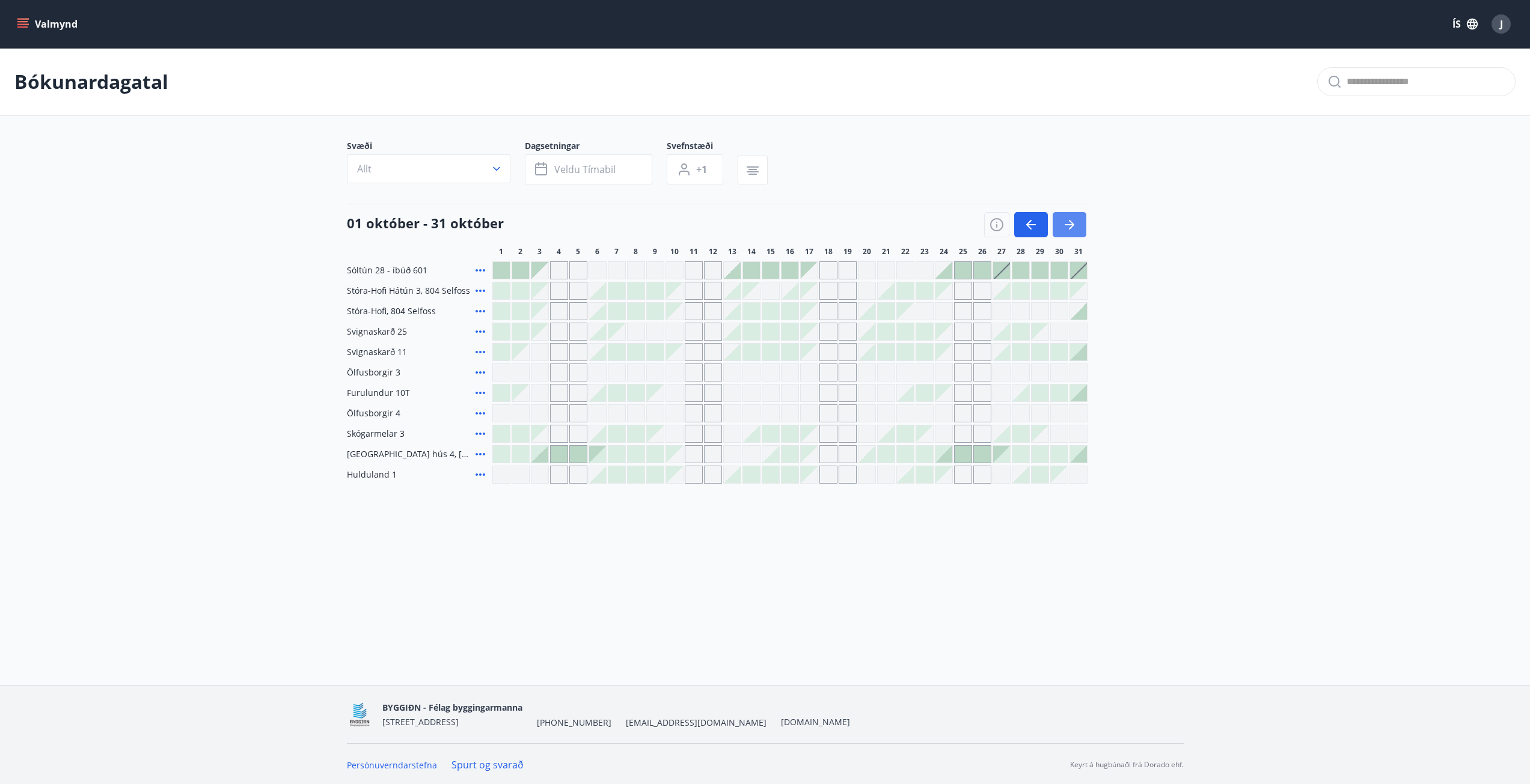
click at [1061, 222] on button "button" at bounding box center [1069, 225] width 34 height 26
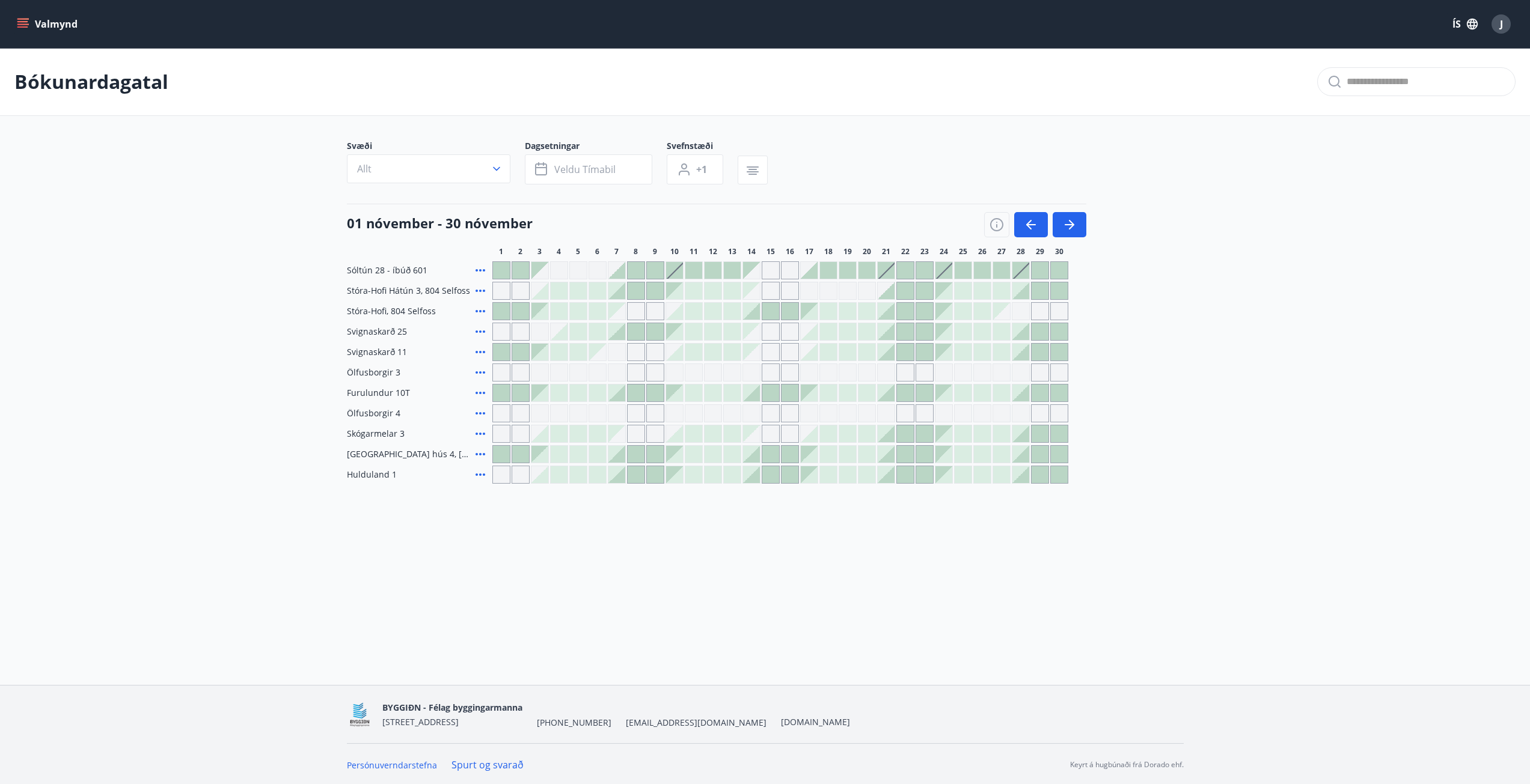
click at [482, 393] on icon at bounding box center [481, 393] width 15 height 15
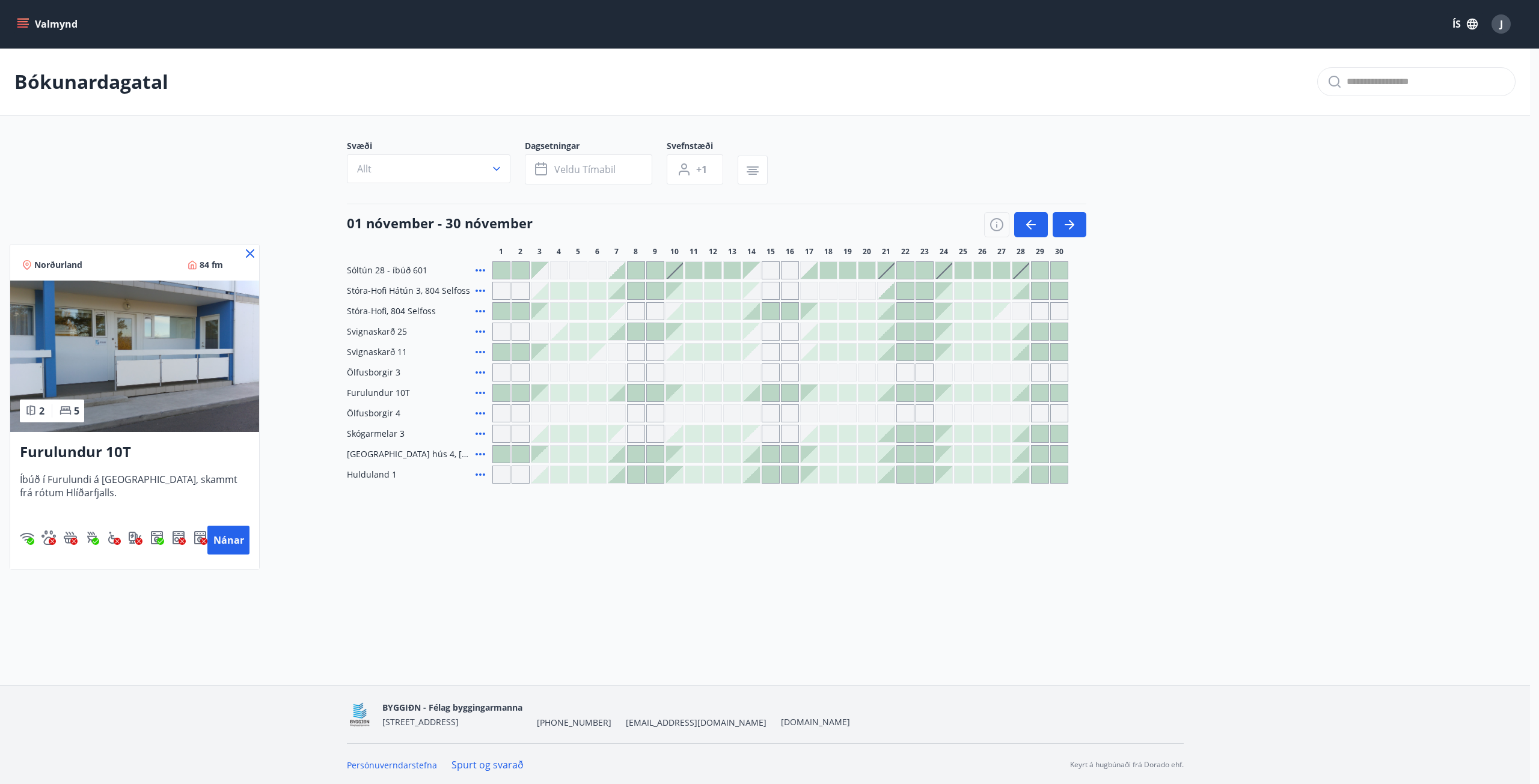
click at [1038, 220] on div at bounding box center [770, 392] width 1539 height 784
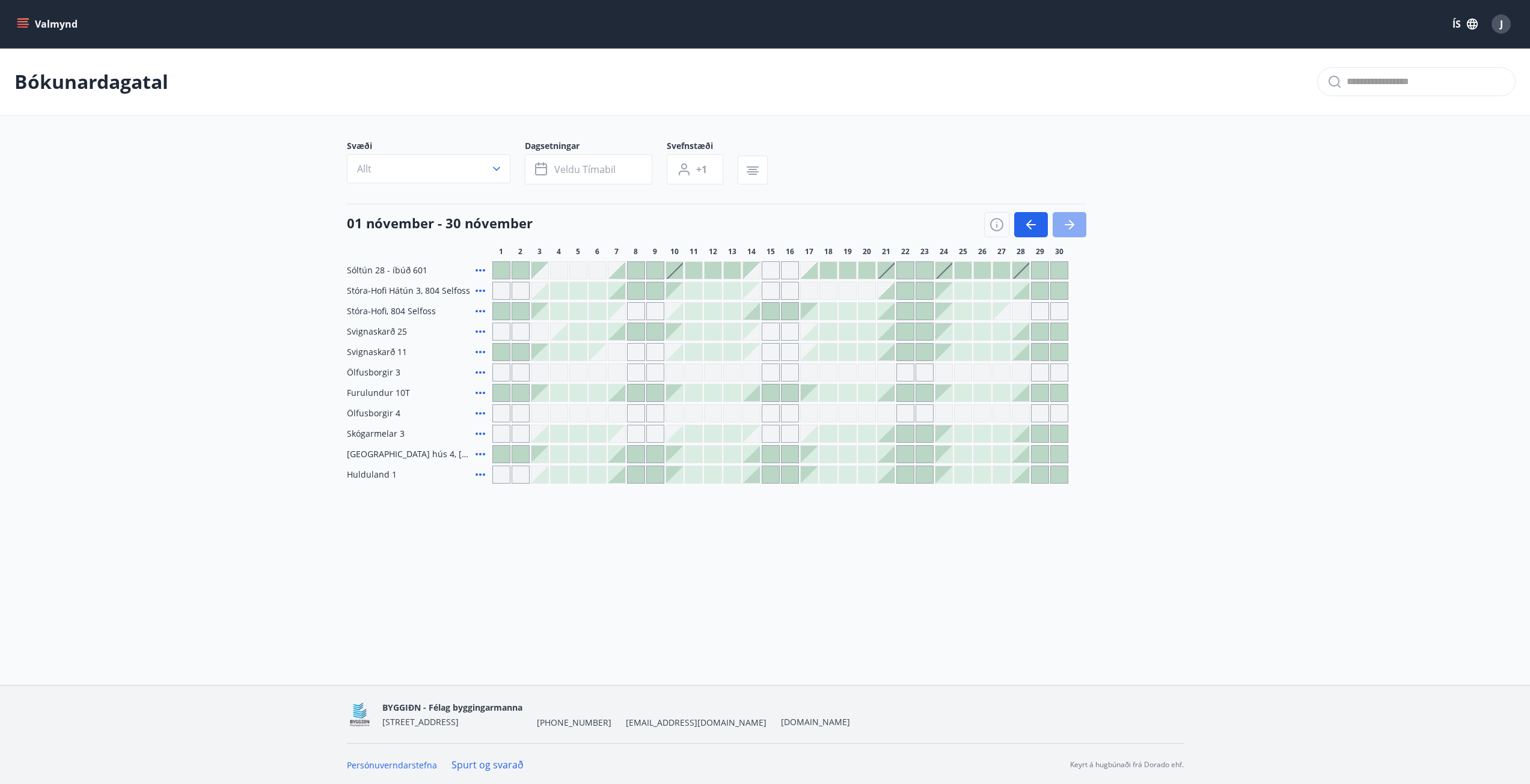
click at [1066, 230] on icon "button" at bounding box center [1069, 225] width 15 height 15
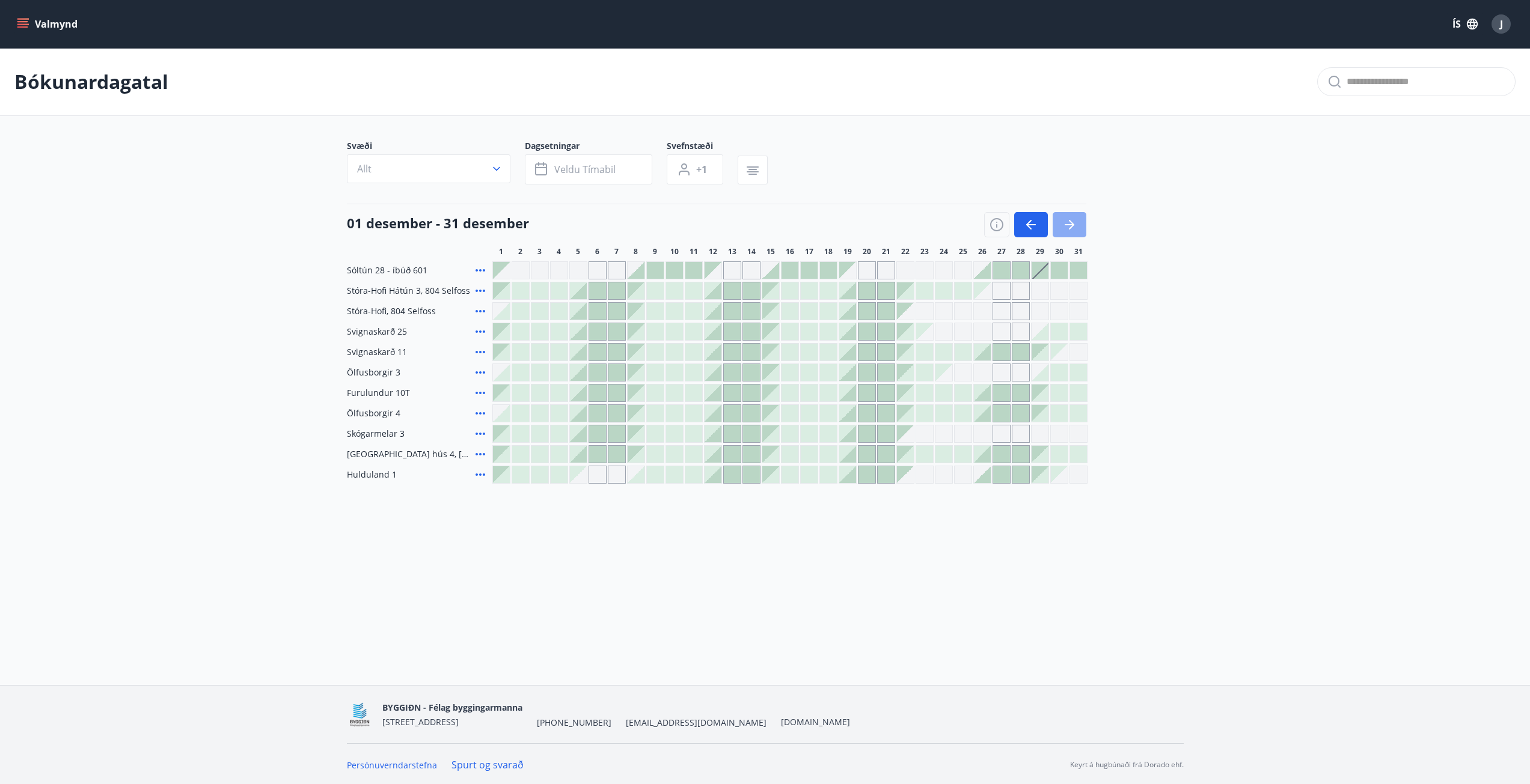
click at [1069, 228] on icon "button" at bounding box center [1069, 225] width 15 height 15
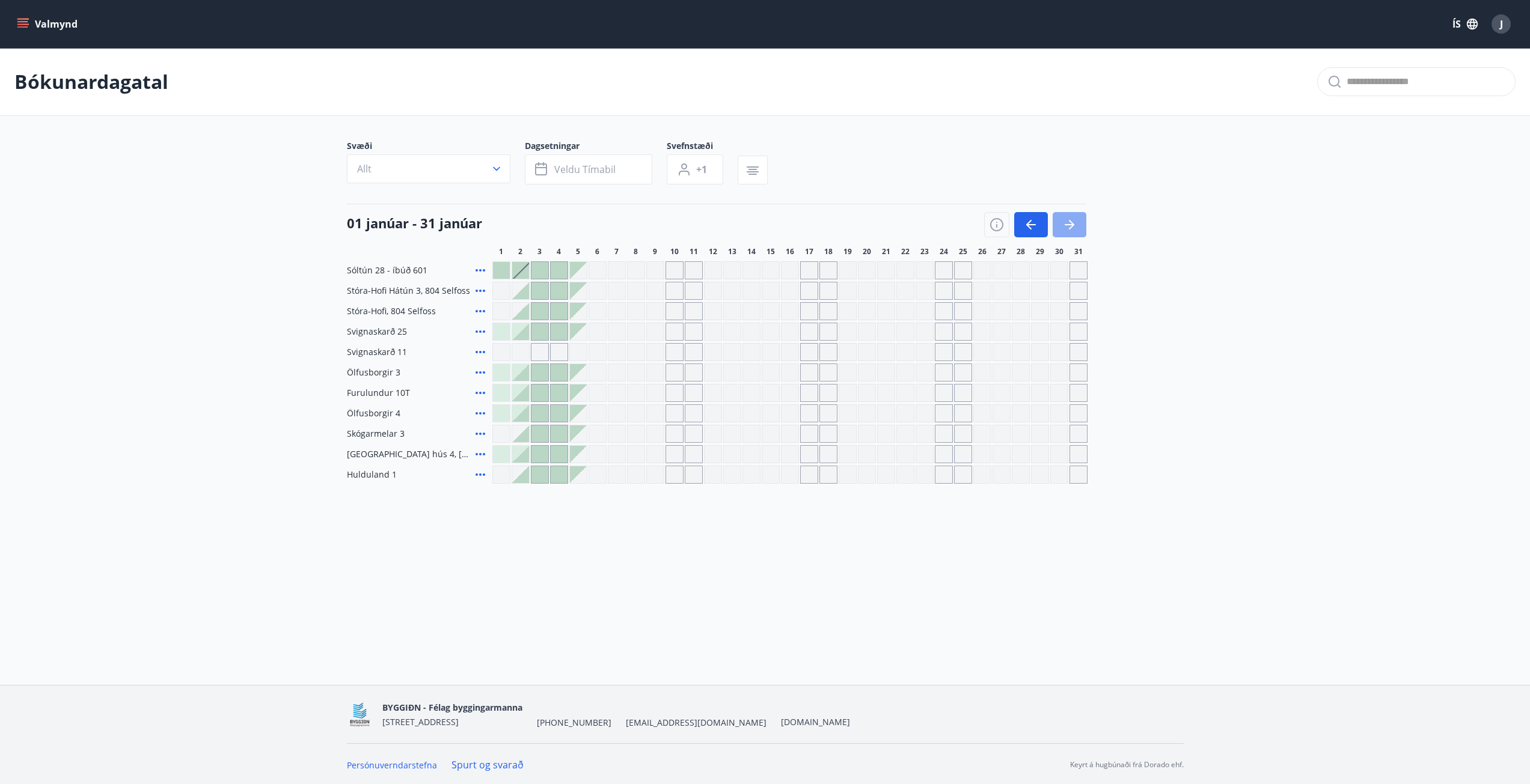
click at [1069, 228] on icon "button" at bounding box center [1069, 225] width 15 height 15
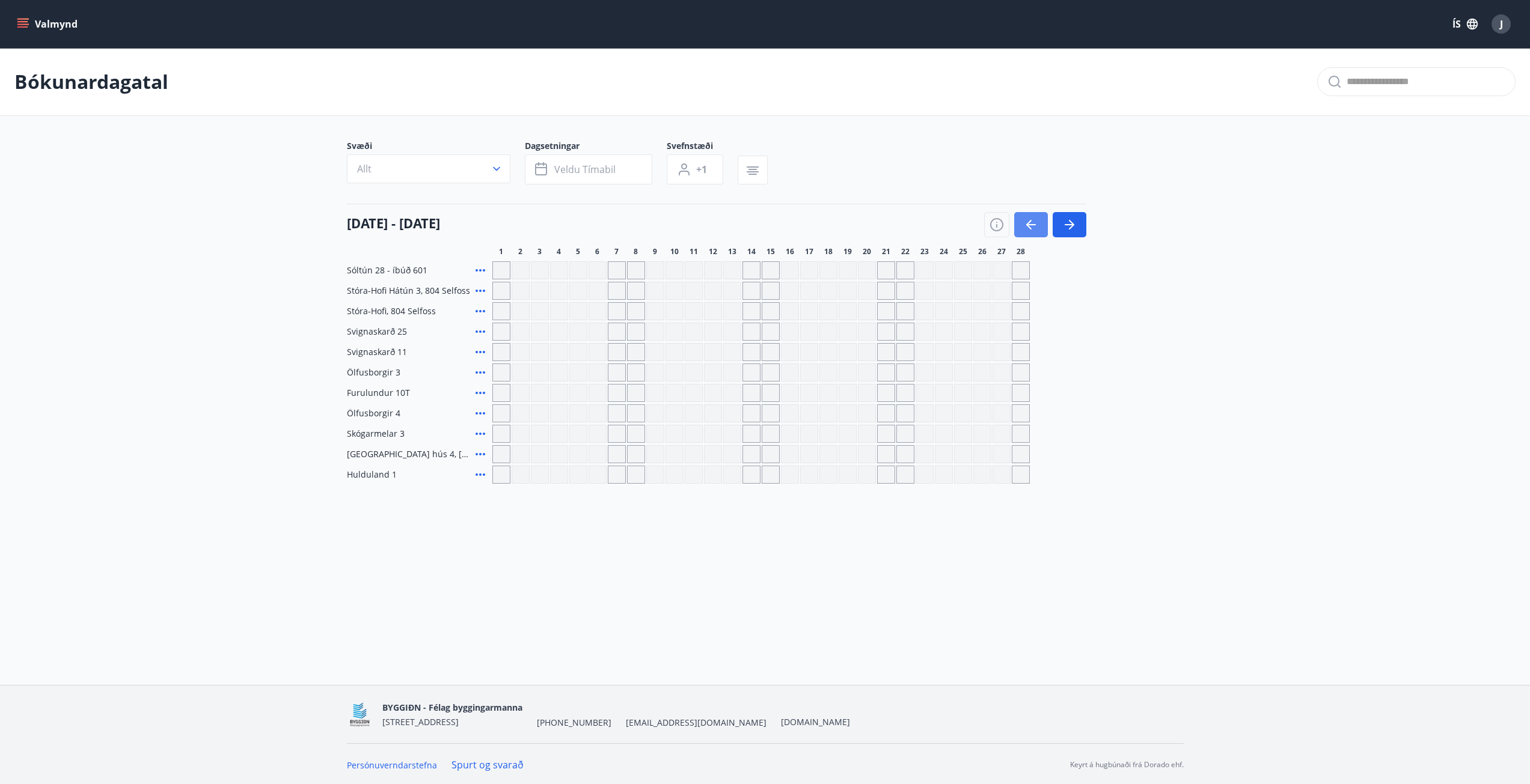
click at [1027, 220] on icon "button" at bounding box center [1031, 225] width 15 height 15
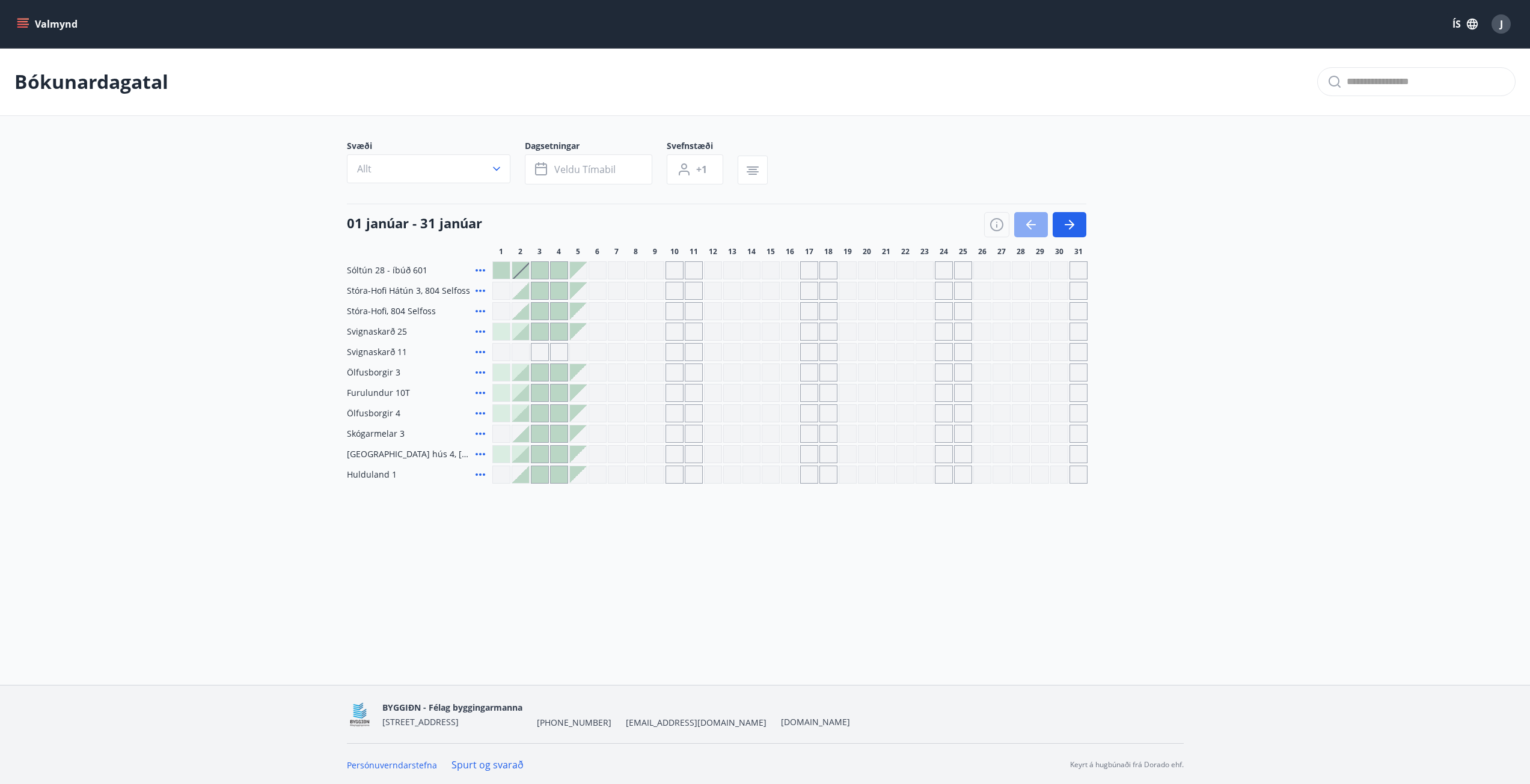
click at [1027, 220] on icon "button" at bounding box center [1031, 225] width 15 height 15
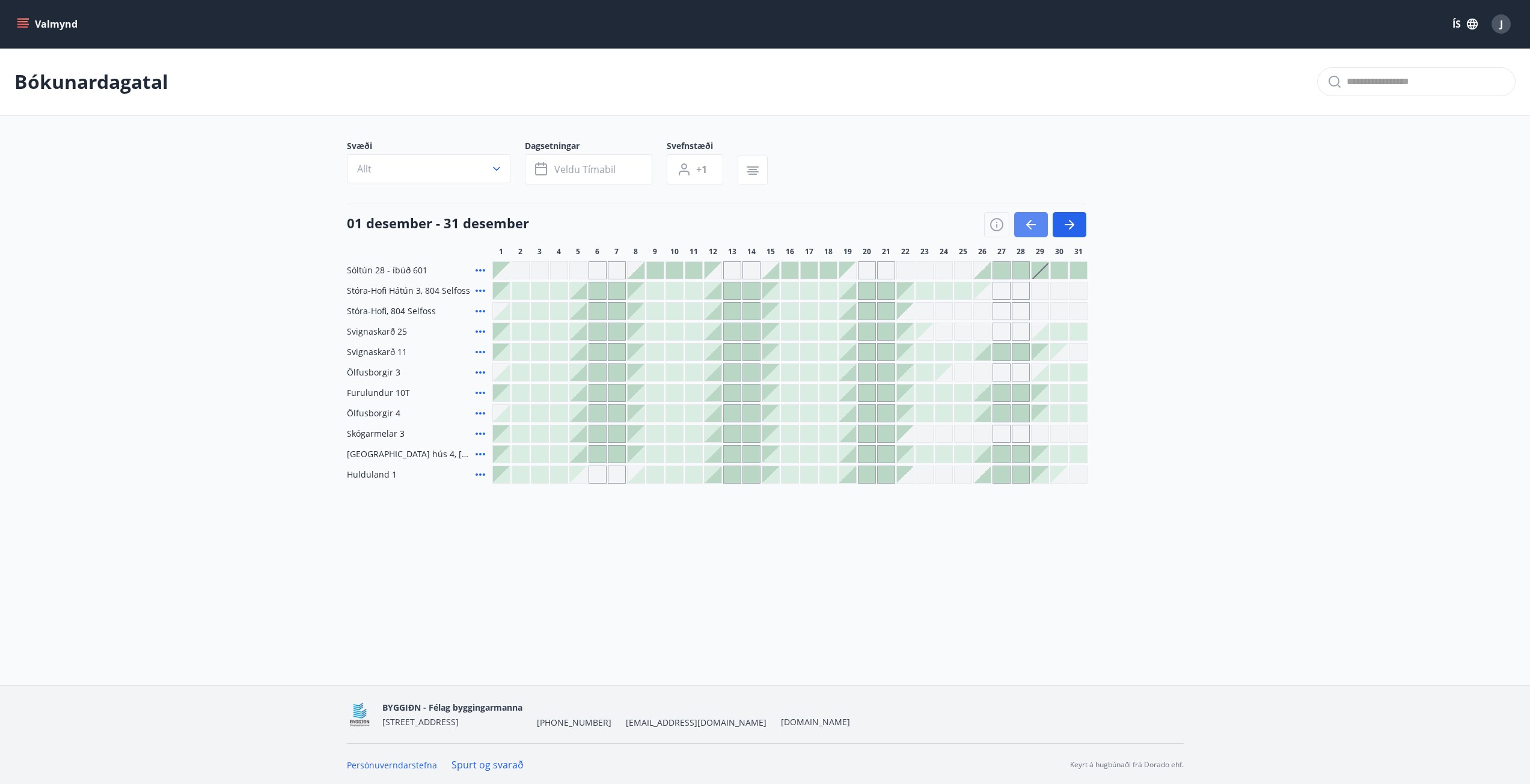
click at [1027, 220] on icon "button" at bounding box center [1031, 225] width 15 height 15
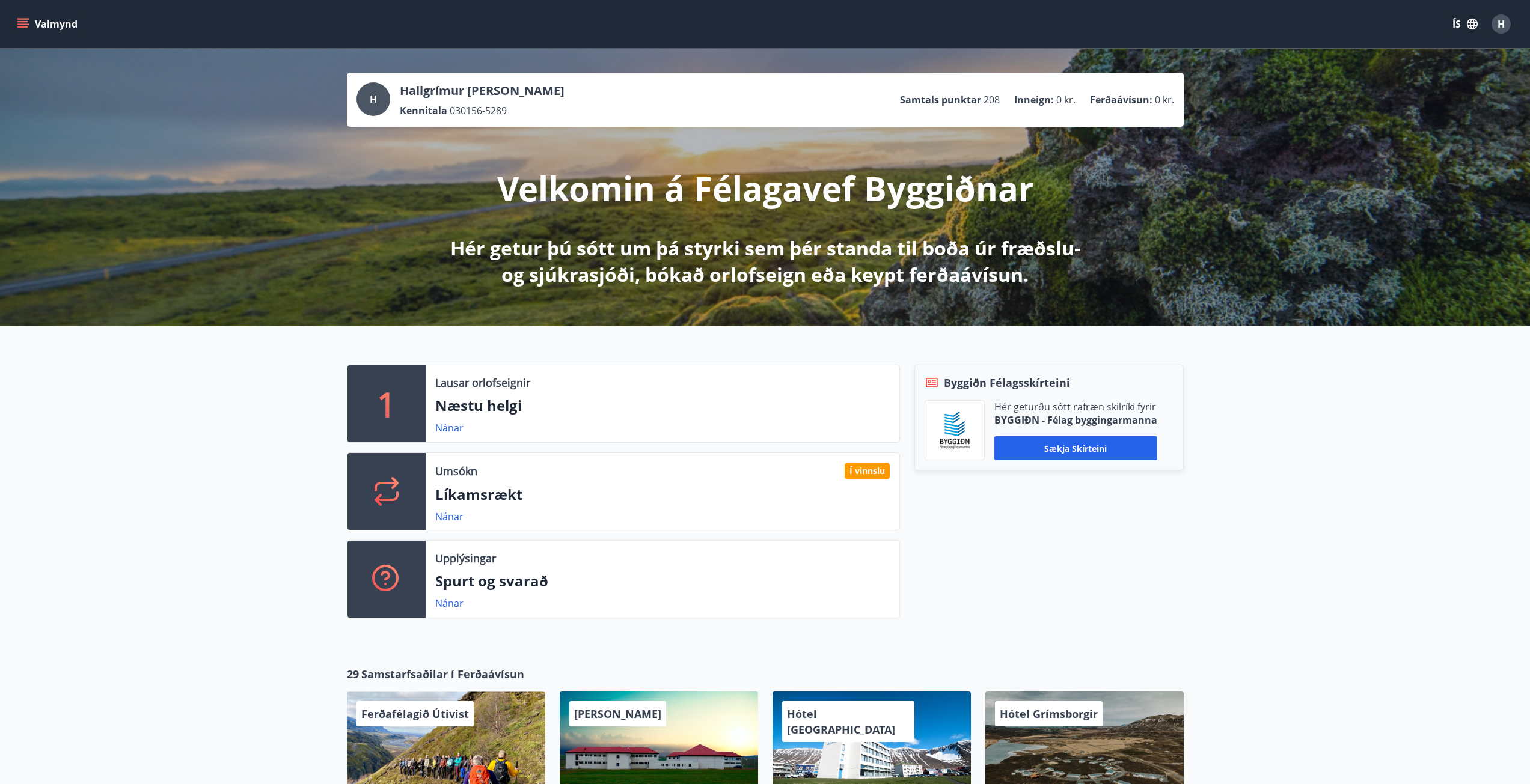
click at [23, 30] on button "Valmynd" at bounding box center [48, 24] width 68 height 22
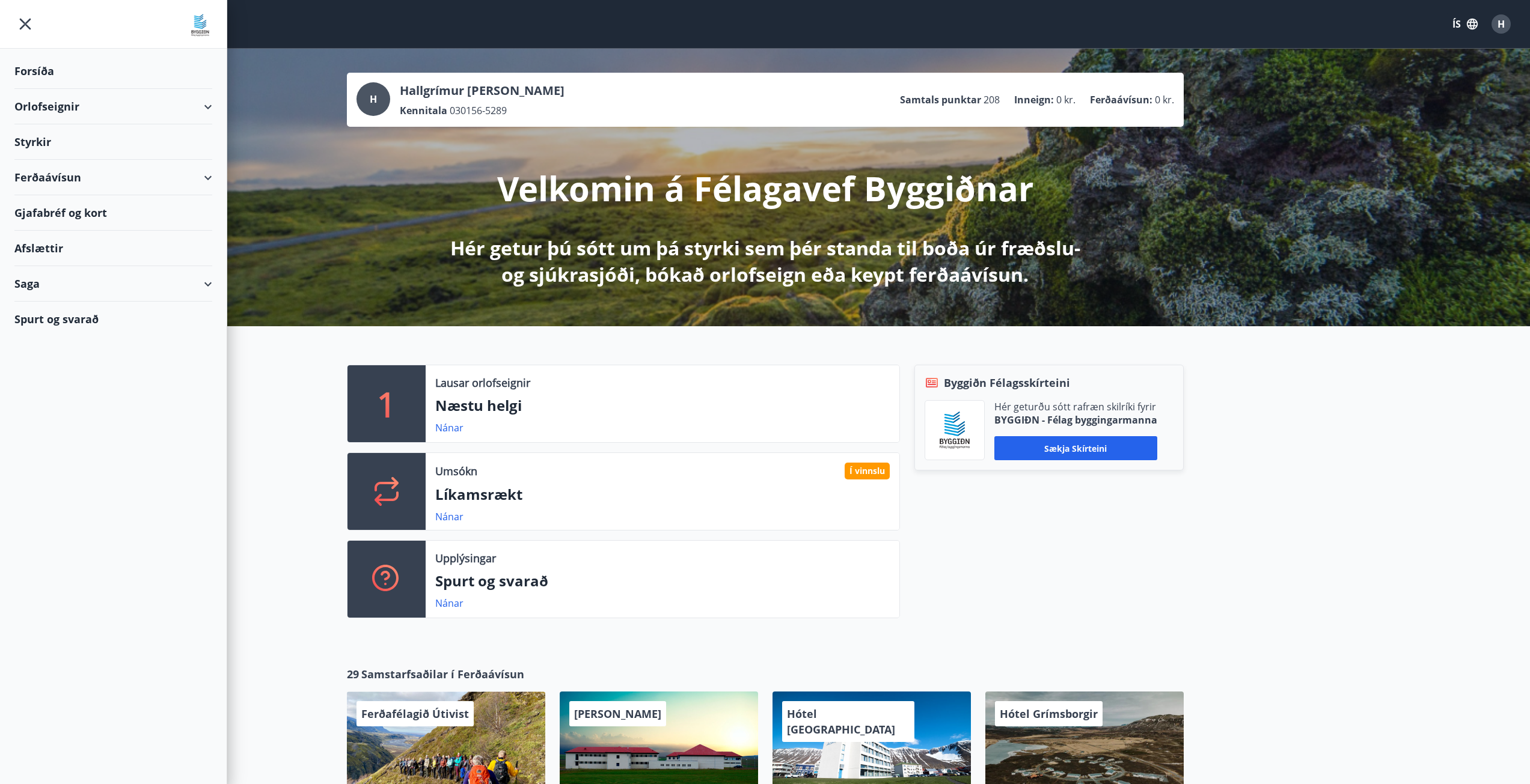
click at [47, 287] on div "Saga" at bounding box center [113, 283] width 197 height 36
click at [54, 441] on div "Styrkjasaga" at bounding box center [112, 440] width 178 height 26
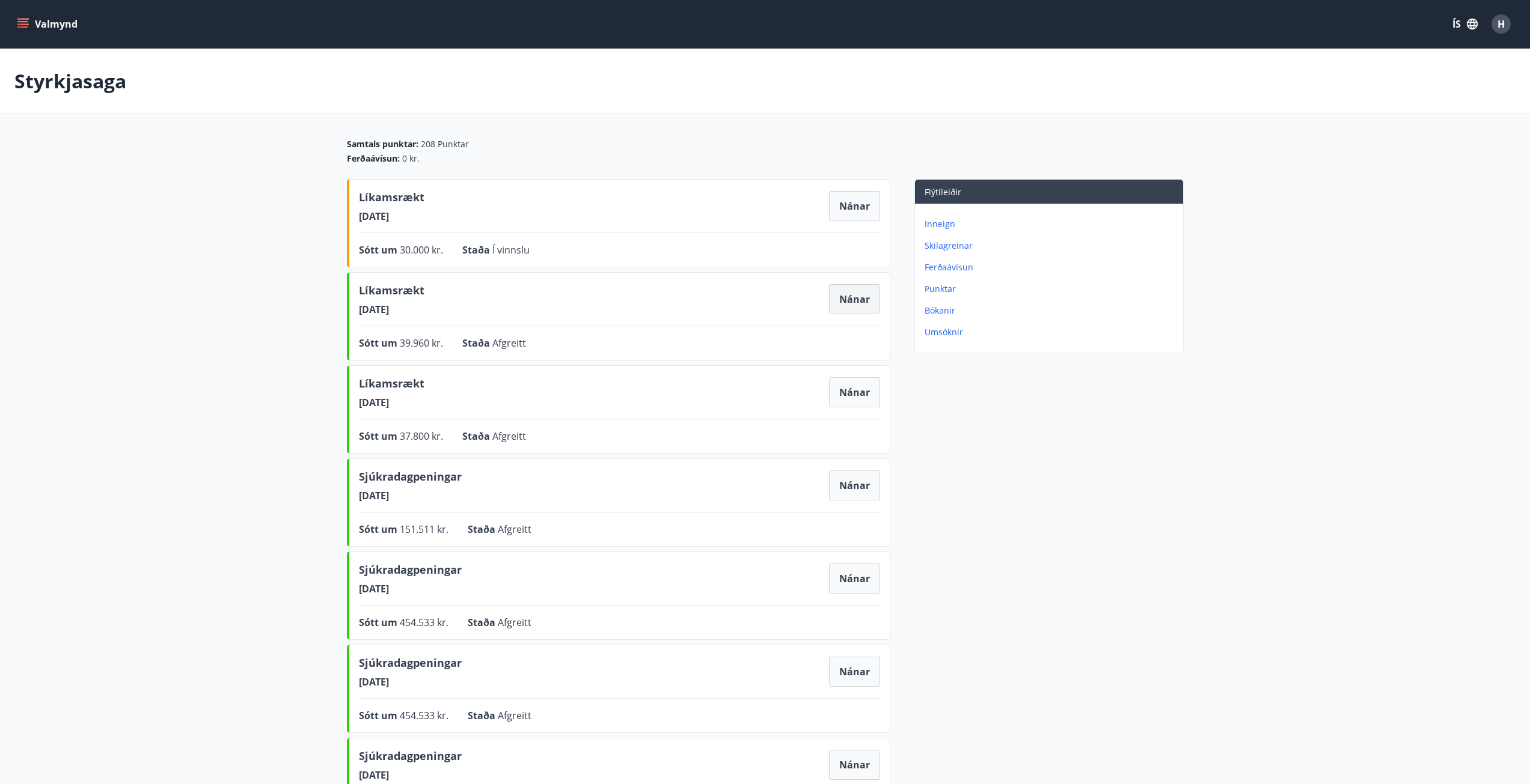
click at [853, 302] on button "Nánar" at bounding box center [855, 299] width 51 height 30
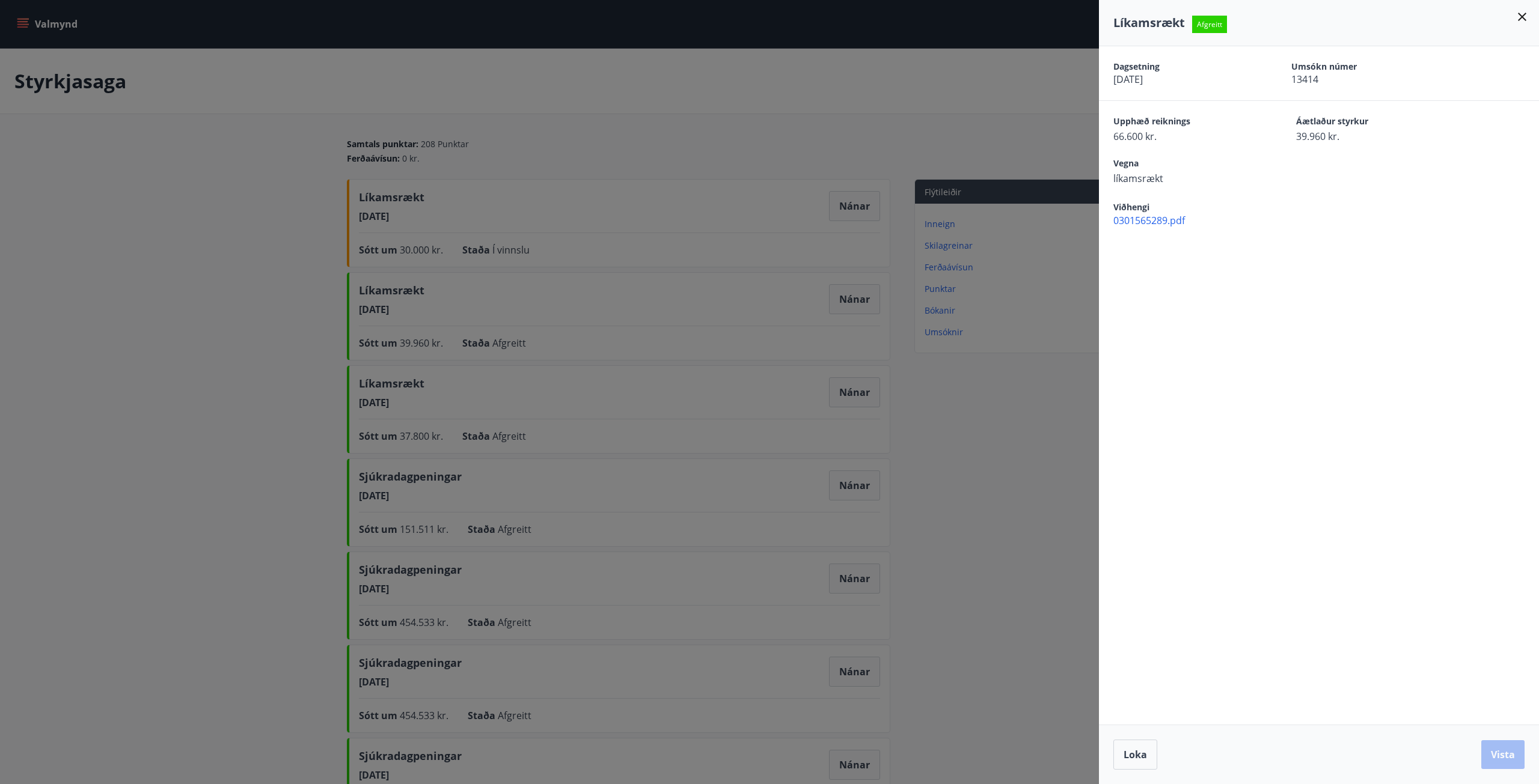
click at [1152, 218] on span "0301565289.pdf" at bounding box center [1326, 220] width 426 height 13
click at [830, 112] on div at bounding box center [770, 392] width 1539 height 784
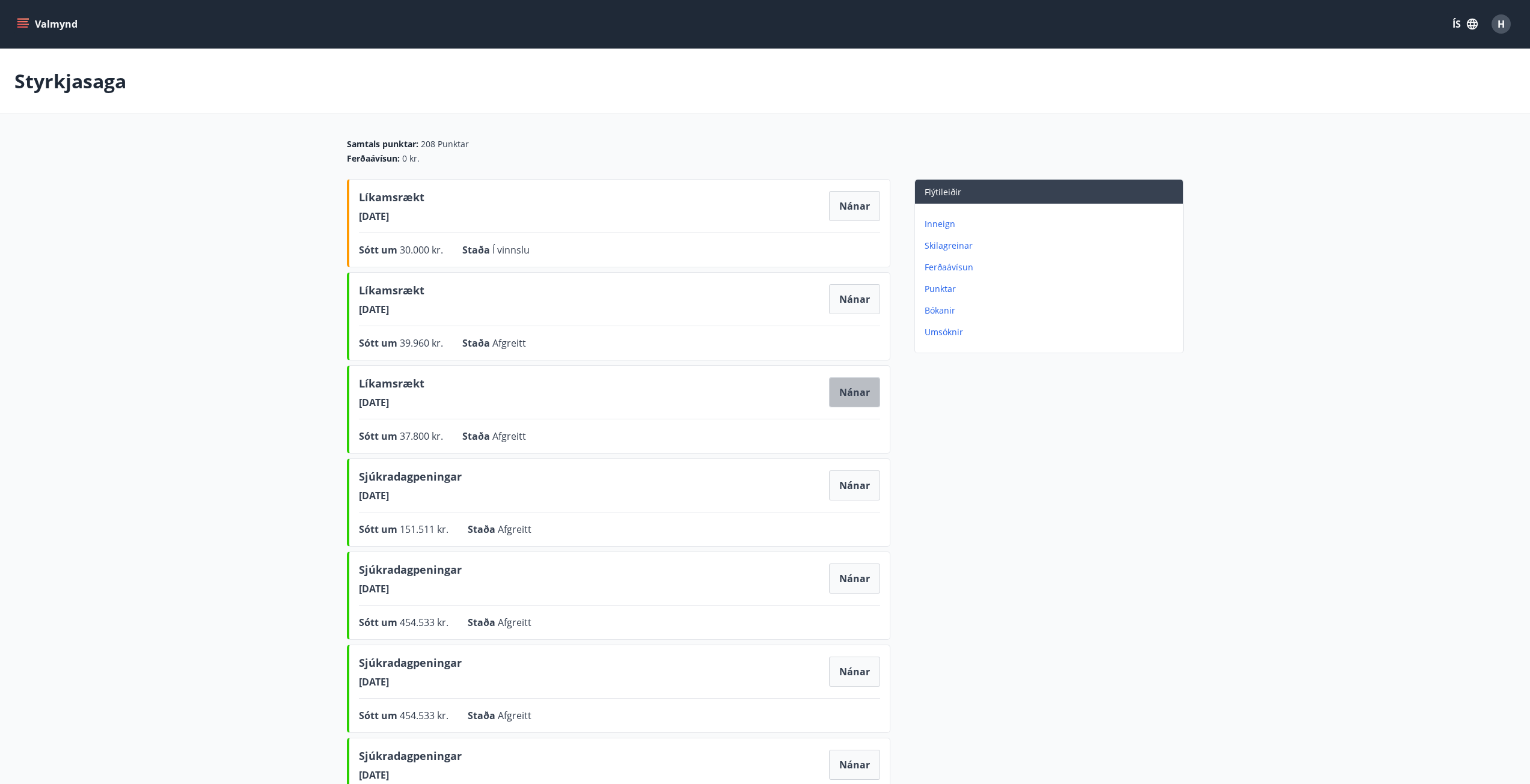
click at [853, 397] on button "Nánar" at bounding box center [855, 392] width 51 height 30
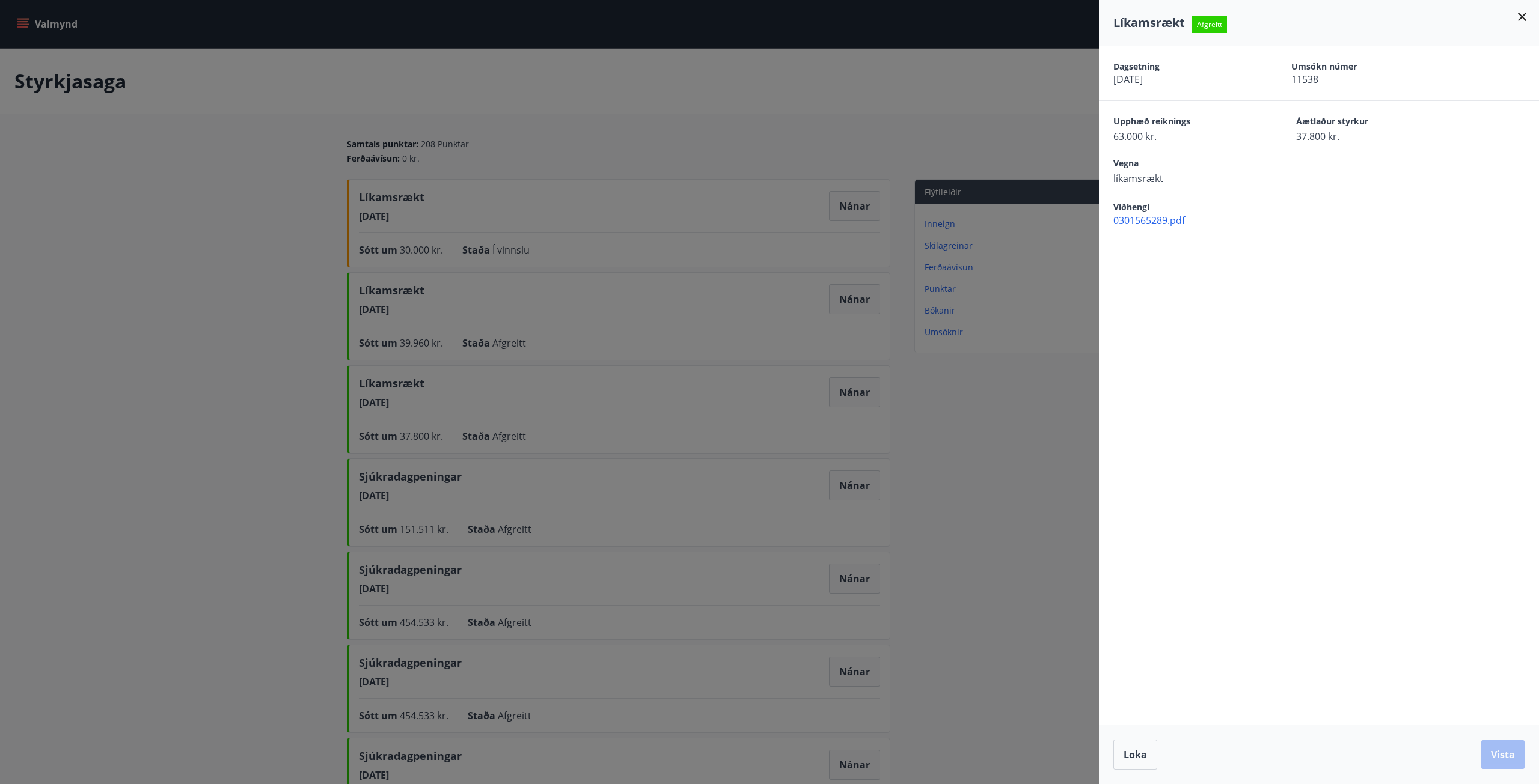
click at [1151, 219] on span "0301565289.pdf" at bounding box center [1326, 220] width 426 height 13
click at [222, 122] on div at bounding box center [770, 392] width 1539 height 784
